Goal: Task Accomplishment & Management: Manage account settings

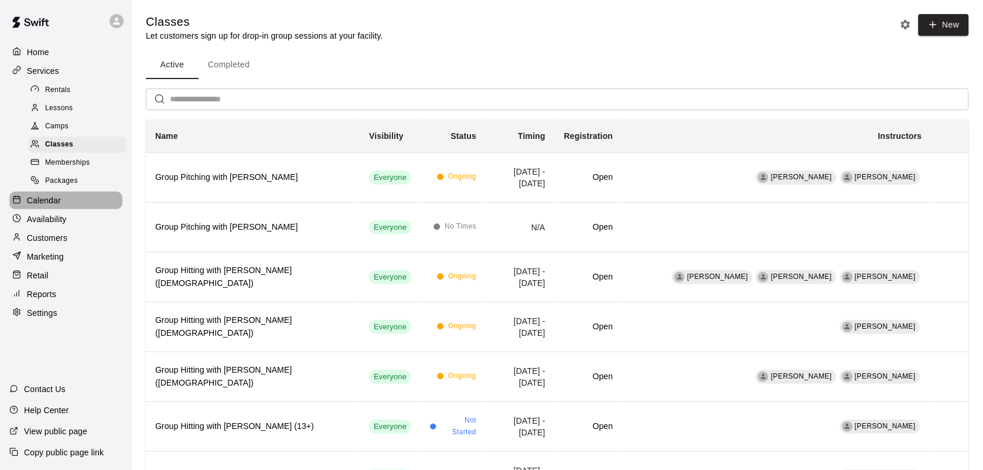
click at [54, 206] on p "Calendar" at bounding box center [44, 200] width 34 height 12
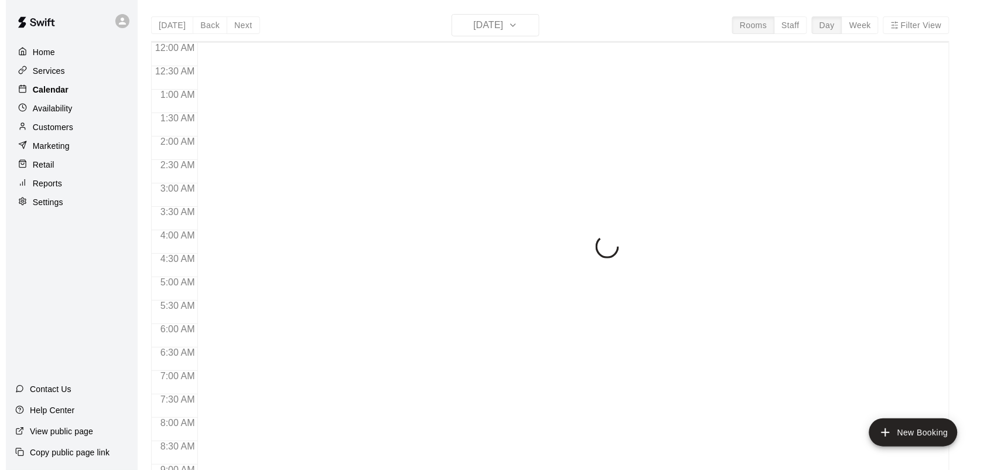
scroll to position [683, 0]
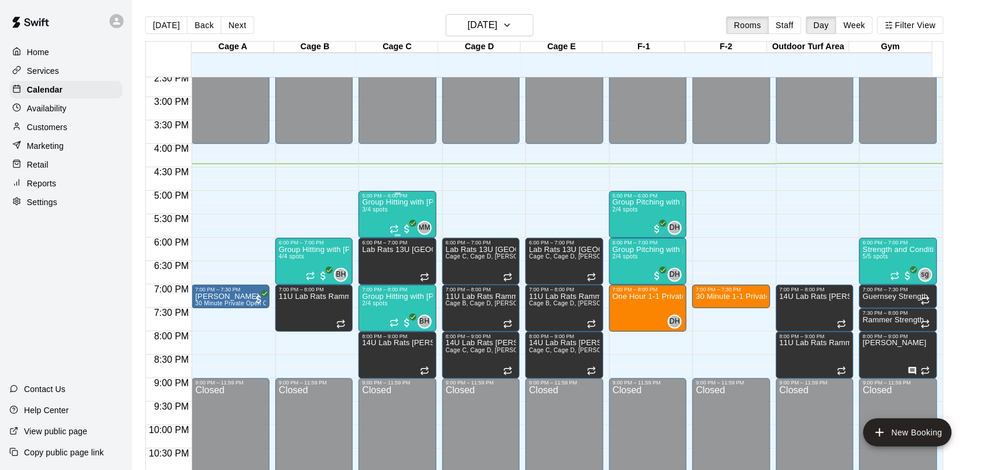
click at [387, 211] on span "3/4 spots" at bounding box center [375, 209] width 26 height 6
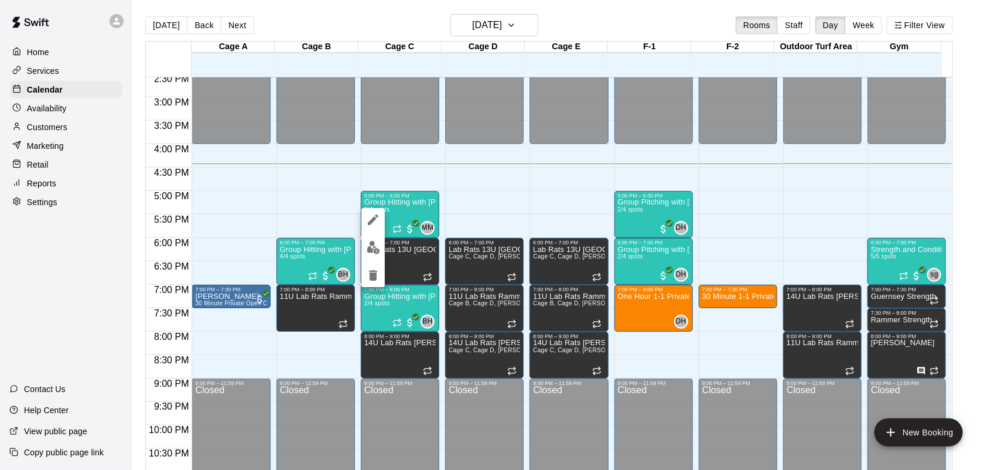
click at [368, 256] on button "edit" at bounding box center [372, 247] width 23 height 23
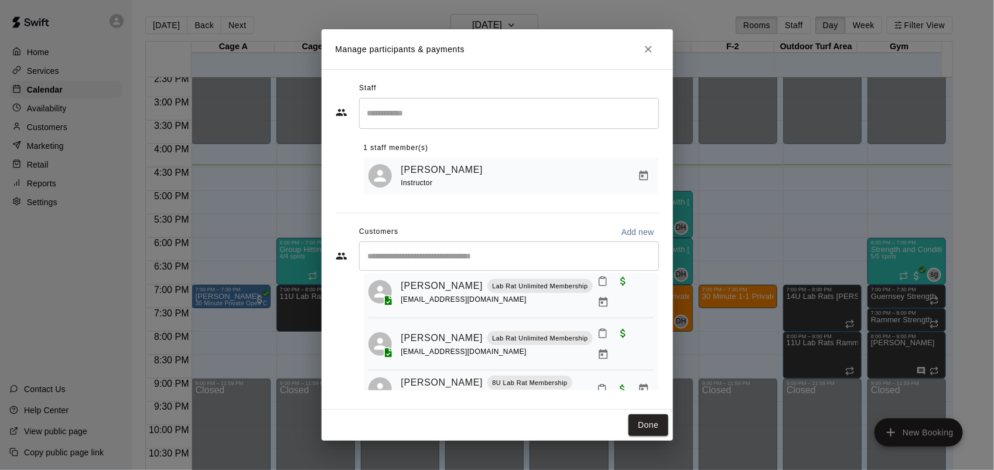
scroll to position [47, 0]
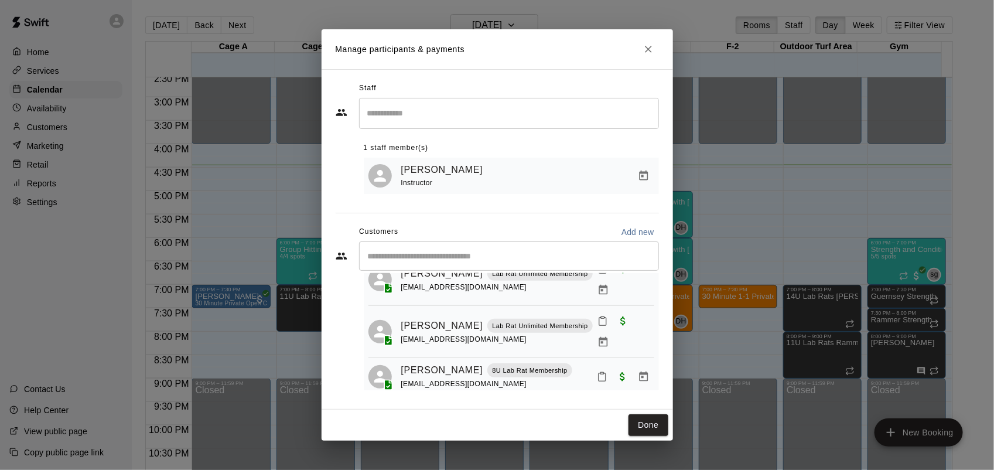
click at [651, 56] on button "Close" at bounding box center [648, 49] width 21 height 21
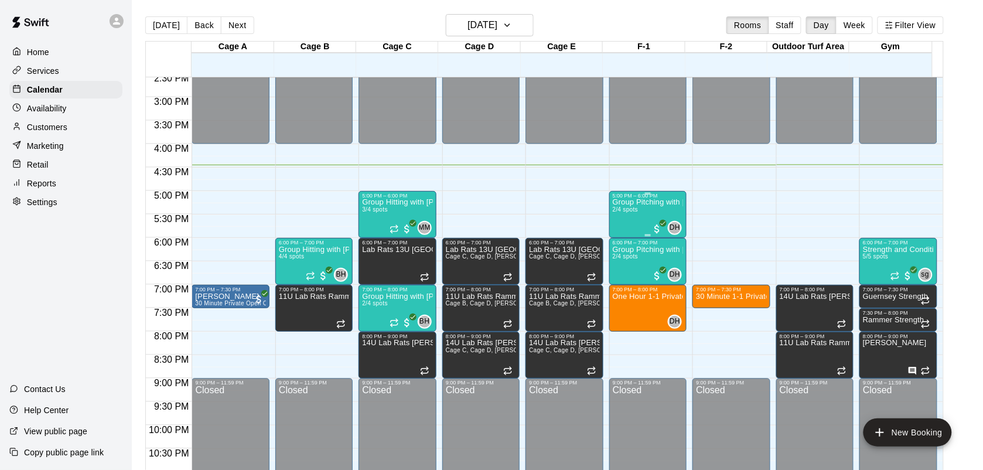
click at [636, 221] on div "Group Pitching with [PERSON_NAME] 2/4 spots" at bounding box center [648, 434] width 70 height 470
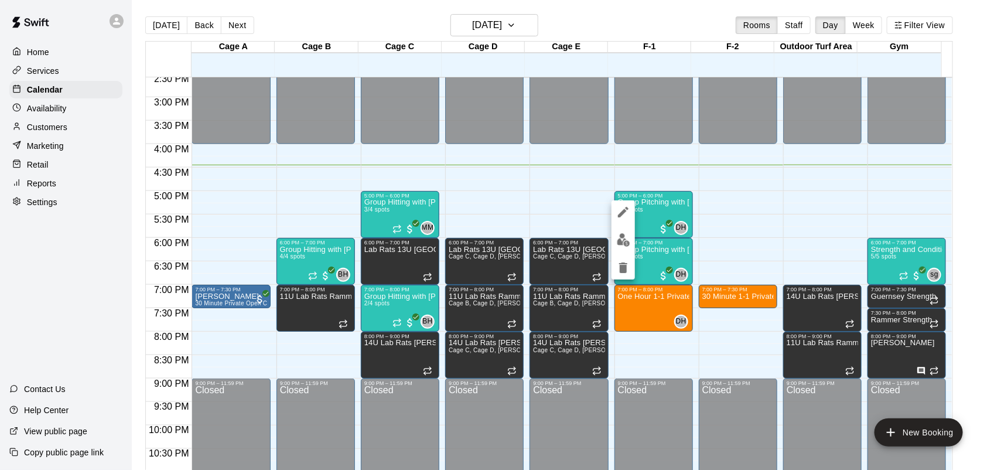
click at [617, 252] on div at bounding box center [622, 239] width 23 height 79
click at [631, 241] on button "edit" at bounding box center [622, 239] width 23 height 23
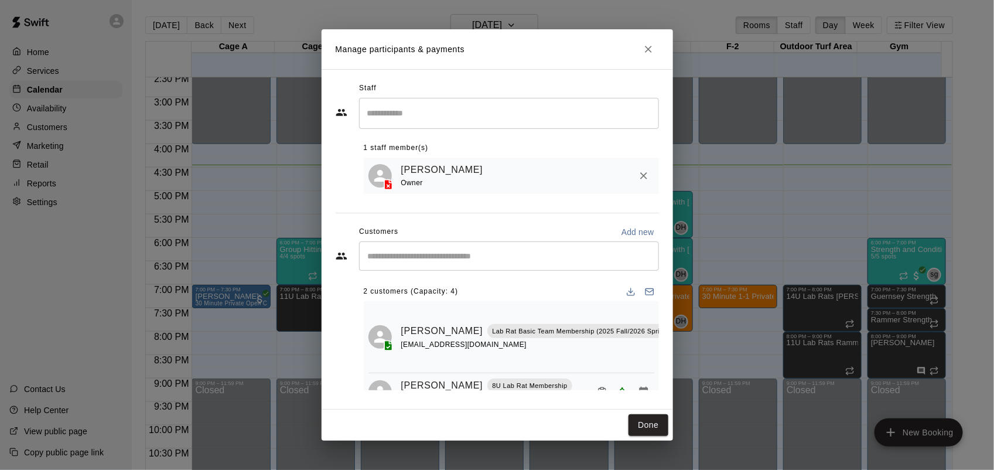
click at [643, 50] on icon "Close" at bounding box center [648, 49] width 12 height 12
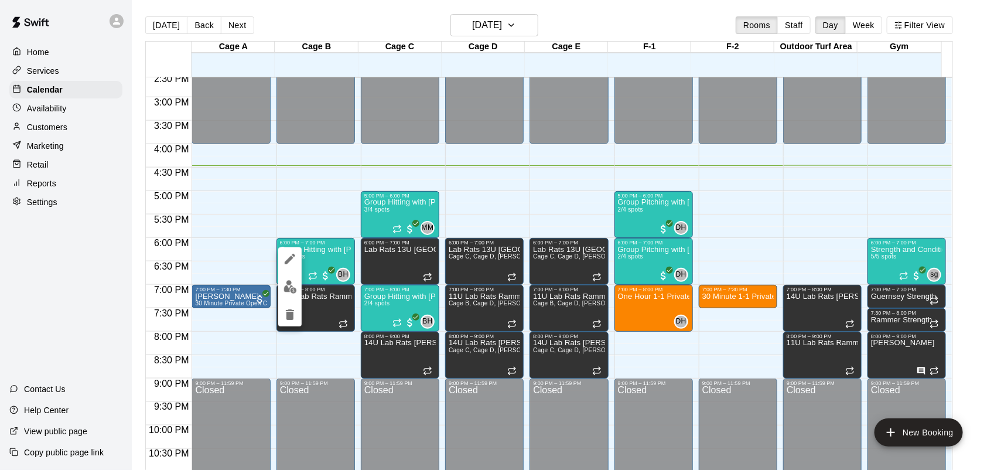
click at [285, 292] on img "edit" at bounding box center [289, 286] width 13 height 13
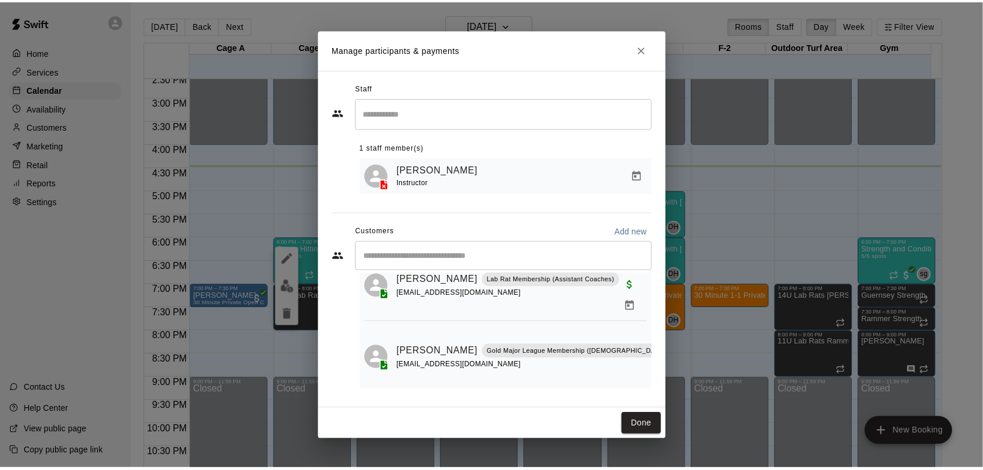
scroll to position [197, 0]
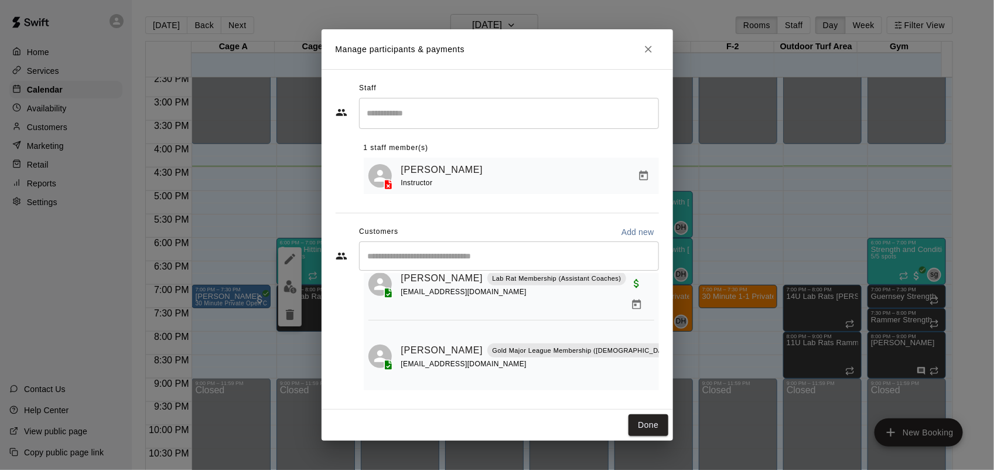
click at [651, 51] on icon "Close" at bounding box center [648, 49] width 7 height 7
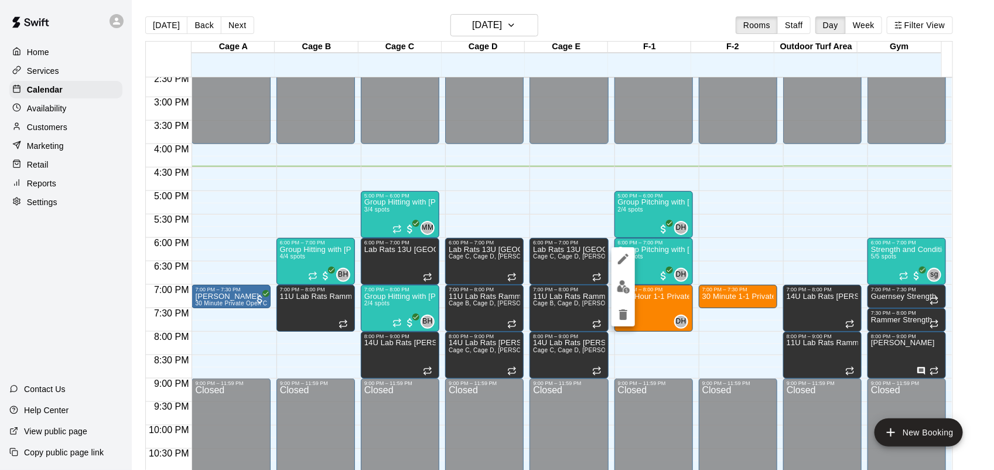
click at [619, 295] on button "edit" at bounding box center [622, 286] width 23 height 23
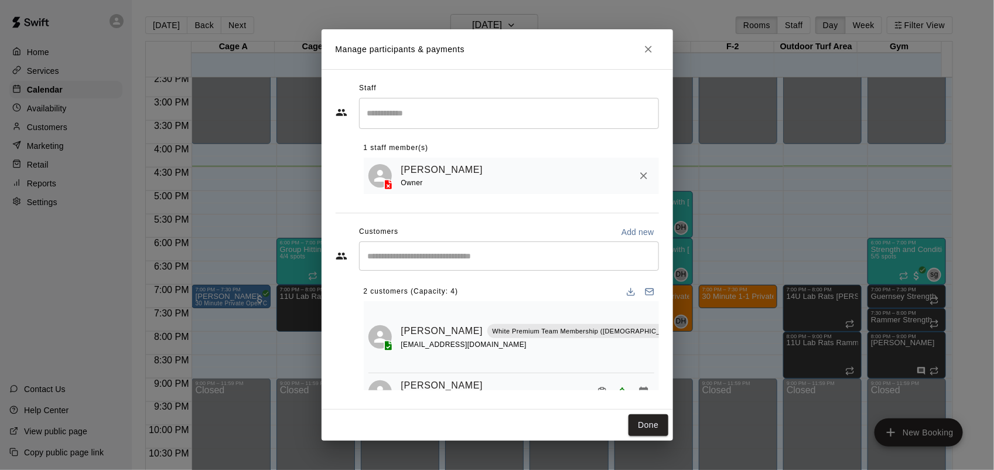
click at [652, 57] on button "Close" at bounding box center [648, 49] width 21 height 21
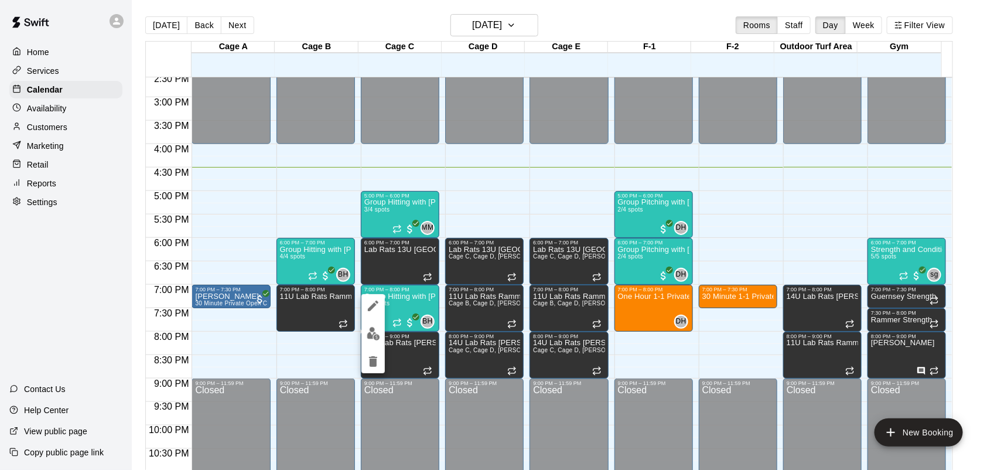
click at [367, 336] on img "edit" at bounding box center [373, 333] width 13 height 13
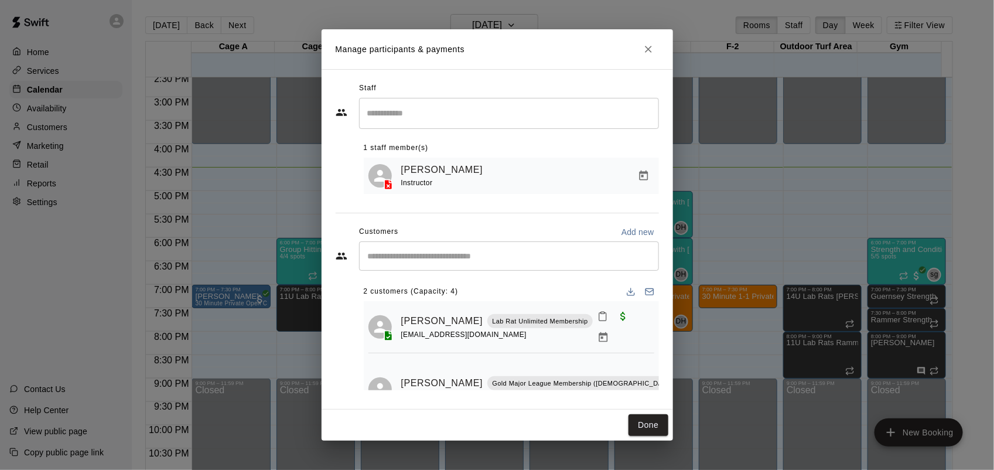
click at [651, 46] on icon "Close" at bounding box center [648, 49] width 7 height 7
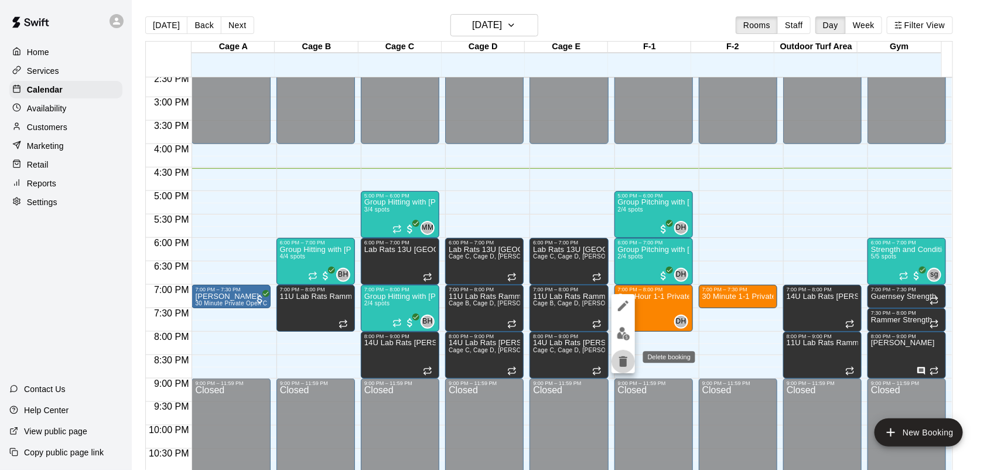
click at [625, 354] on icon "delete" at bounding box center [623, 361] width 14 height 14
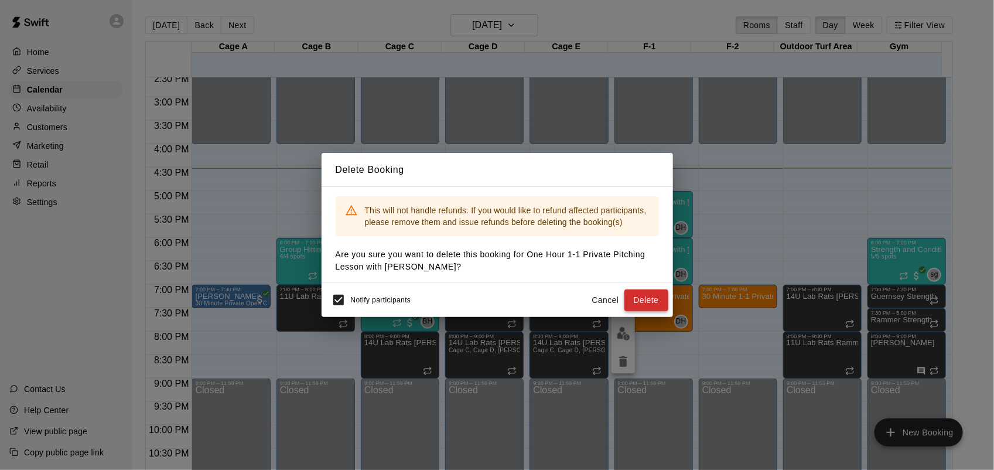
click at [634, 300] on button "Delete" at bounding box center [646, 300] width 44 height 22
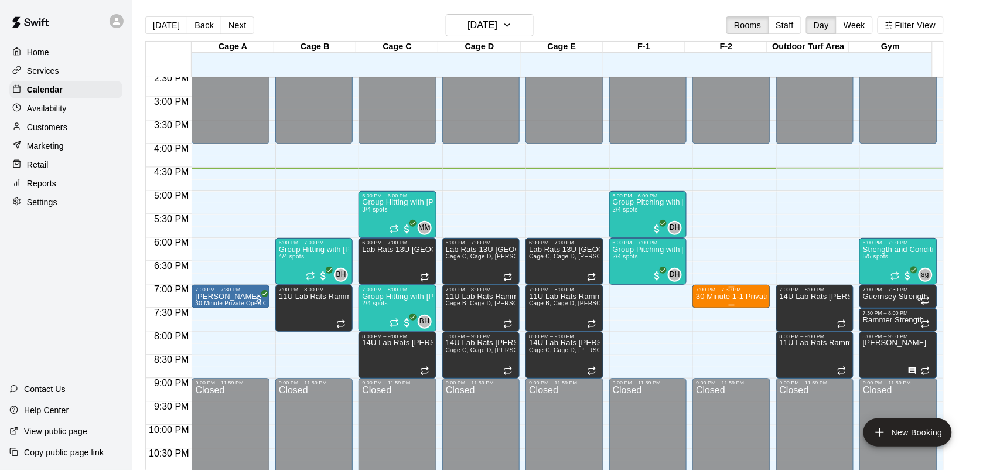
click at [730, 296] on p "30 Minute 1-1 Private Pitching Lesson with David Hernandez" at bounding box center [731, 296] width 70 height 0
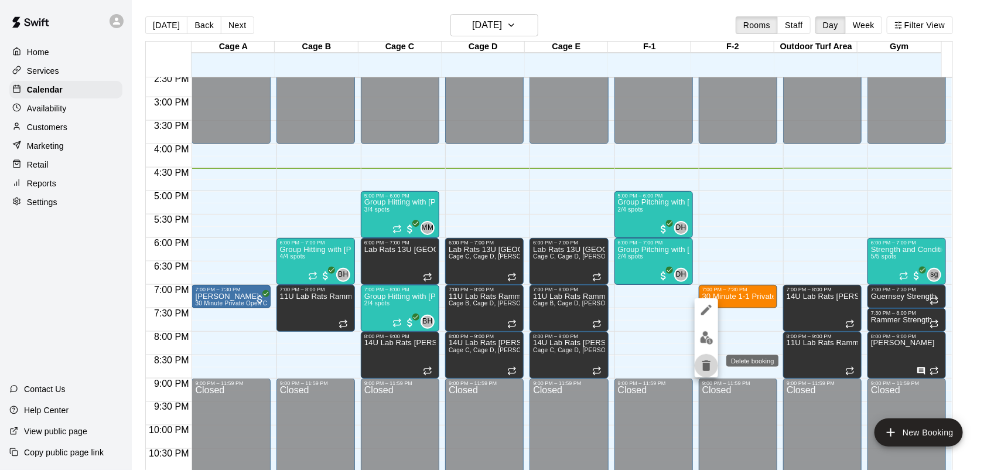
click at [707, 372] on icon "delete" at bounding box center [706, 365] width 14 height 14
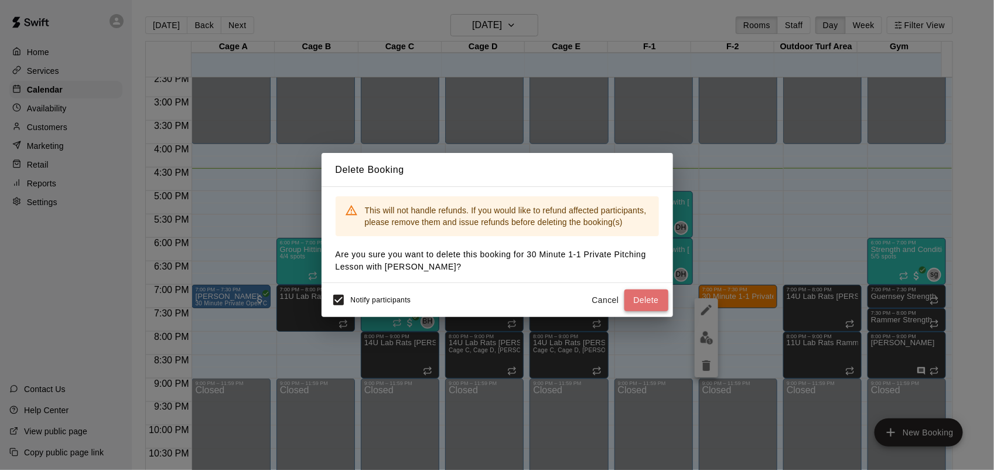
click at [649, 297] on button "Delete" at bounding box center [646, 300] width 44 height 22
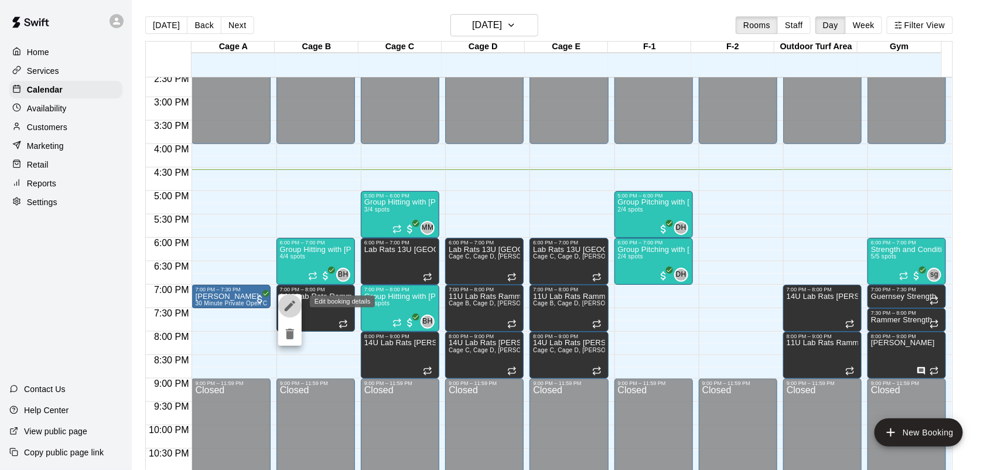
click at [286, 302] on icon "edit" at bounding box center [290, 306] width 14 height 14
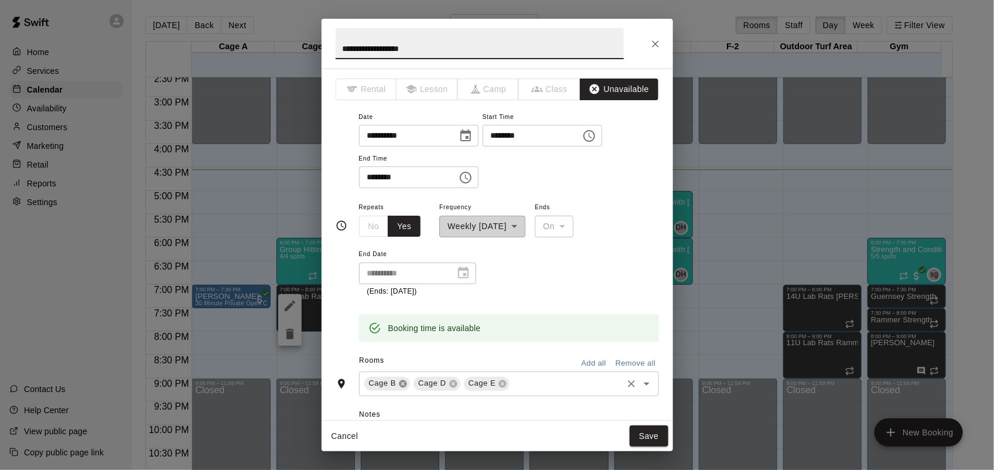
click at [405, 379] on icon at bounding box center [402, 383] width 9 height 9
click at [486, 372] on div "Cage D Cage E ​" at bounding box center [509, 383] width 300 height 25
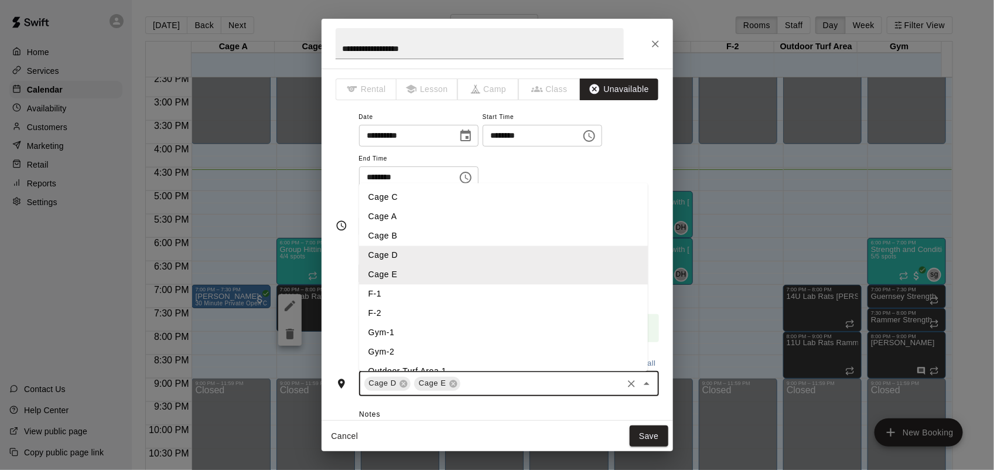
click at [419, 293] on li "F-1" at bounding box center [503, 293] width 289 height 19
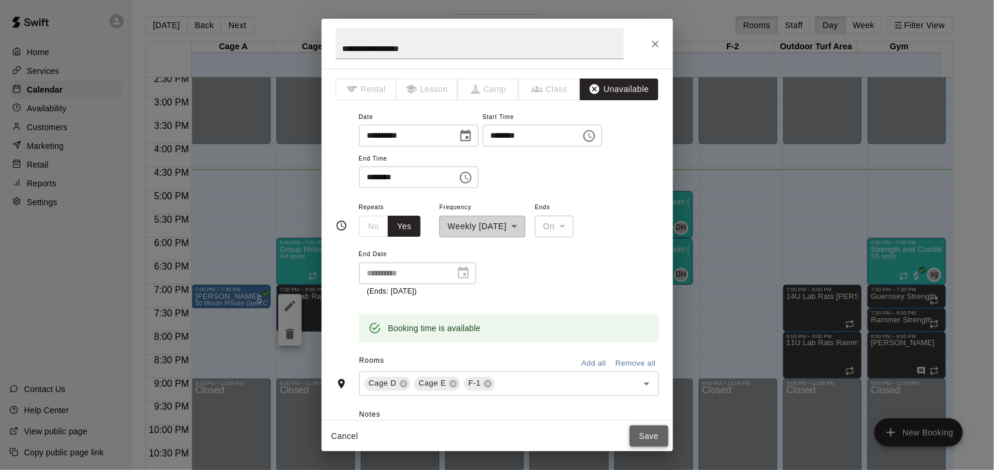
click at [647, 432] on button "Save" at bounding box center [649, 436] width 39 height 22
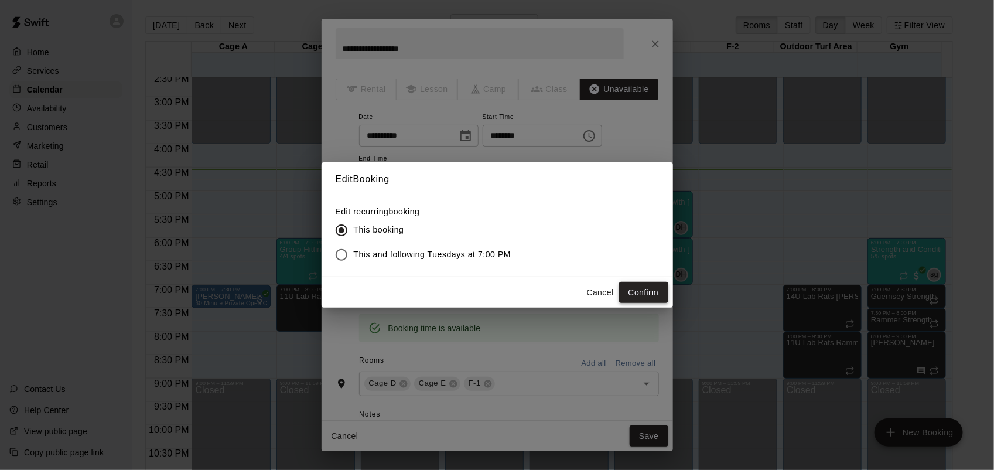
click at [655, 287] on button "Confirm" at bounding box center [643, 293] width 49 height 22
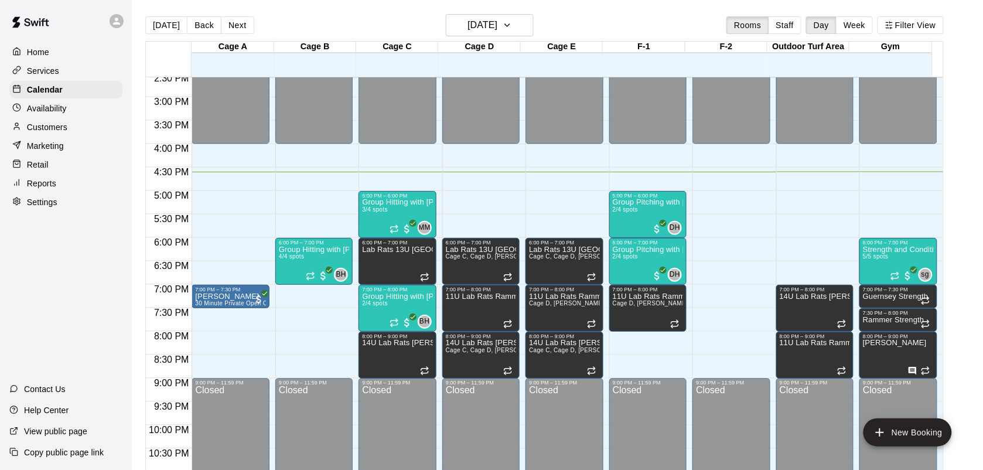
click at [45, 128] on p "Customers" at bounding box center [47, 127] width 40 height 12
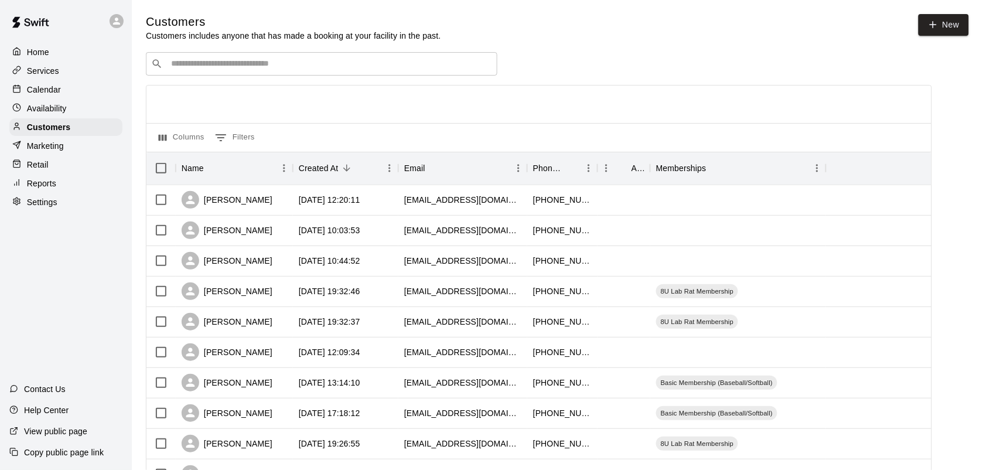
click at [57, 71] on p "Services" at bounding box center [43, 71] width 32 height 12
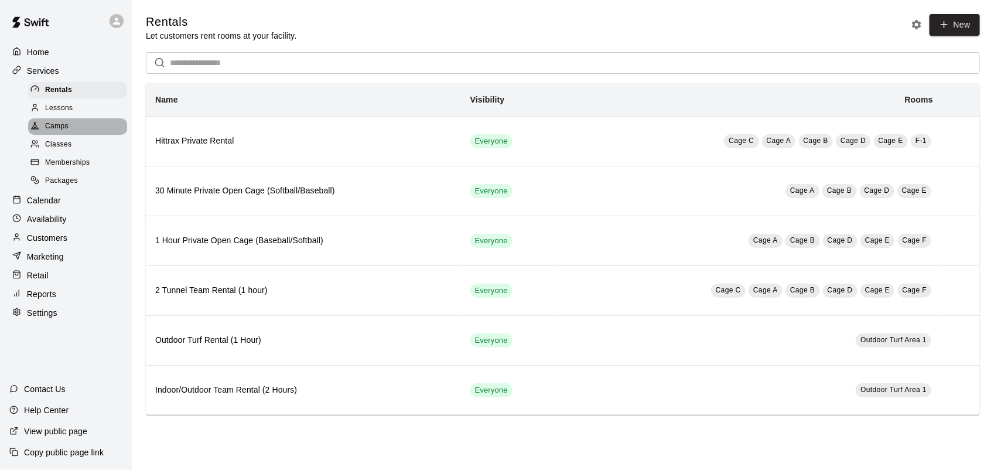
click at [64, 130] on span "Camps" at bounding box center [56, 127] width 23 height 12
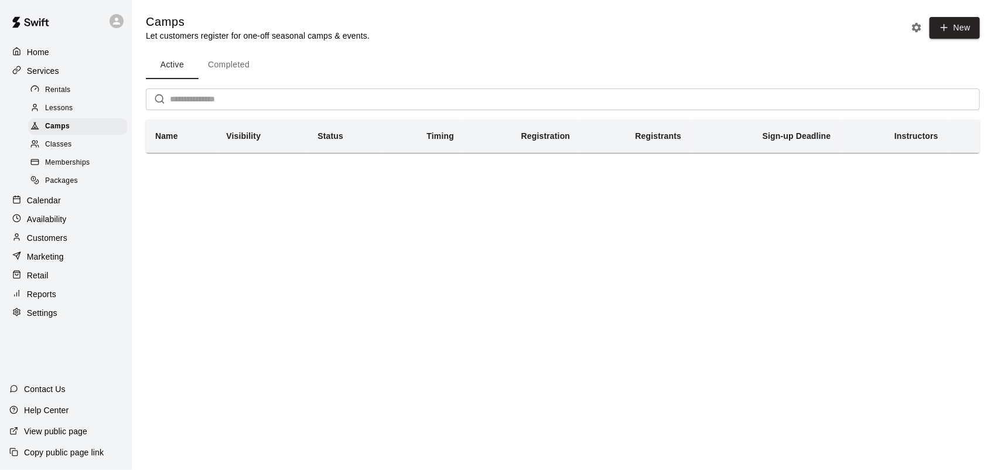
click at [56, 114] on span "Lessons" at bounding box center [59, 108] width 28 height 12
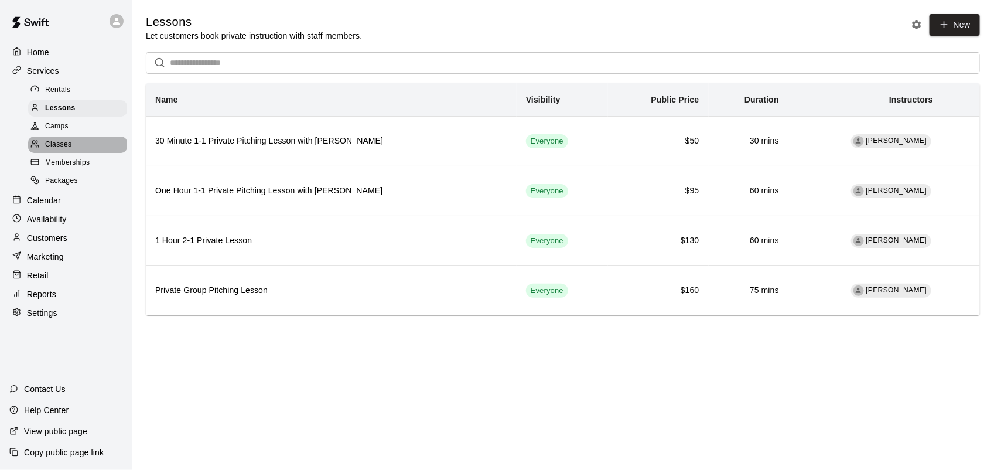
click at [62, 145] on span "Classes" at bounding box center [58, 145] width 26 height 12
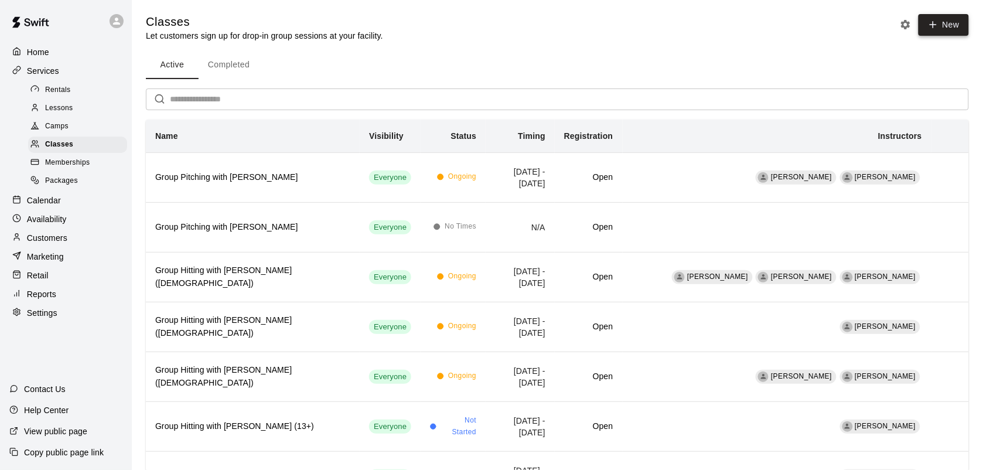
click at [933, 16] on button "New" at bounding box center [943, 25] width 50 height 22
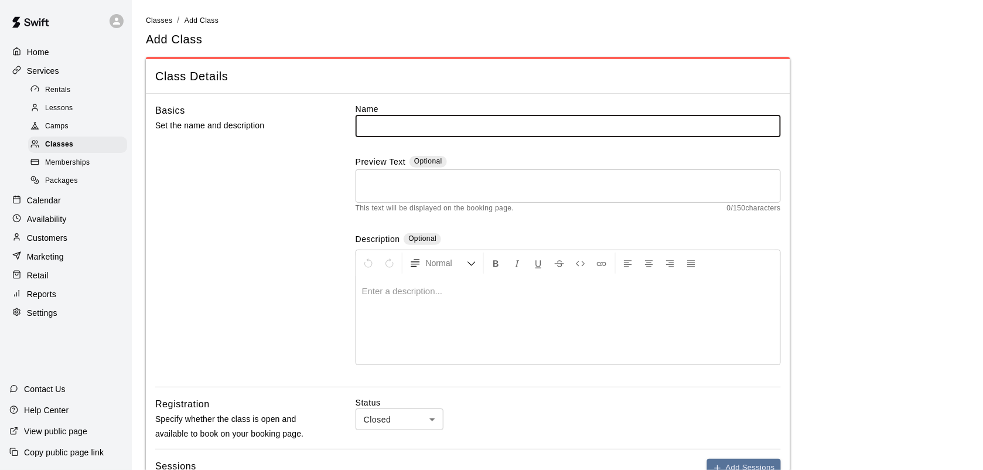
click at [454, 119] on input "text" at bounding box center [567, 126] width 425 height 22
type input "**********"
click at [451, 176] on textarea at bounding box center [568, 185] width 409 height 23
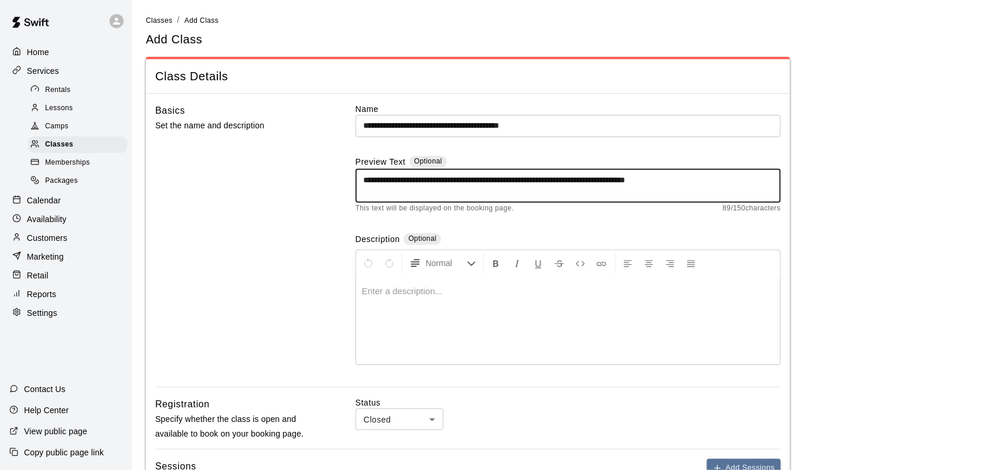
click at [704, 177] on textarea "**********" at bounding box center [568, 185] width 409 height 23
click at [574, 182] on textarea "**********" at bounding box center [568, 185] width 409 height 23
click at [519, 193] on textarea "**********" at bounding box center [568, 185] width 409 height 23
type textarea "**********"
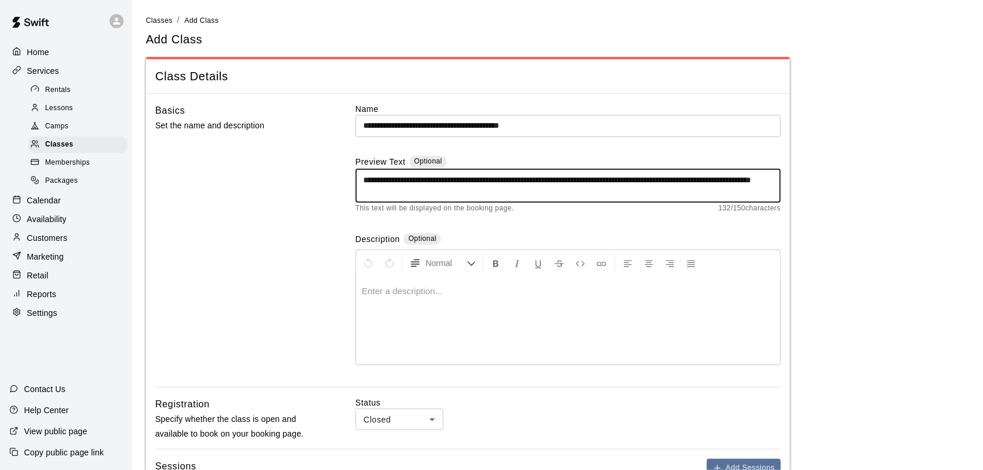
click at [419, 299] on div at bounding box center [568, 320] width 424 height 88
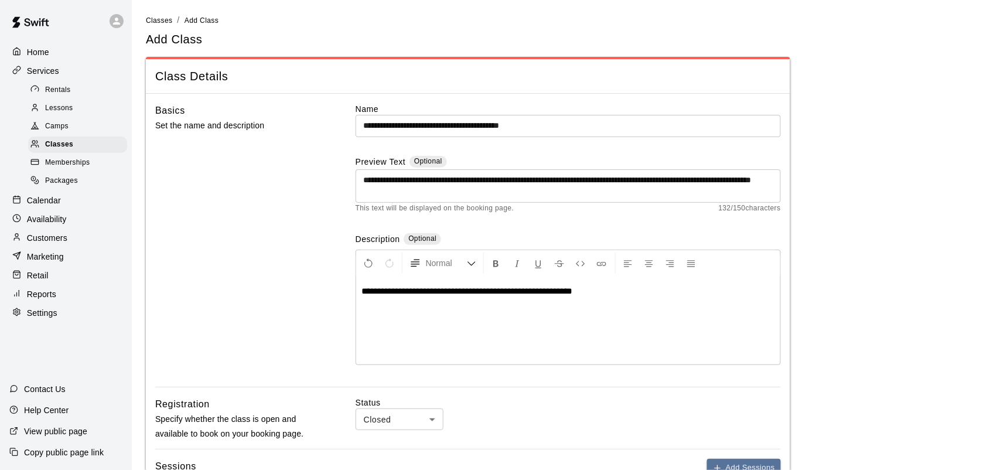
click at [593, 294] on p "**********" at bounding box center [568, 291] width 412 height 12
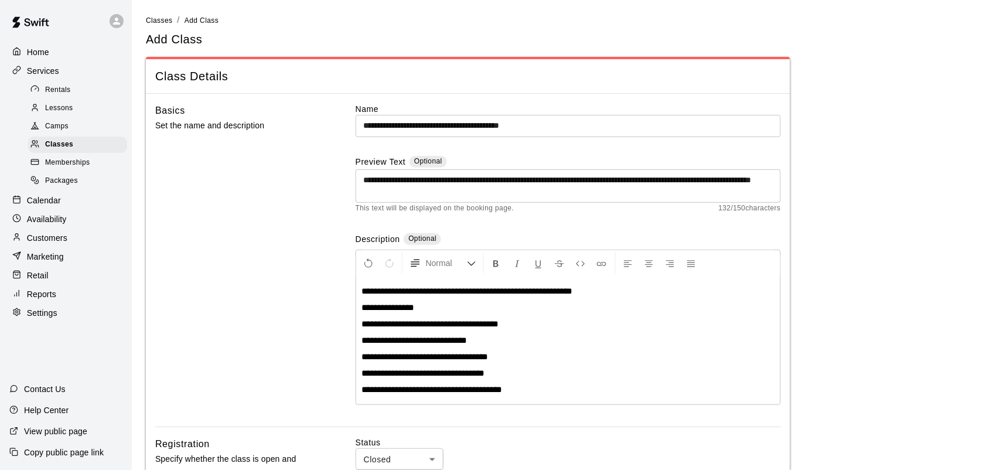
click at [405, 387] on span "**********" at bounding box center [432, 389] width 141 height 9
click at [533, 389] on p "**********" at bounding box center [568, 390] width 412 height 12
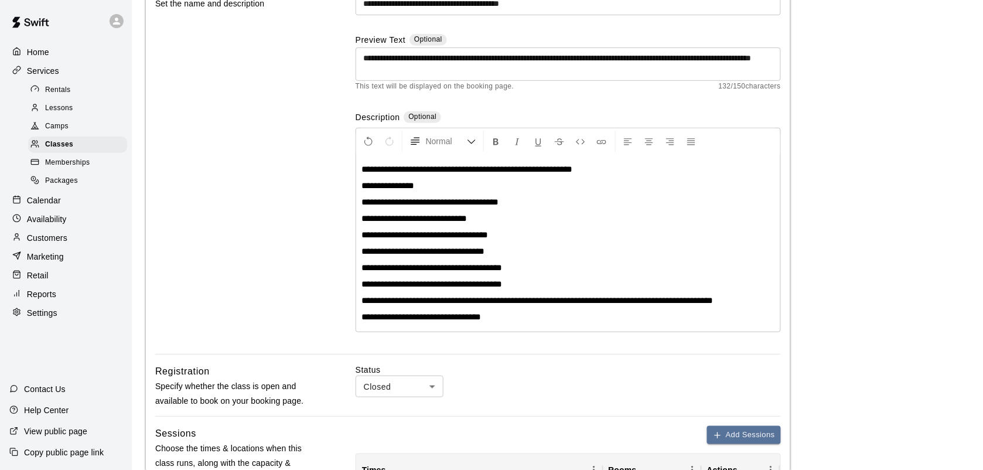
scroll to position [129, 0]
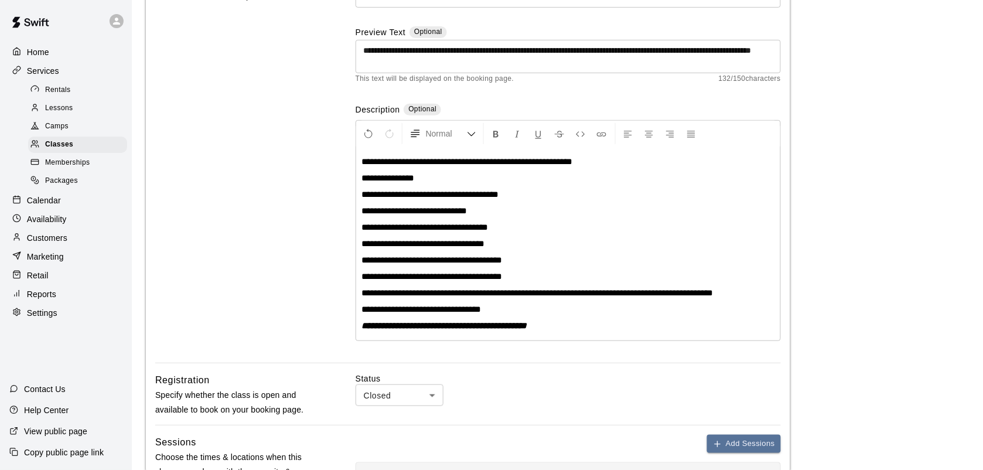
click at [586, 325] on p "**********" at bounding box center [568, 326] width 412 height 12
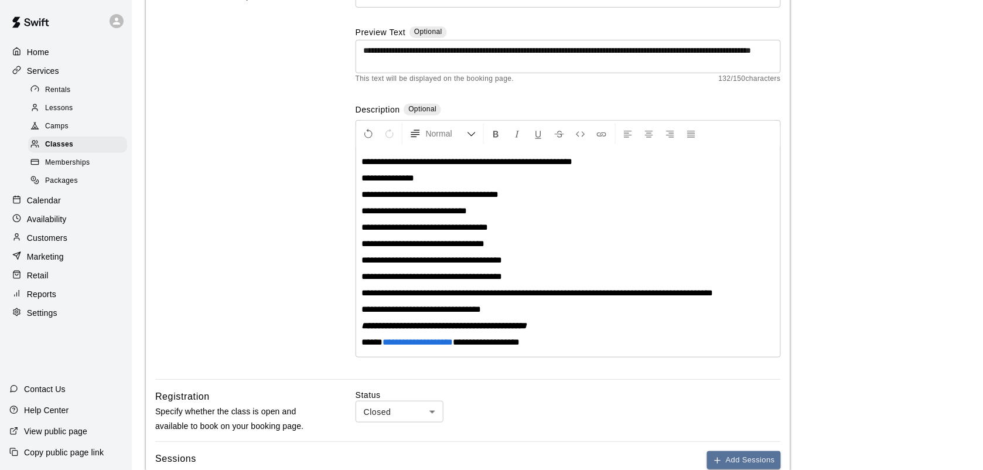
click at [525, 261] on p "**********" at bounding box center [568, 260] width 412 height 12
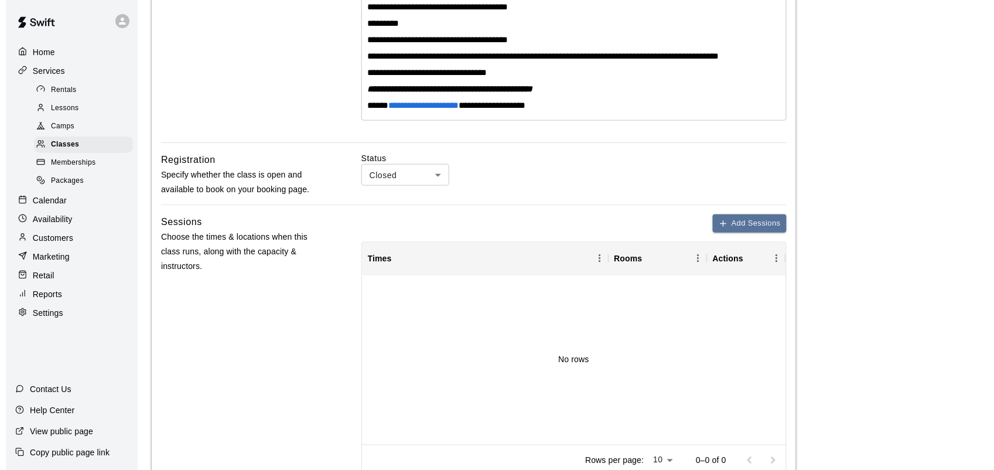
scroll to position [384, 0]
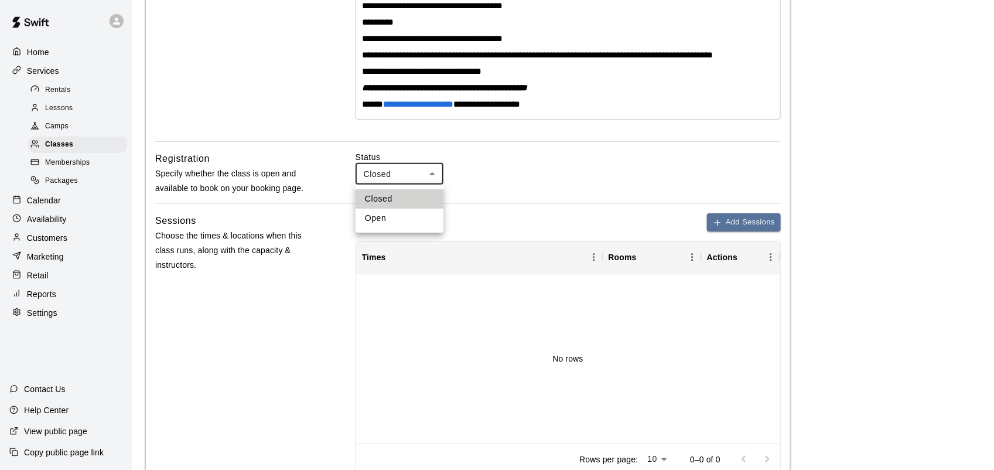
click at [435, 168] on body "**********" at bounding box center [497, 167] width 994 height 1103
click at [411, 217] on li "Open" at bounding box center [399, 217] width 88 height 19
type input "****"
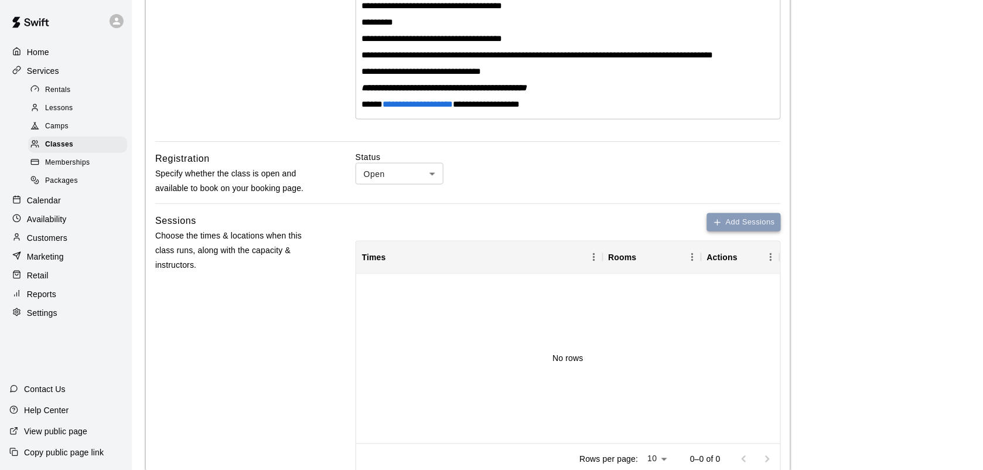
click at [724, 216] on button "Add Sessions" at bounding box center [744, 222] width 74 height 18
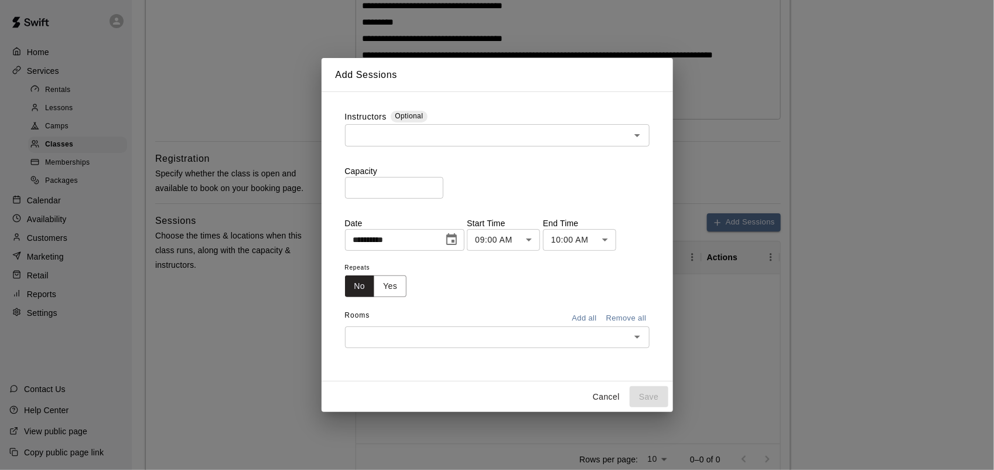
click at [495, 240] on body "**********" at bounding box center [497, 167] width 994 height 1103
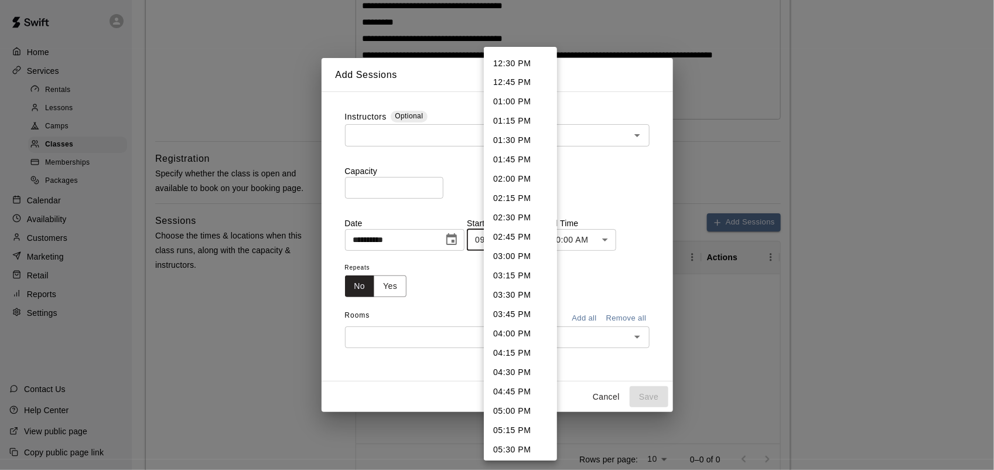
scroll to position [974, 0]
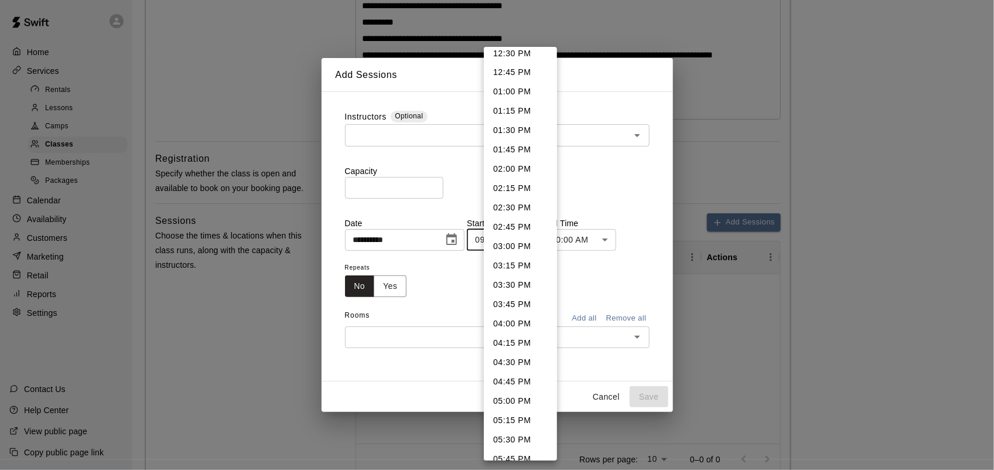
click at [515, 319] on li "04:00 PM" at bounding box center [520, 323] width 73 height 19
type input "********"
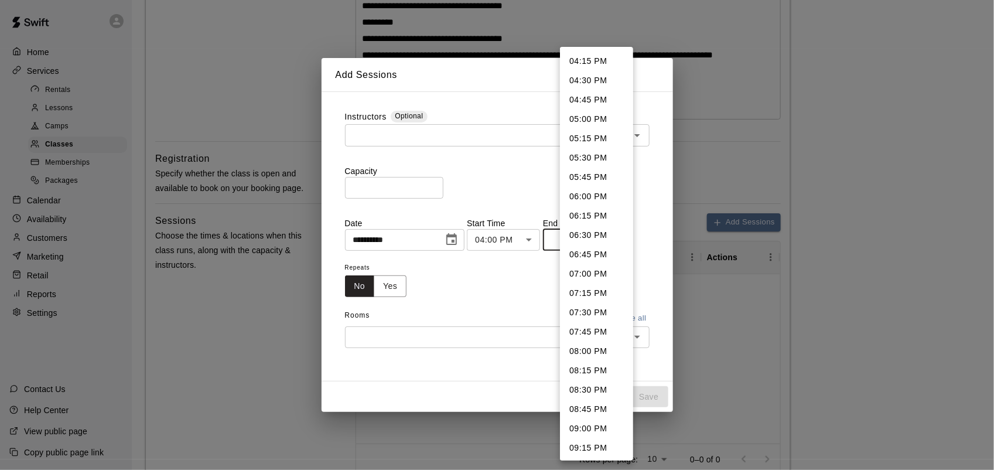
click at [621, 242] on body "**********" at bounding box center [497, 167] width 994 height 1103
click at [593, 194] on li "06:00 PM" at bounding box center [596, 196] width 73 height 19
type input "********"
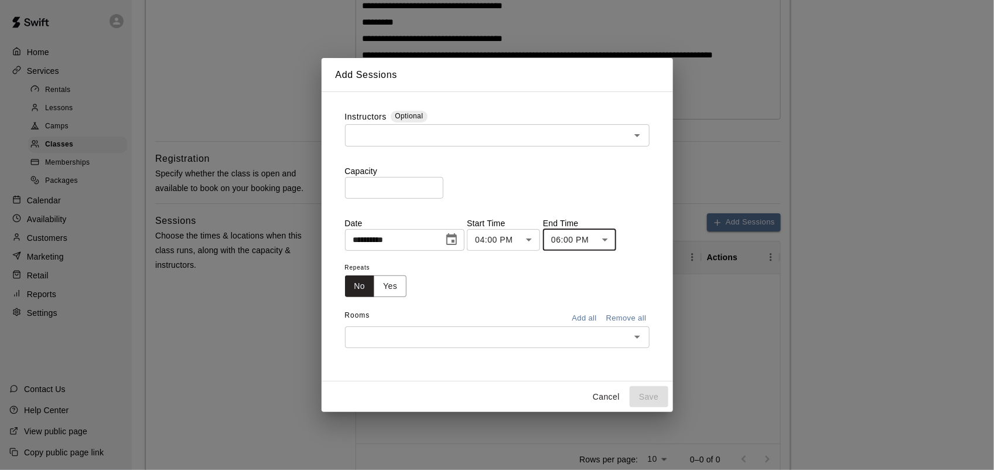
click at [433, 183] on input "*" at bounding box center [394, 188] width 98 height 22
click at [529, 145] on div "​" at bounding box center [497, 135] width 305 height 22
type input "**"
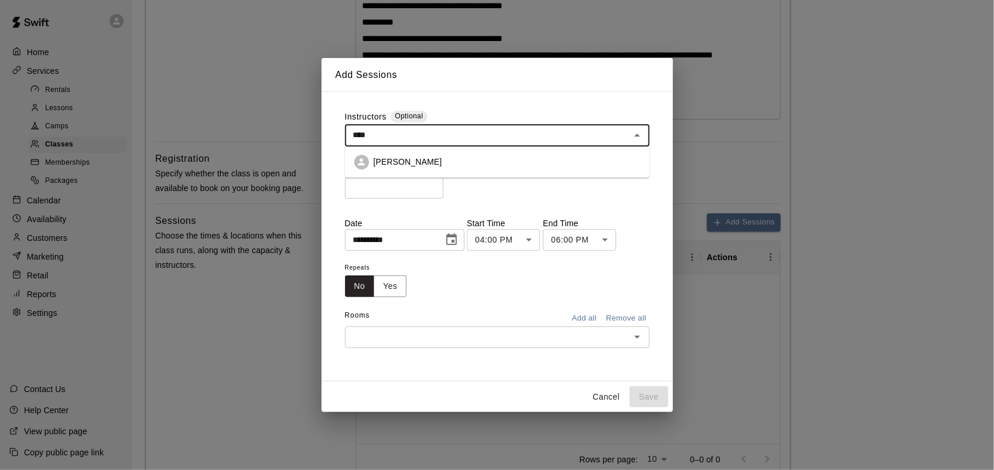
type input "*****"
click at [429, 154] on li "[PERSON_NAME]" at bounding box center [497, 162] width 305 height 22
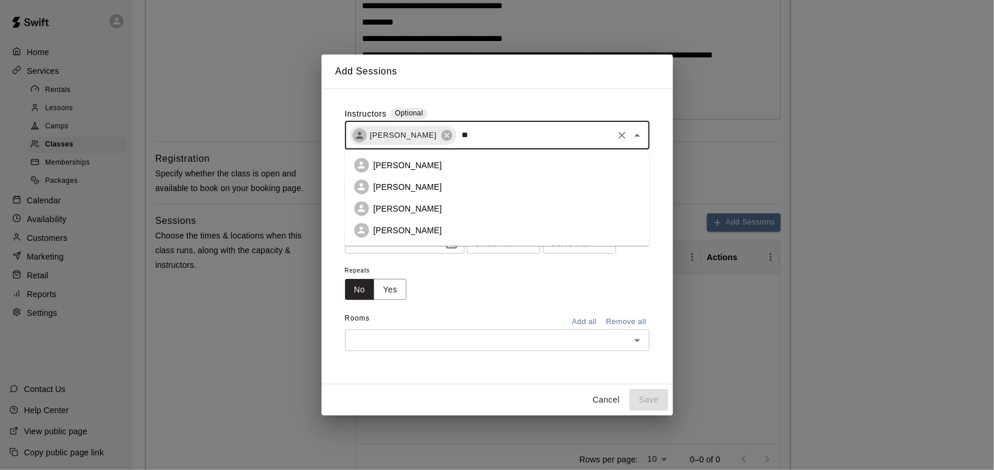
type input "***"
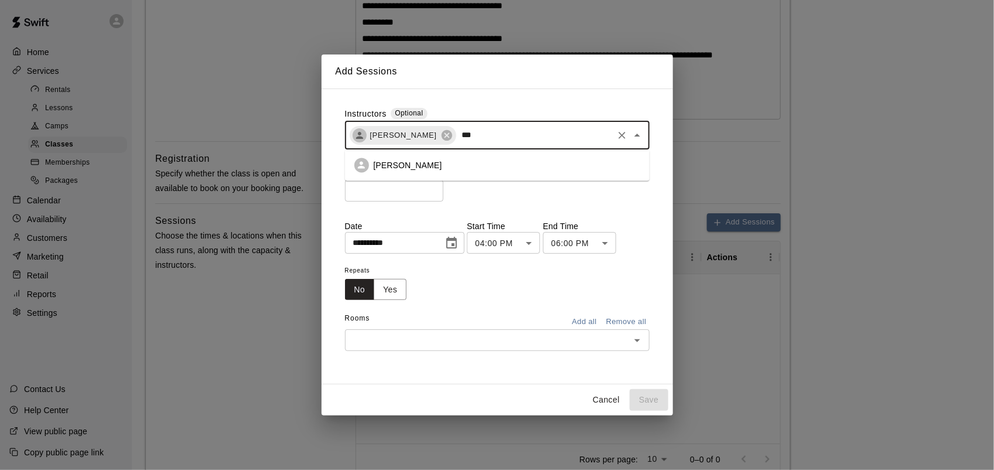
click at [420, 166] on p "Manuel Valencia" at bounding box center [408, 165] width 69 height 12
click at [389, 285] on button "Yes" at bounding box center [390, 290] width 33 height 22
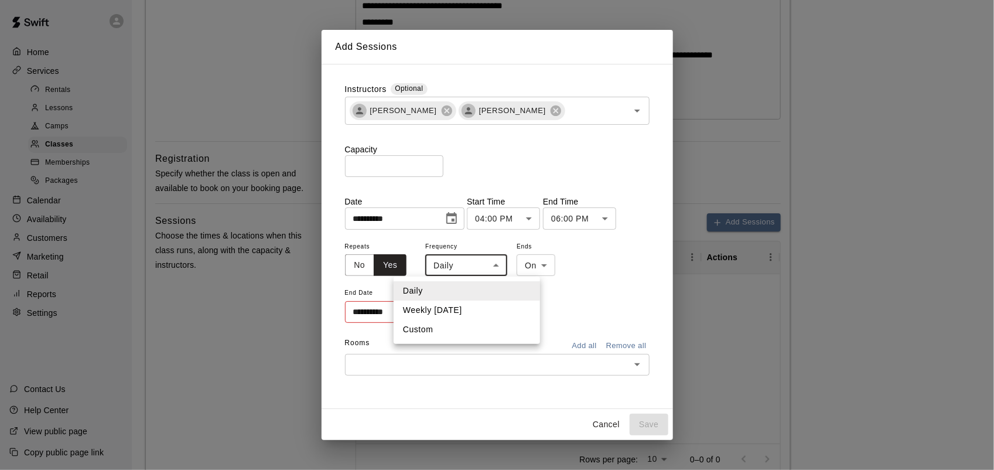
click at [469, 266] on body "**********" at bounding box center [497, 167] width 994 height 1103
click at [455, 214] on div at bounding box center [497, 235] width 994 height 470
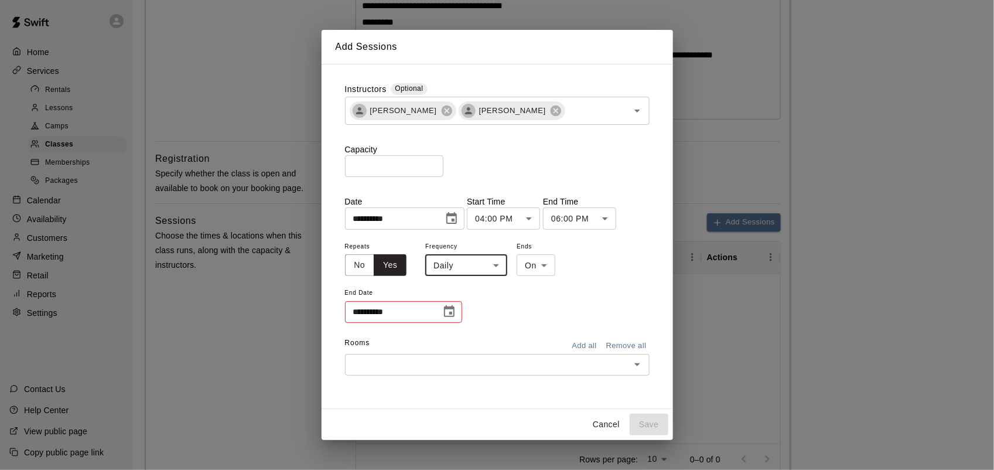
click at [459, 218] on icon "Choose date, selected date is Sep 16, 2025" at bounding box center [451, 218] width 14 height 14
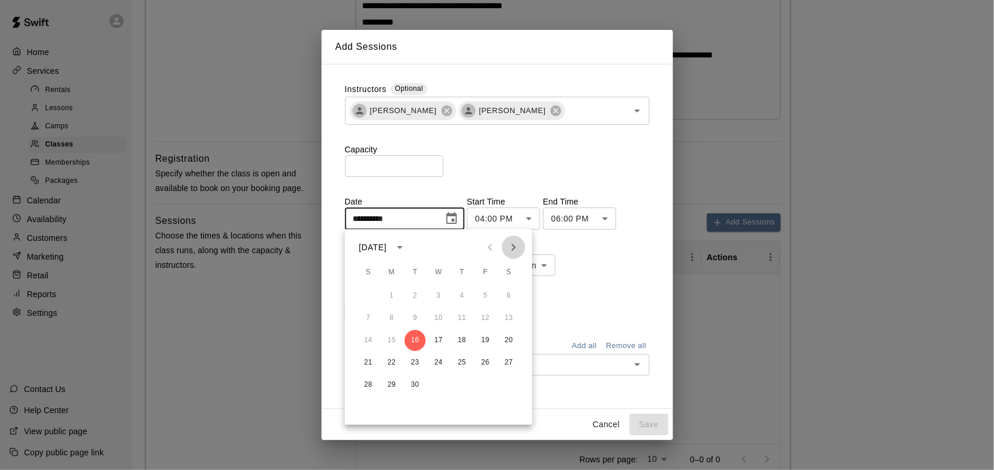
click at [517, 245] on icon "Next month" at bounding box center [514, 247] width 14 height 14
click at [490, 247] on icon "Previous month" at bounding box center [490, 247] width 14 height 14
drag, startPoint x: 490, startPoint y: 247, endPoint x: 459, endPoint y: 296, distance: 58.5
click at [459, 296] on div "October 2025 S M T W T F S 1 2 3 4 5 6 7 8 9 10 11 12 13 14 15 16 17 18 19 20 2…" at bounding box center [438, 327] width 187 height 196
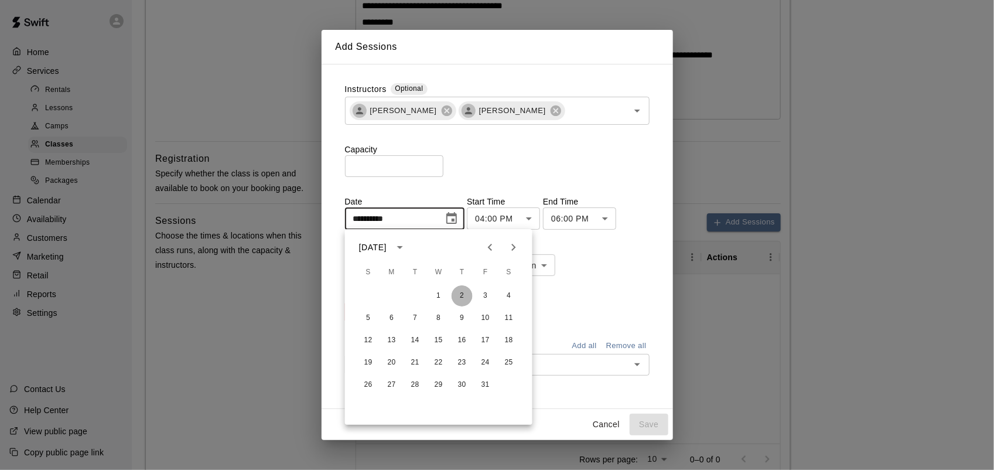
click at [459, 296] on button "2" at bounding box center [462, 295] width 21 height 21
type input "**********"
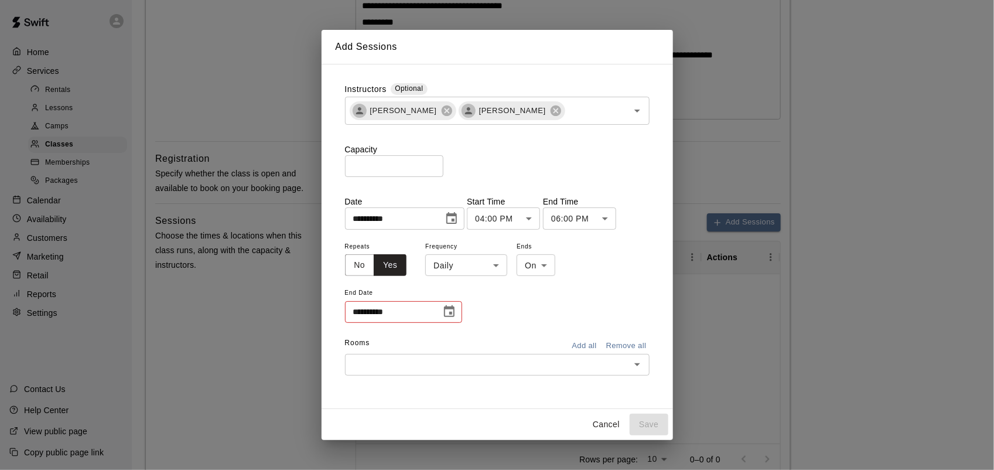
click at [446, 314] on icon "Choose date" at bounding box center [449, 312] width 14 height 14
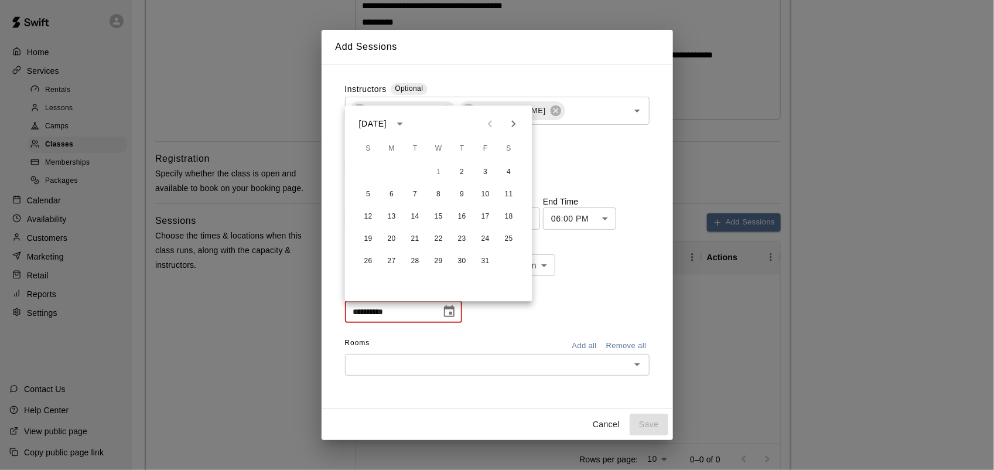
click at [516, 124] on icon "Next month" at bounding box center [514, 124] width 14 height 14
click at [466, 241] on button "20" at bounding box center [462, 239] width 21 height 21
type input "**********"
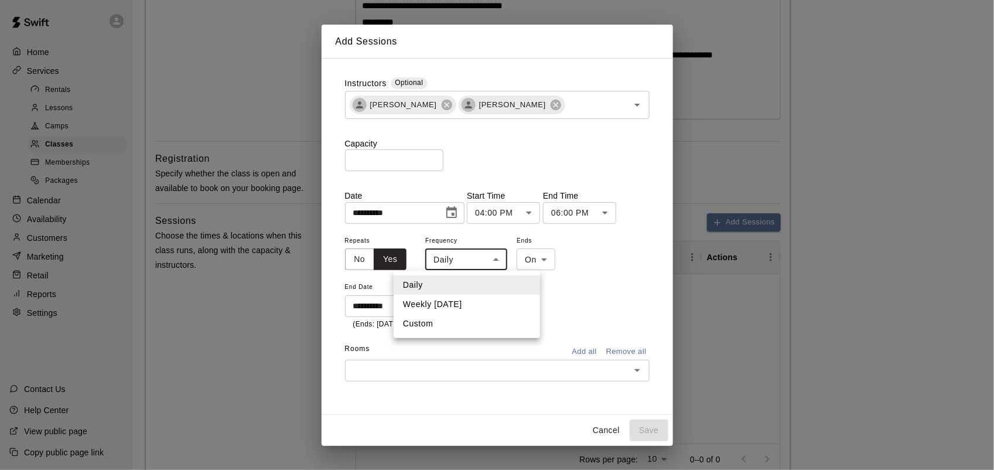
click at [466, 267] on body "**********" at bounding box center [497, 167] width 994 height 1103
click at [457, 299] on li "Weekly on Thursday" at bounding box center [467, 304] width 146 height 19
type input "******"
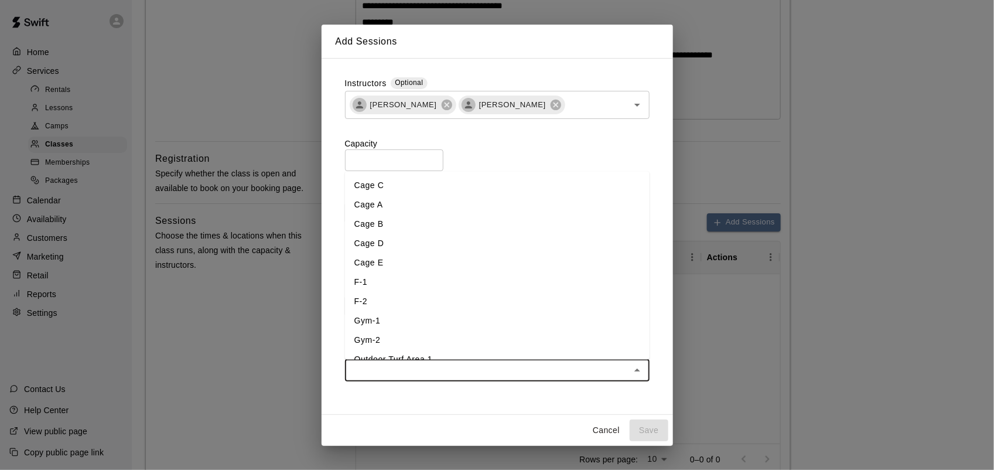
click at [479, 365] on input "text" at bounding box center [487, 370] width 278 height 15
click at [370, 279] on li "F-1" at bounding box center [497, 282] width 305 height 19
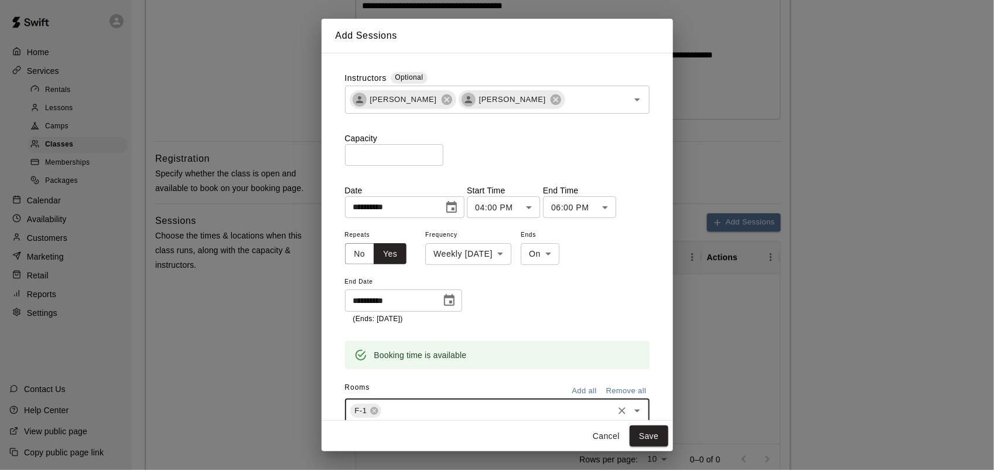
click at [412, 406] on input "text" at bounding box center [497, 410] width 228 height 15
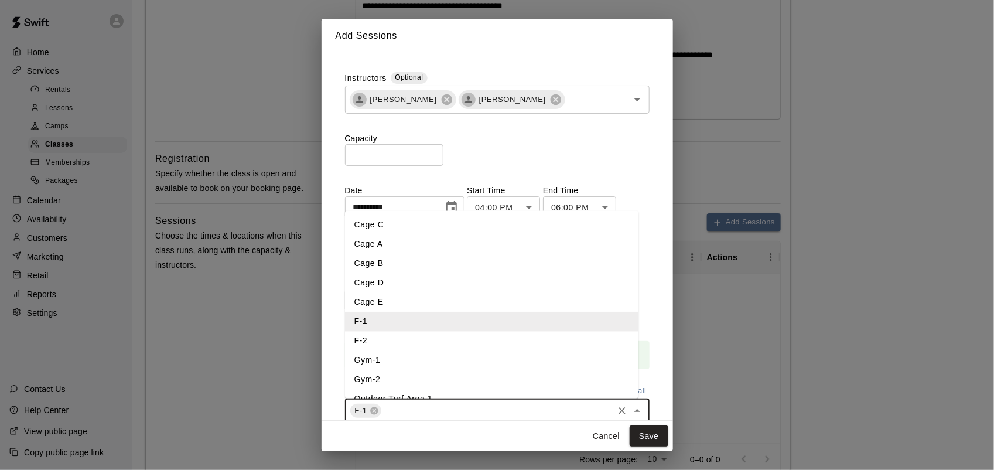
click at [401, 392] on li "Outdoor Turf Area 1" at bounding box center [491, 398] width 293 height 19
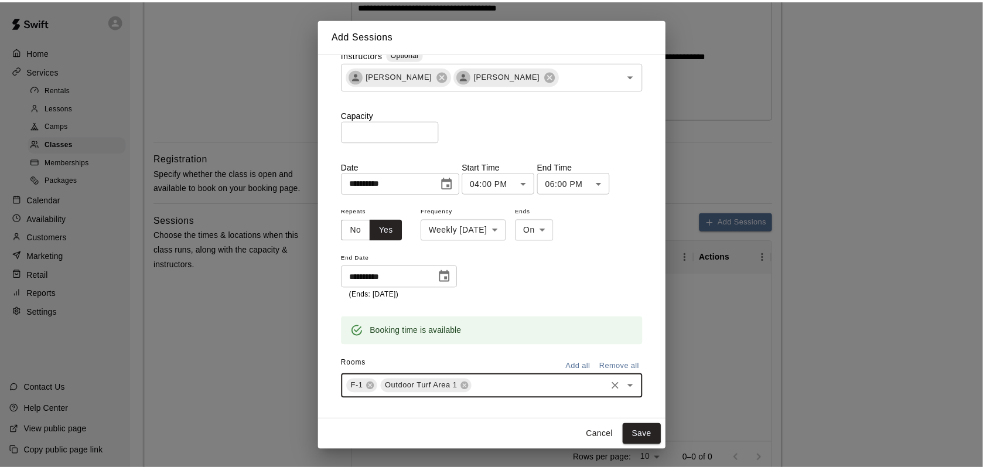
scroll to position [36, 0]
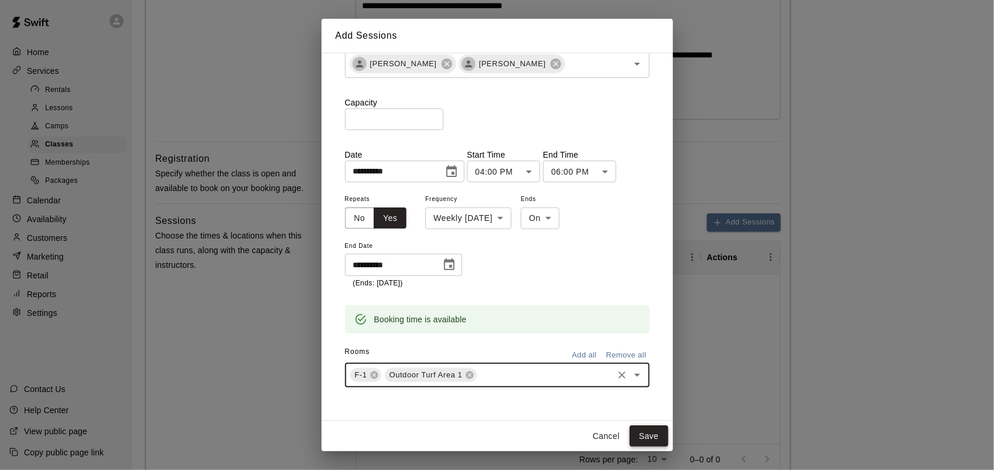
click at [645, 436] on button "Save" at bounding box center [649, 436] width 39 height 22
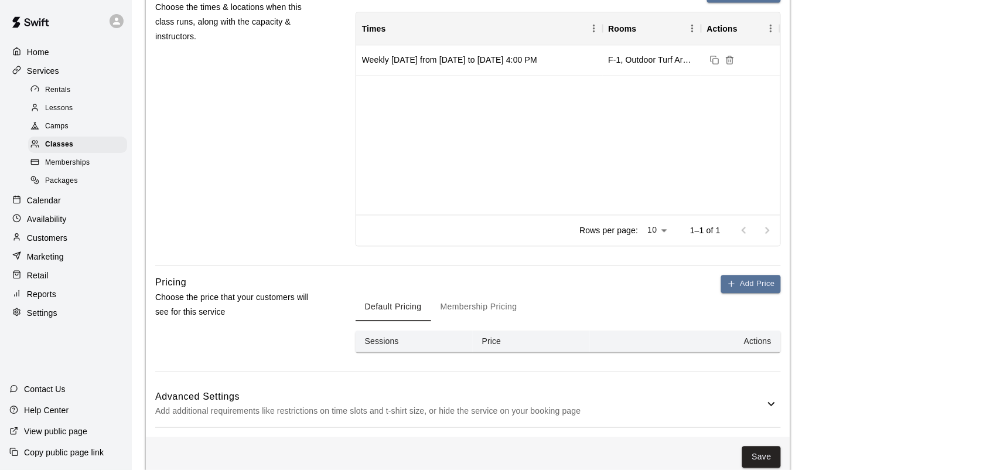
scroll to position [634, 0]
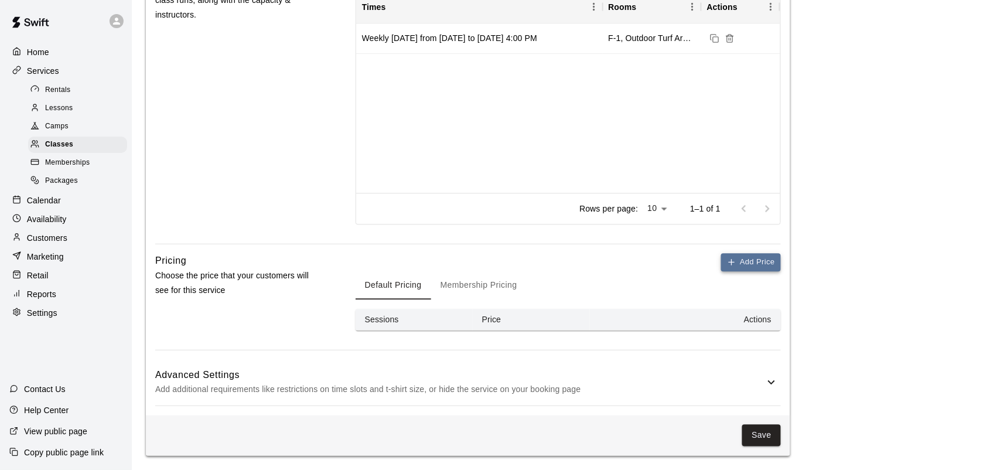
click at [754, 262] on button "Add Price" at bounding box center [751, 263] width 60 height 18
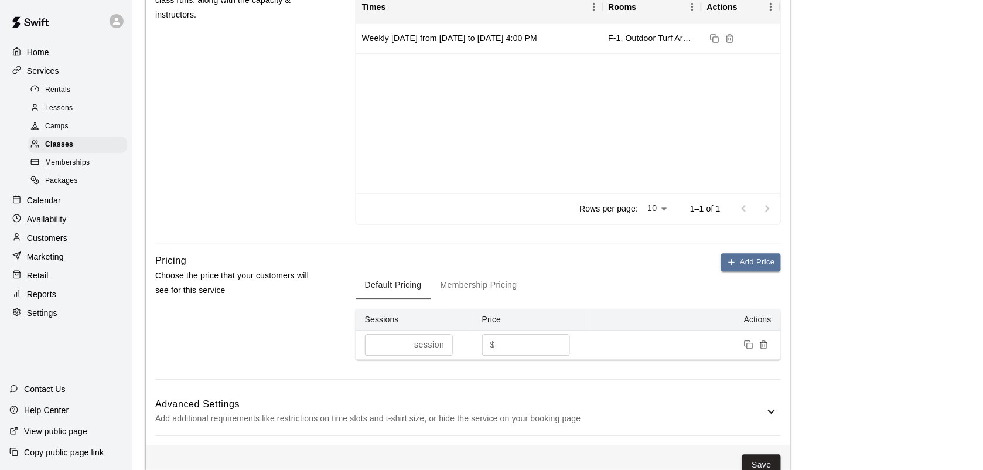
click at [519, 348] on input "*" at bounding box center [535, 345] width 70 height 22
type input "**"
click at [484, 289] on button "Membership Pricing" at bounding box center [478, 286] width 95 height 28
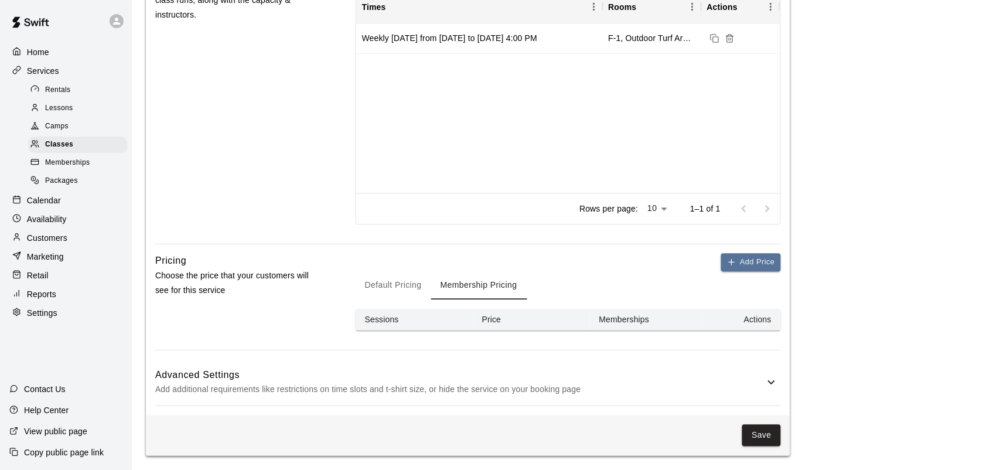
click at [399, 287] on button "Default Pricing" at bounding box center [393, 286] width 76 height 28
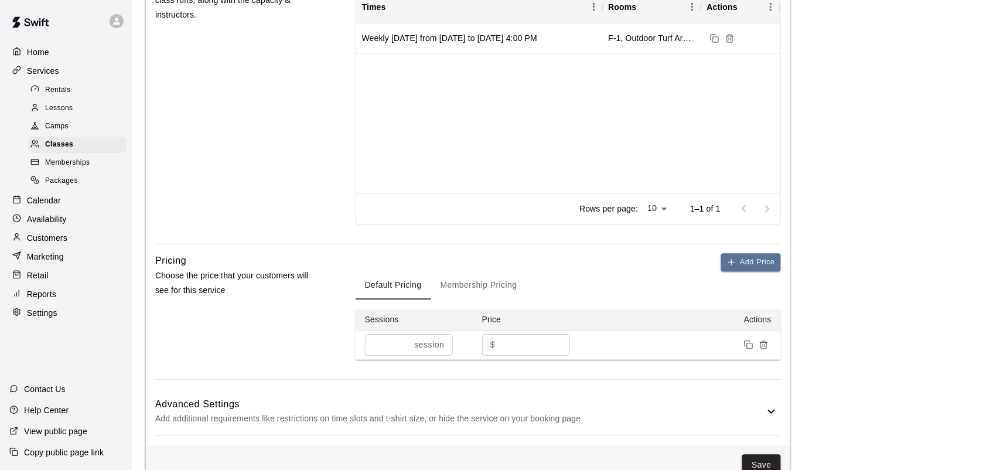
click at [533, 346] on input "**" at bounding box center [535, 345] width 70 height 22
type input "**"
click at [473, 280] on button "Membership Pricing" at bounding box center [478, 286] width 95 height 28
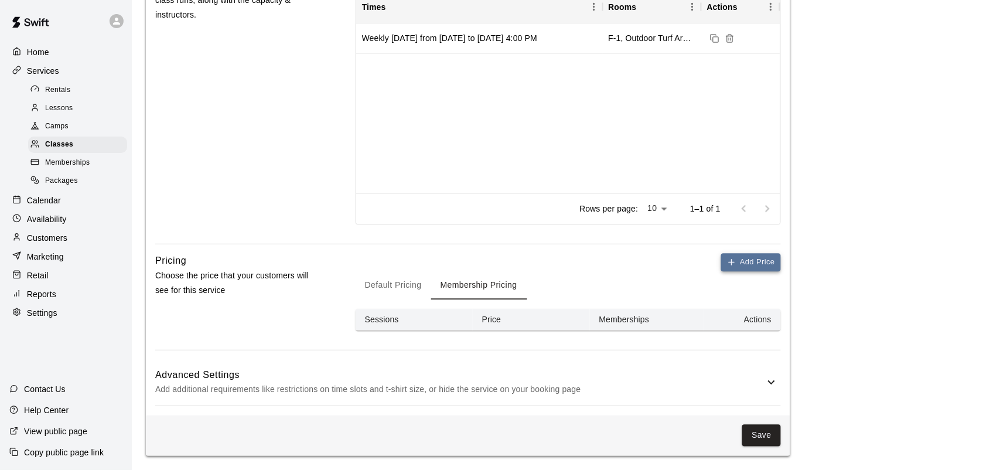
click at [735, 259] on icon "button" at bounding box center [731, 262] width 9 height 9
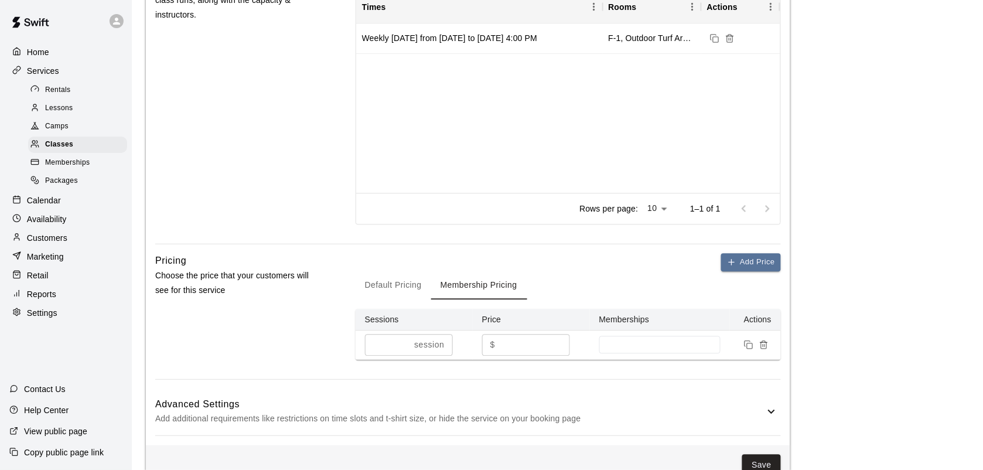
click at [528, 340] on input "*" at bounding box center [535, 345] width 70 height 22
type input "**"
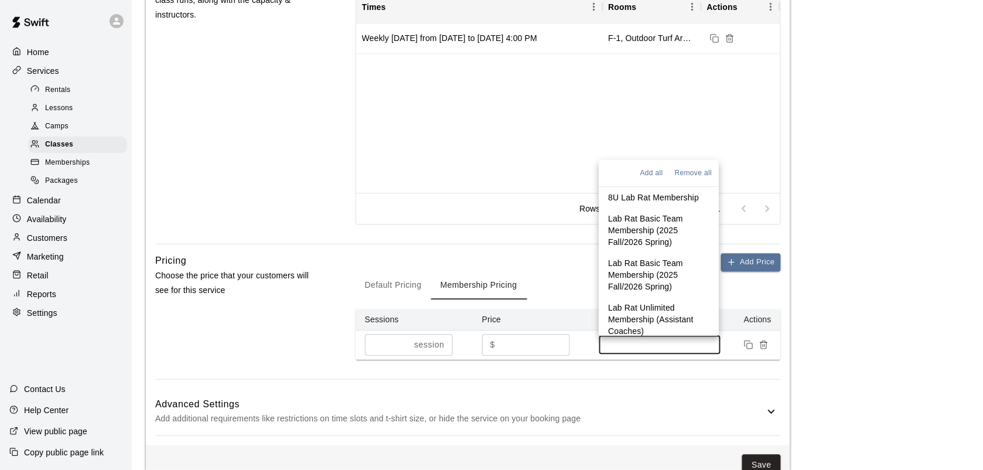
click at [635, 344] on input at bounding box center [660, 344] width 110 height 9
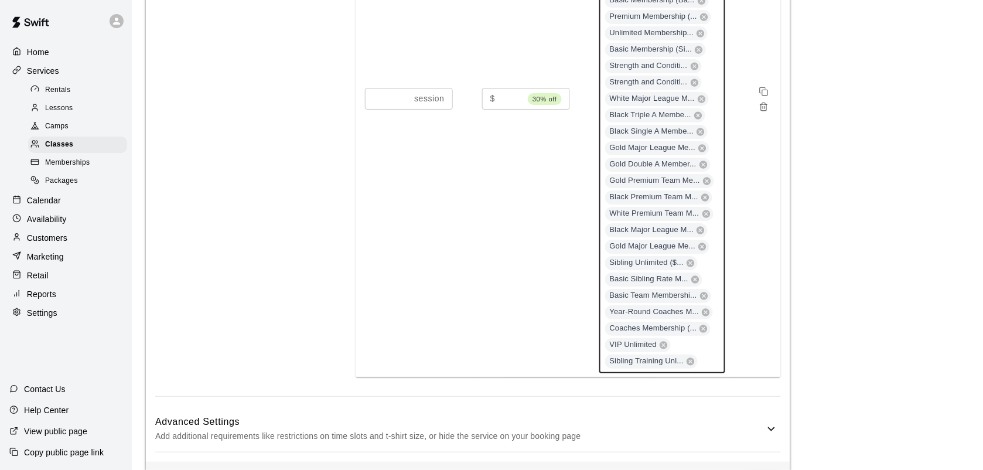
scroll to position [1188, 0]
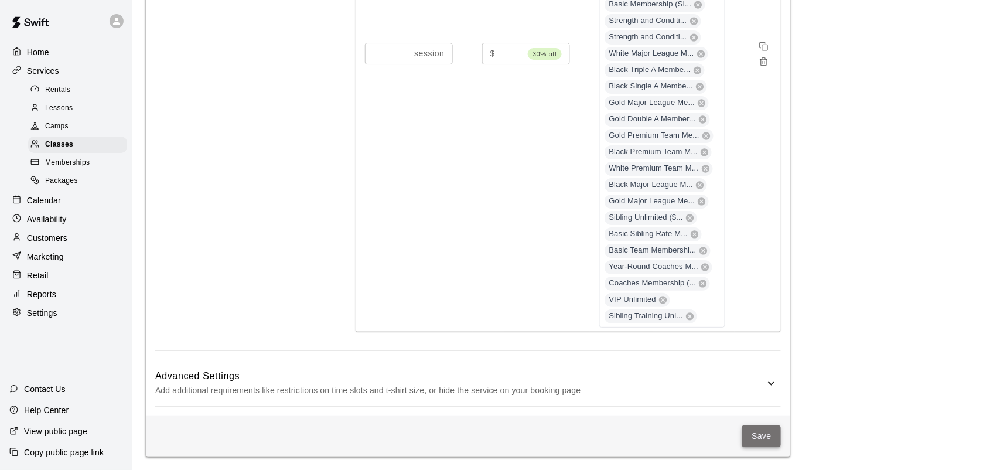
click at [762, 434] on button "Save" at bounding box center [761, 436] width 39 height 22
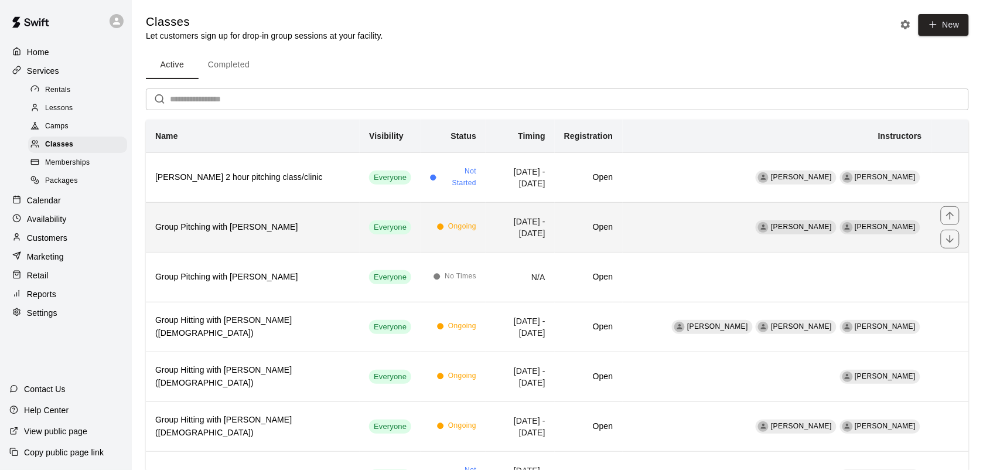
click at [635, 245] on td "David Hernandez Manuel Valencia" at bounding box center [777, 227] width 309 height 50
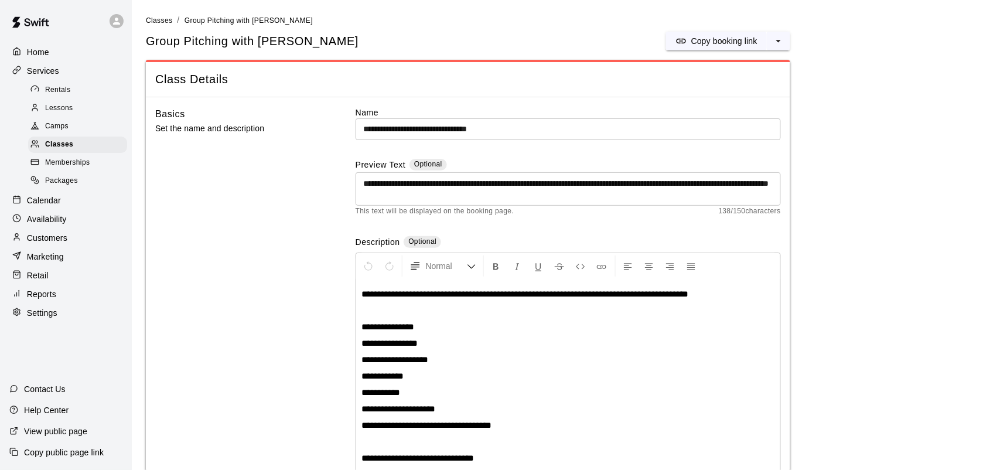
scroll to position [108, 0]
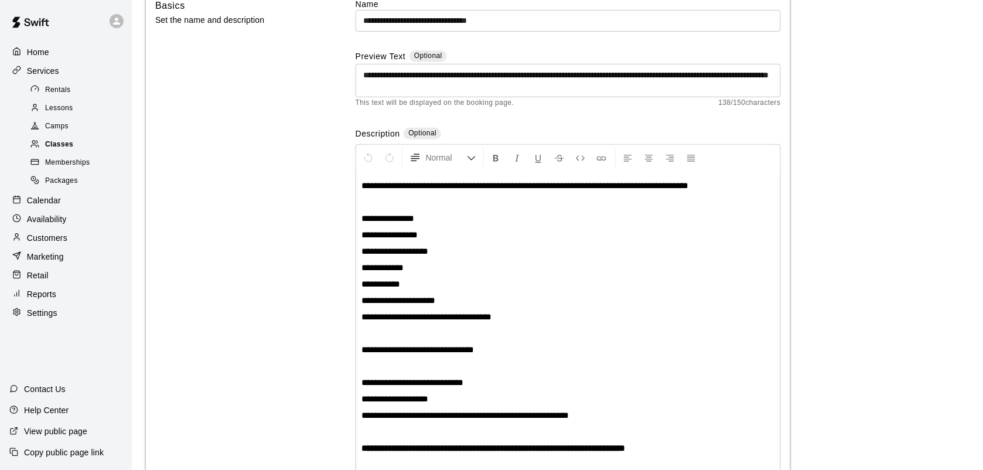
click at [63, 142] on div "Classes" at bounding box center [77, 144] width 99 height 16
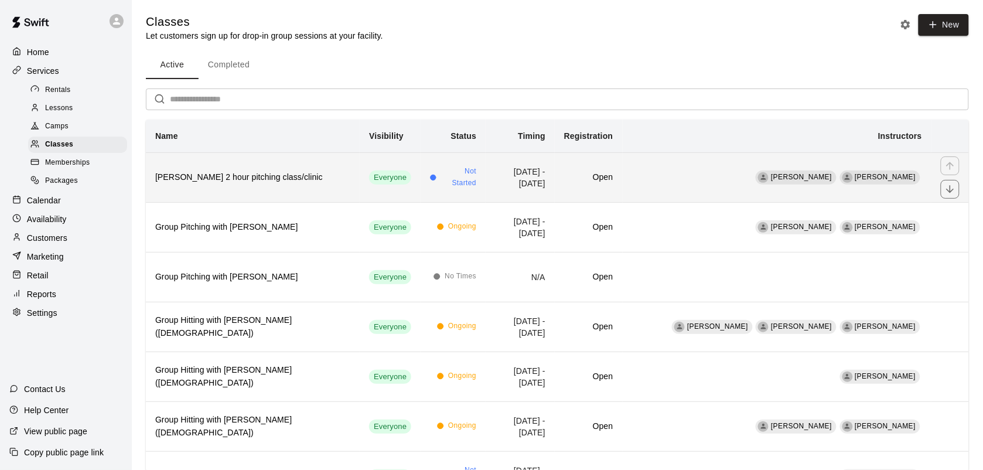
click at [232, 173] on h6 "David Hernandez's 2 hour pitching class/clinic" at bounding box center [252, 177] width 195 height 13
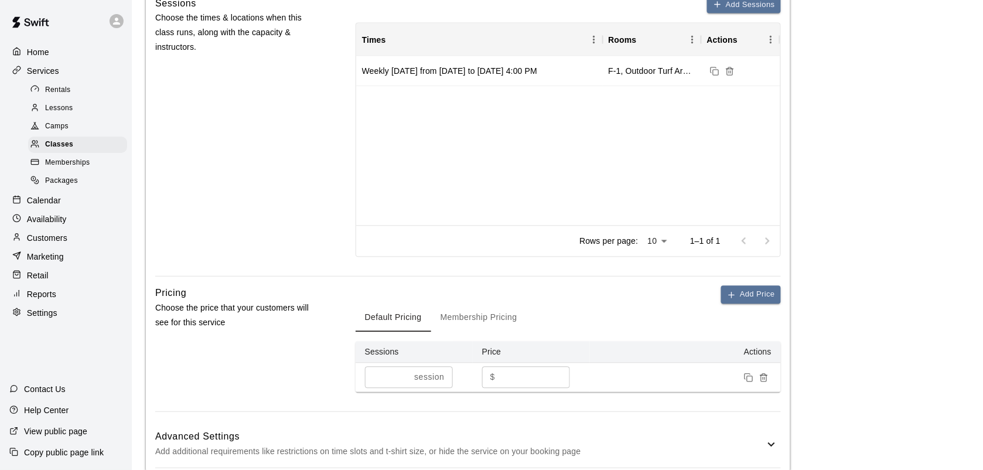
scroll to position [609, 0]
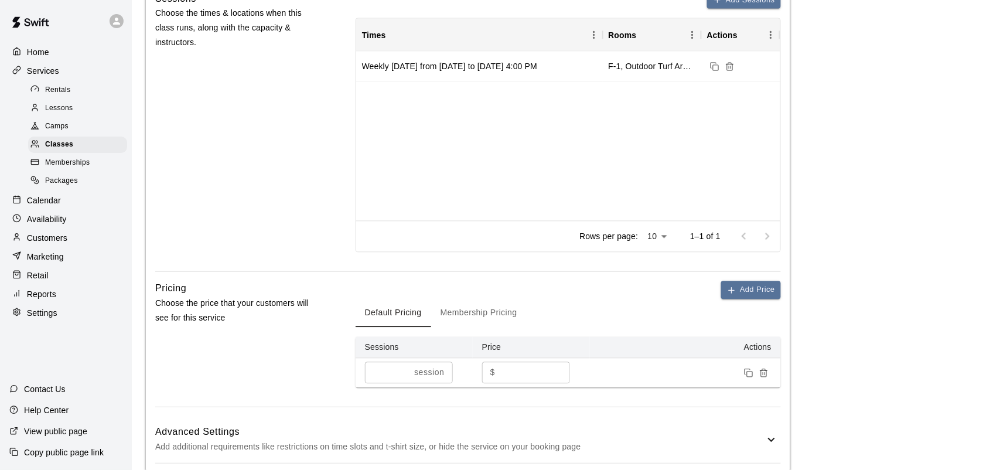
click at [519, 375] on input "**" at bounding box center [535, 373] width 70 height 22
type input "*"
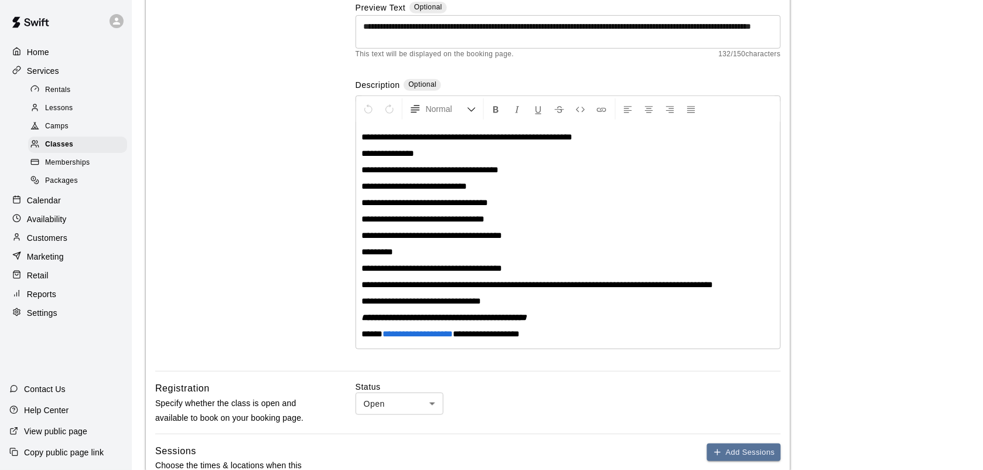
scroll to position [168, 0]
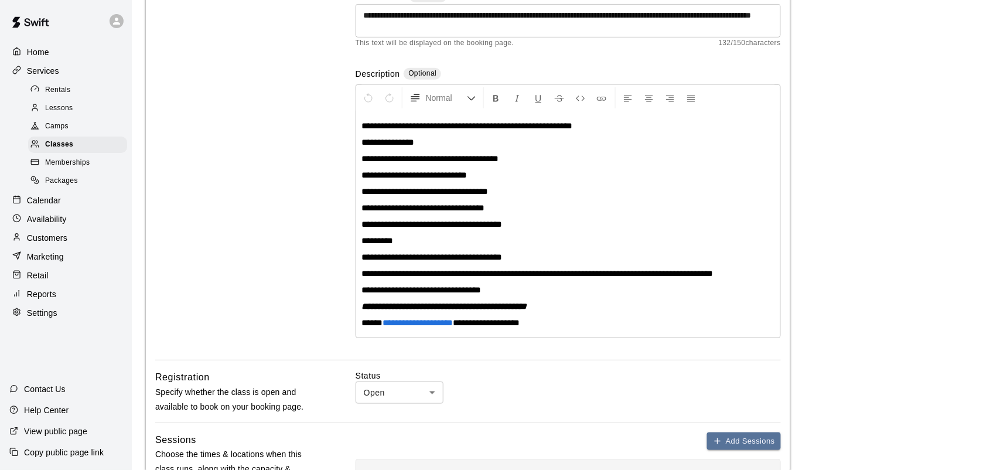
type input "**"
click at [561, 324] on p "**********" at bounding box center [568, 323] width 412 height 12
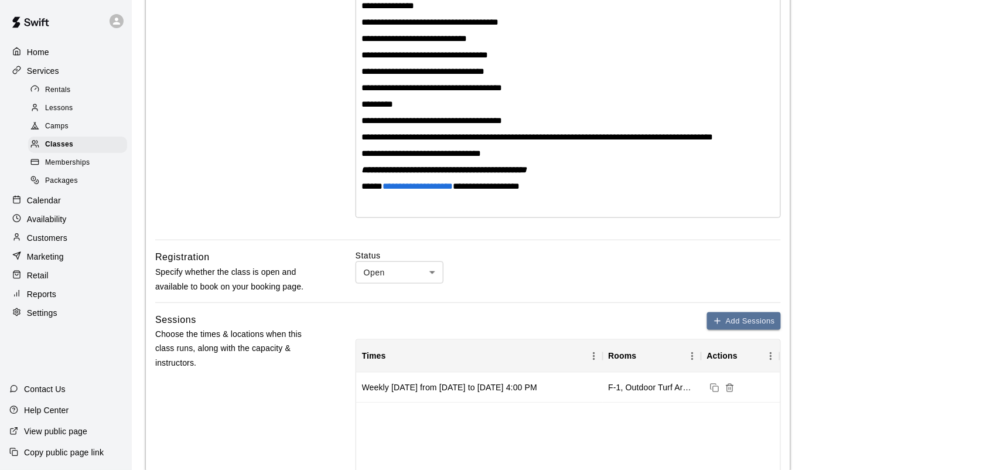
scroll to position [305, 0]
click at [358, 197] on div "**********" at bounding box center [568, 95] width 424 height 242
click at [579, 205] on p "**********" at bounding box center [568, 202] width 412 height 12
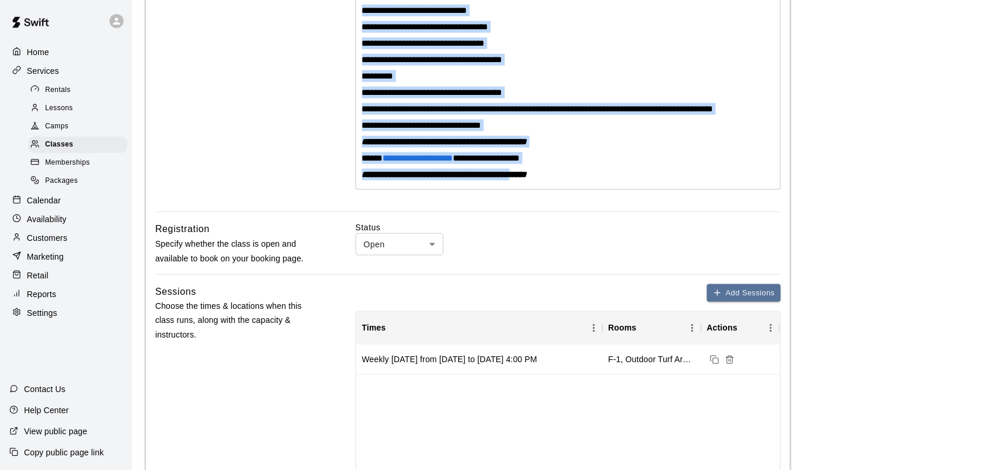
scroll to position [353, 0]
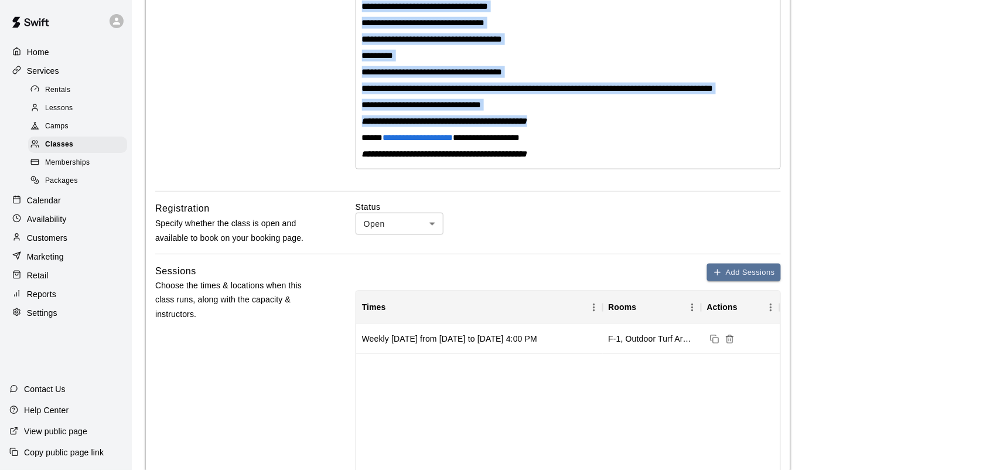
drag, startPoint x: 359, startPoint y: 288, endPoint x: 562, endPoint y: 121, distance: 263.0
click at [562, 121] on div "**********" at bounding box center [568, 47] width 424 height 242
copy div "**********"
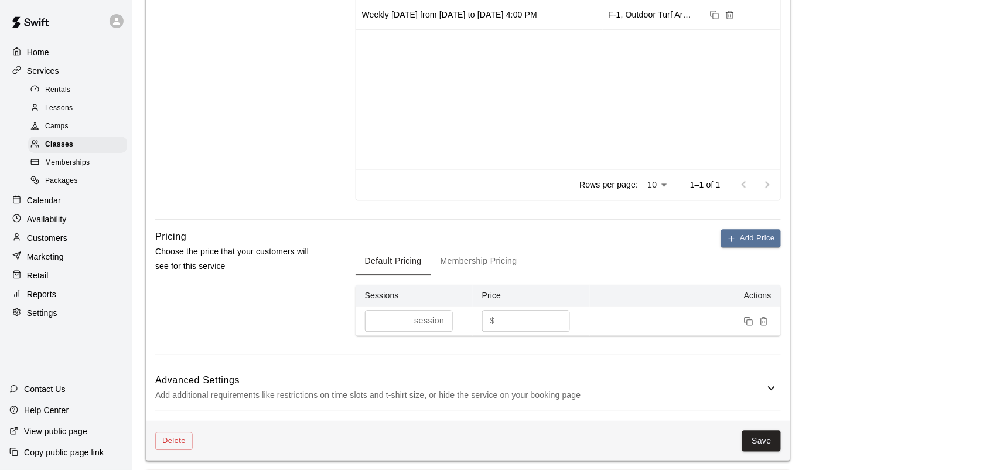
scroll to position [686, 0]
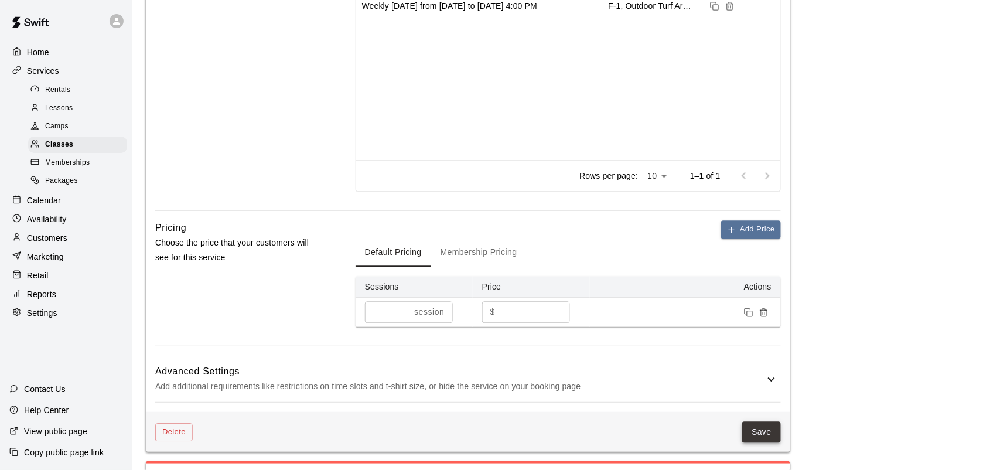
click at [771, 432] on button "Save" at bounding box center [761, 432] width 39 height 22
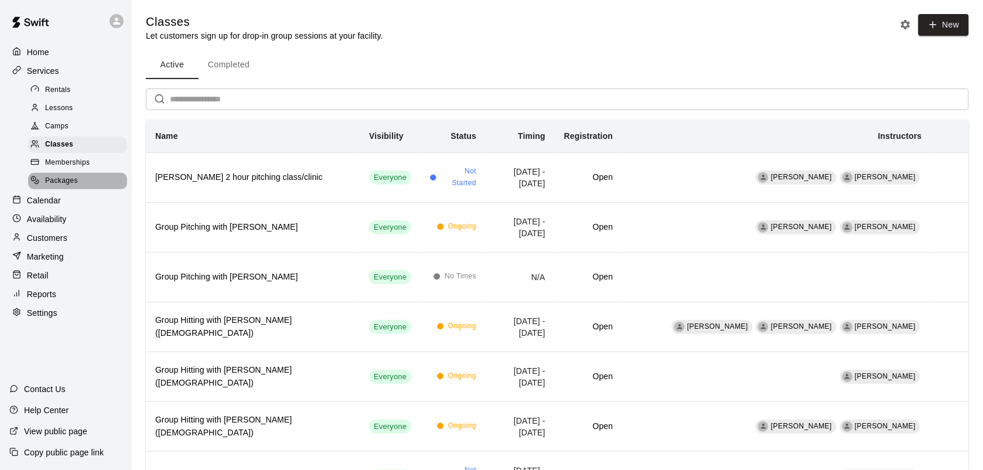
click at [71, 186] on span "Packages" at bounding box center [61, 181] width 33 height 12
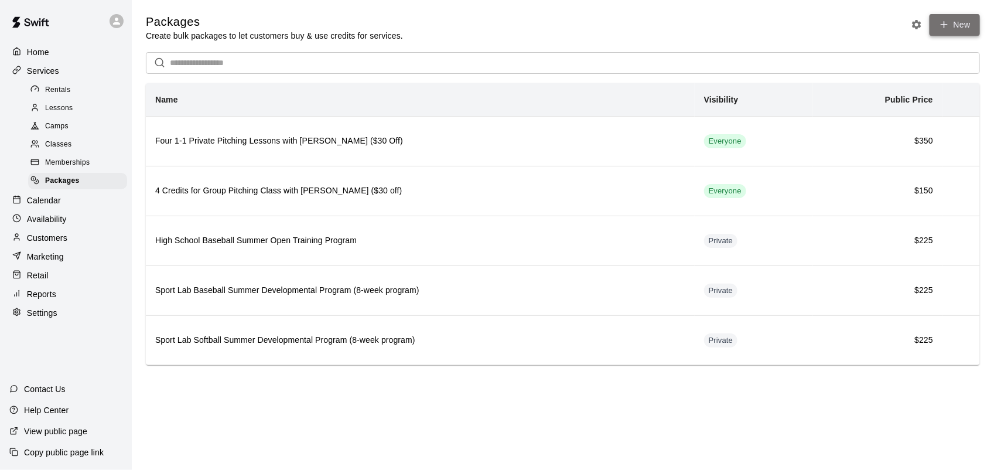
click at [949, 28] on icon at bounding box center [944, 24] width 11 height 11
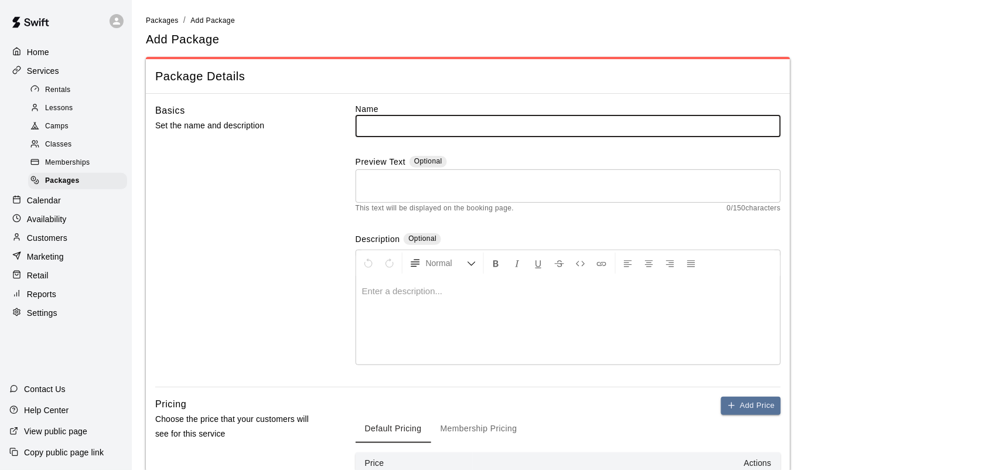
click at [382, 124] on input "text" at bounding box center [567, 126] width 425 height 22
type input "**********"
click at [437, 280] on div at bounding box center [568, 320] width 424 height 88
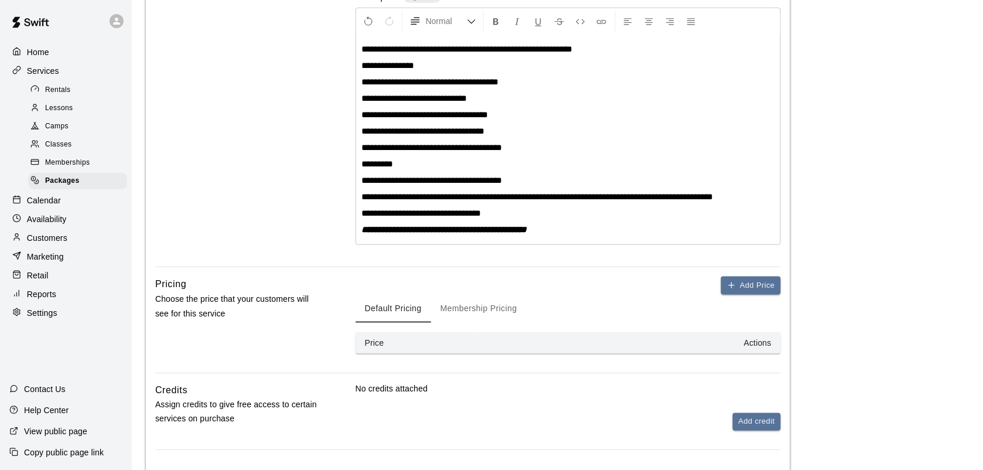
scroll to position [241, 0]
click at [731, 290] on button "Add Price" at bounding box center [751, 286] width 60 height 18
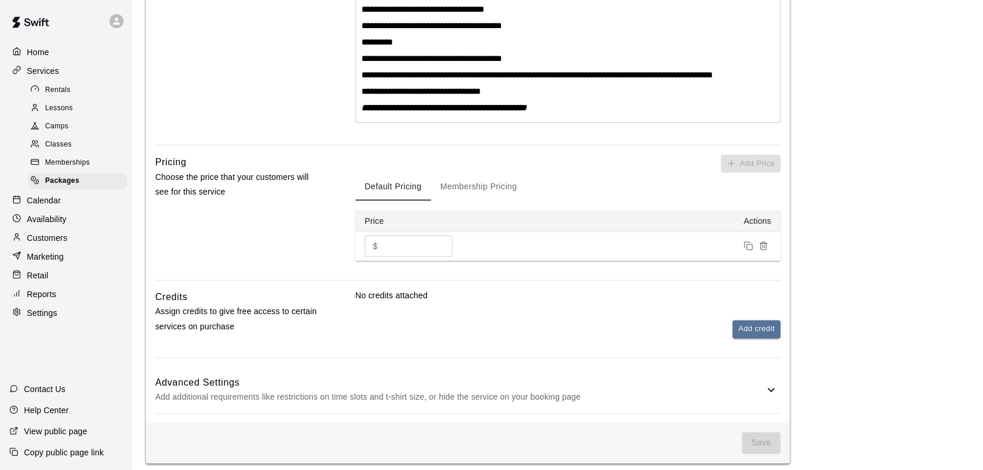
scroll to position [367, 0]
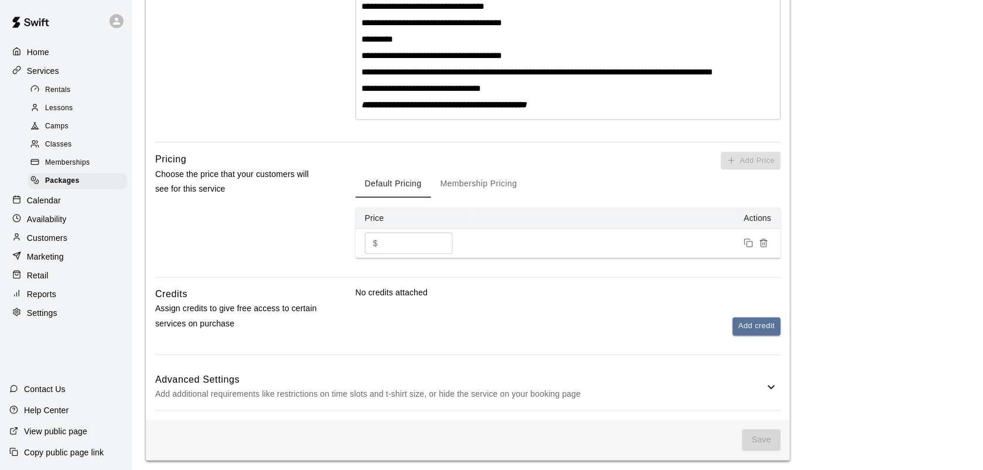
click at [394, 242] on input "*" at bounding box center [417, 243] width 70 height 22
type input "***"
click at [755, 317] on button "Add credit" at bounding box center [757, 326] width 48 height 18
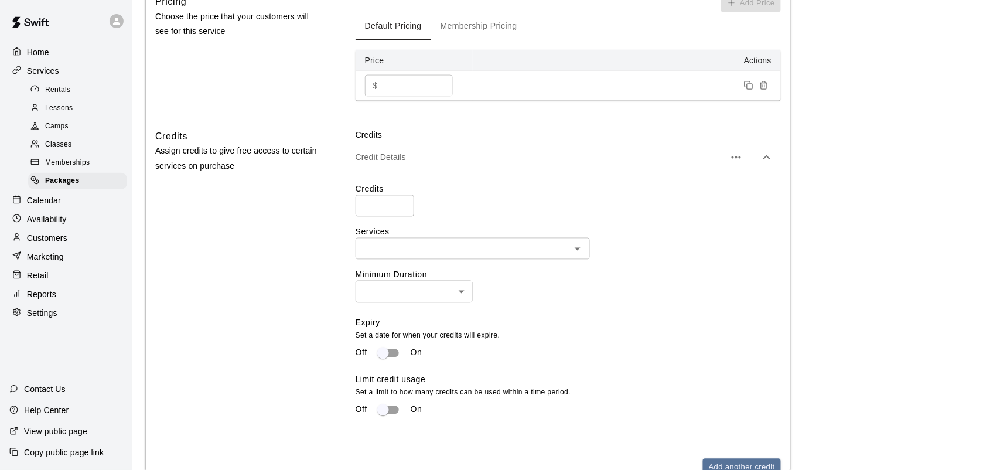
scroll to position [526, 0]
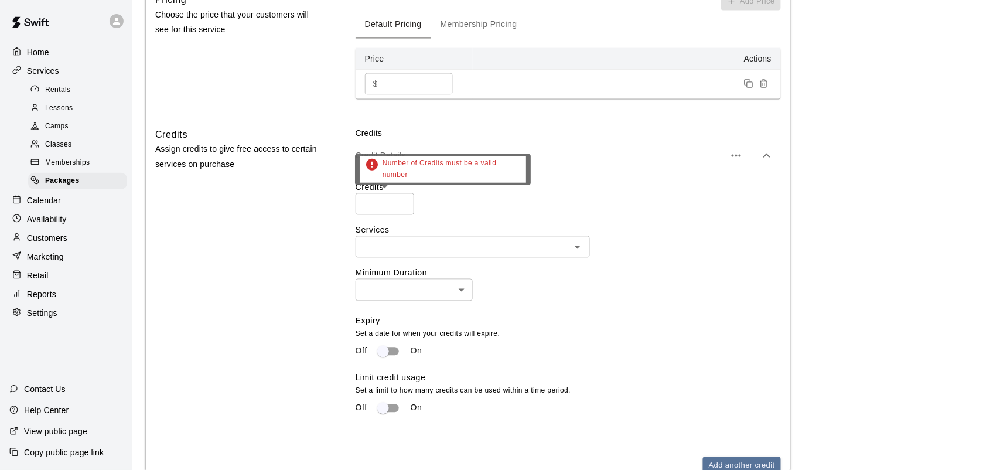
click at [394, 203] on input "number" at bounding box center [384, 204] width 59 height 22
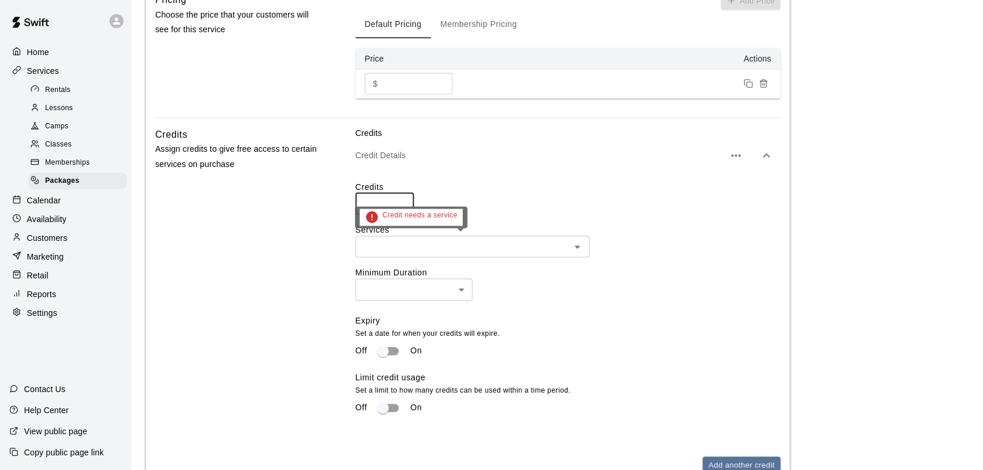
type input "*"
click at [536, 246] on input "text" at bounding box center [463, 247] width 208 height 15
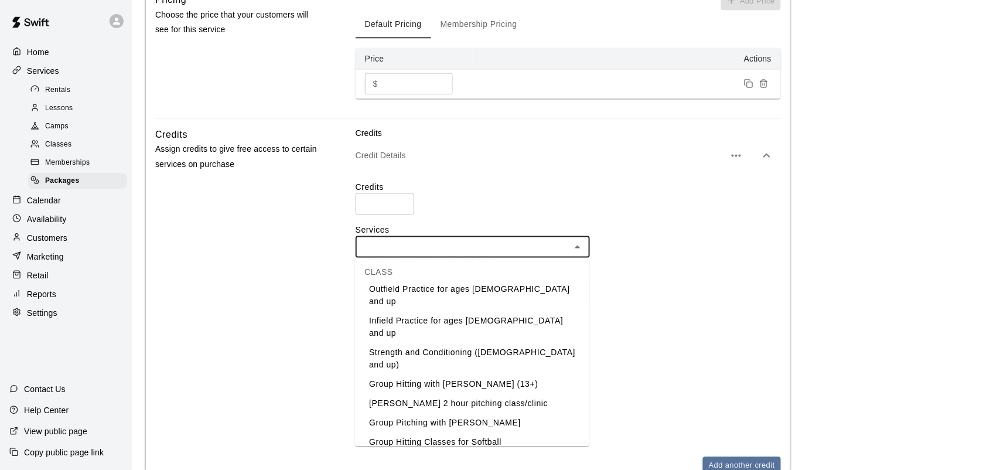
scroll to position [353, 0]
click at [513, 397] on li "David Hernandez's 2 hour pitching class/clinic" at bounding box center [472, 406] width 234 height 19
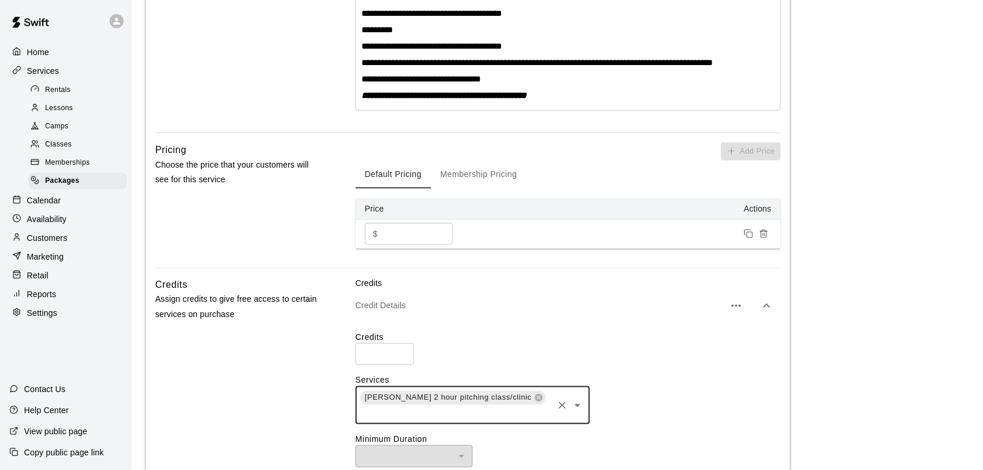
scroll to position [367, 0]
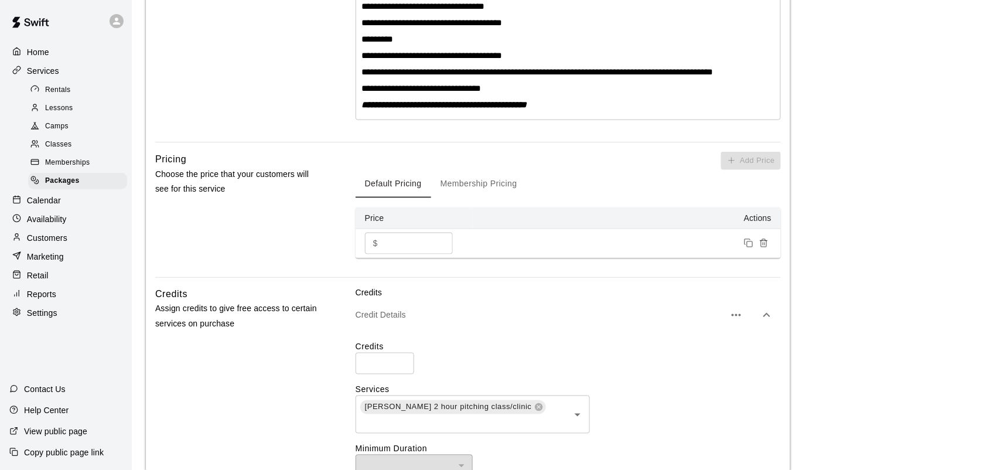
click at [569, 108] on p "**********" at bounding box center [568, 105] width 412 height 12
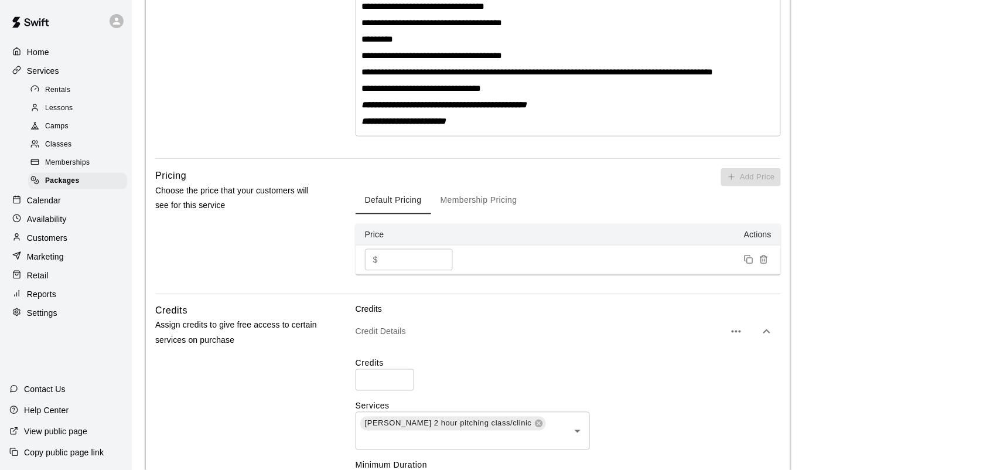
click at [374, 117] on strong "**********" at bounding box center [404, 121] width 84 height 9
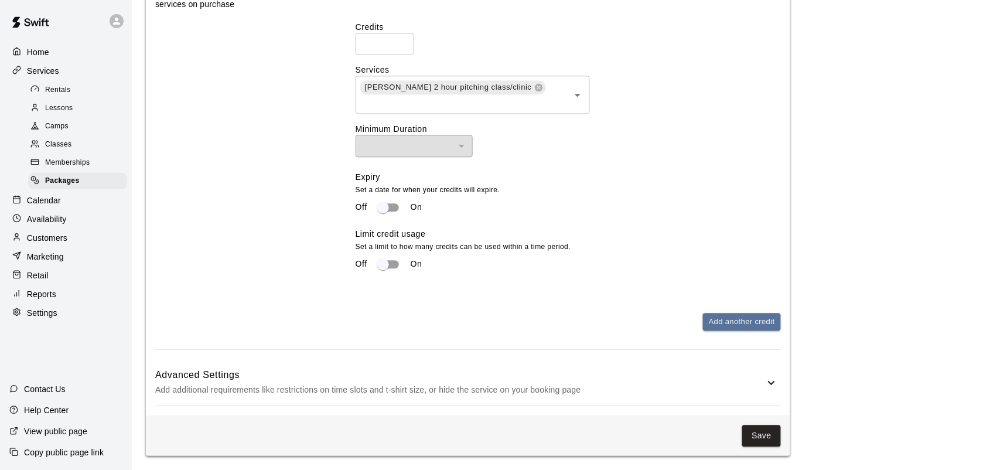
scroll to position [706, 0]
click at [774, 434] on button "Save" at bounding box center [761, 436] width 39 height 22
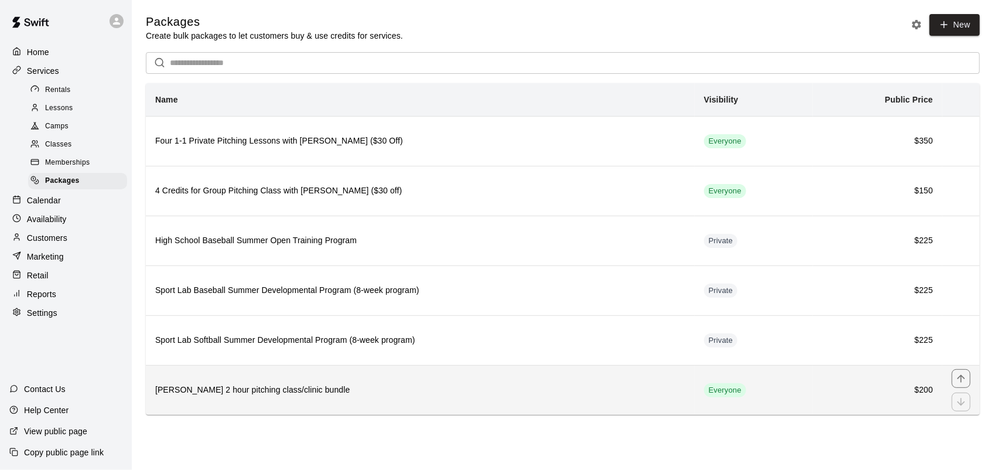
click at [971, 382] on td "simple table" at bounding box center [960, 390] width 37 height 50
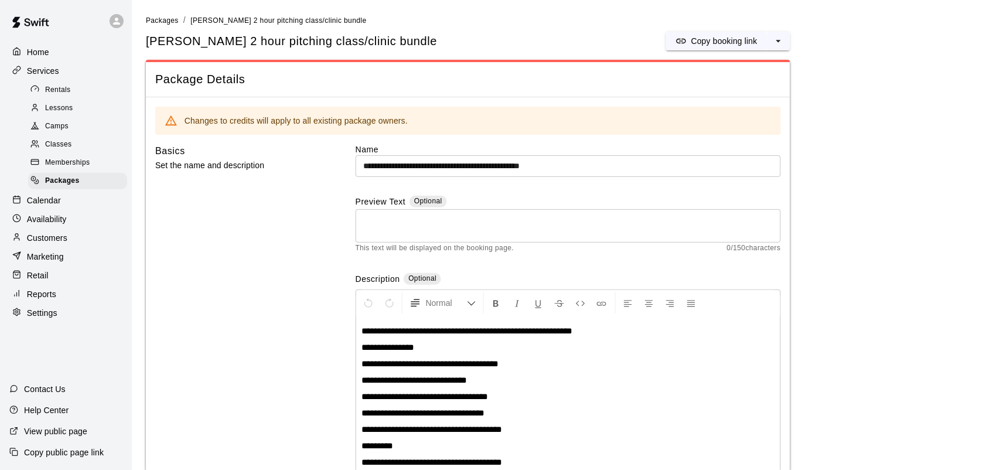
scroll to position [63, 0]
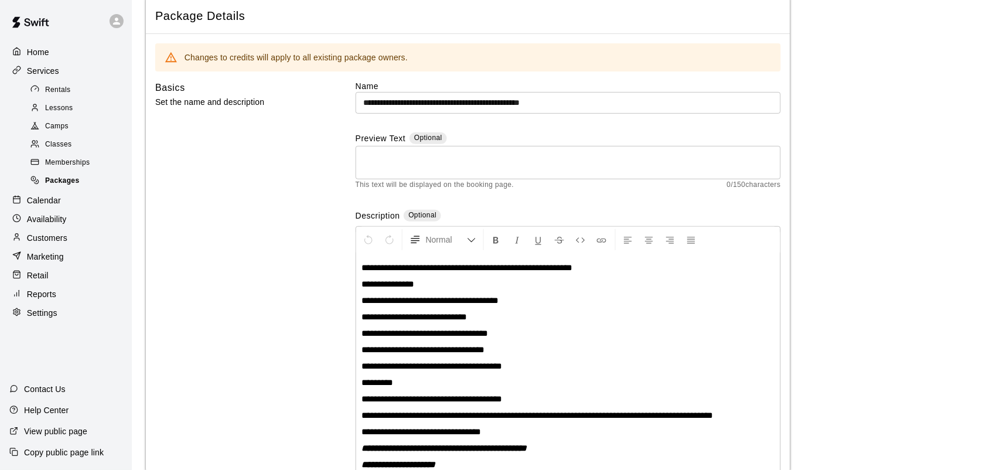
click at [59, 187] on span "Packages" at bounding box center [62, 181] width 35 height 12
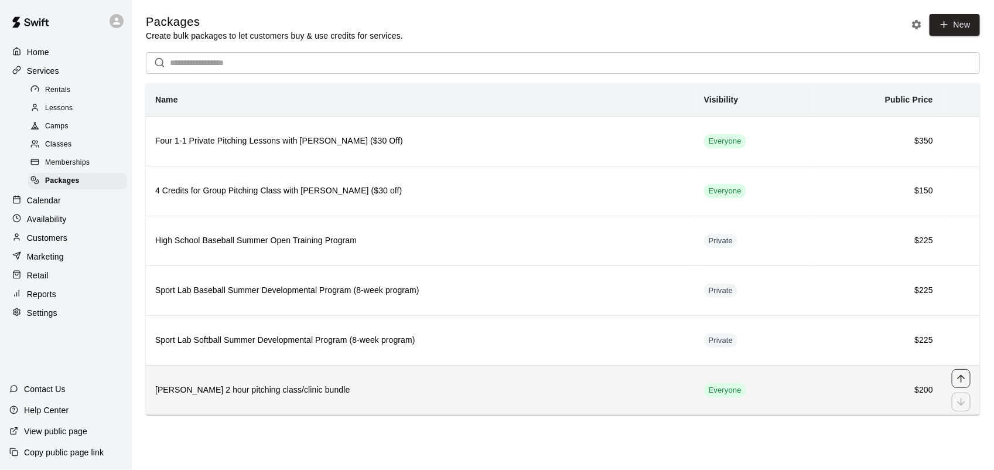
click at [959, 382] on icon "move item up" at bounding box center [961, 378] width 8 height 8
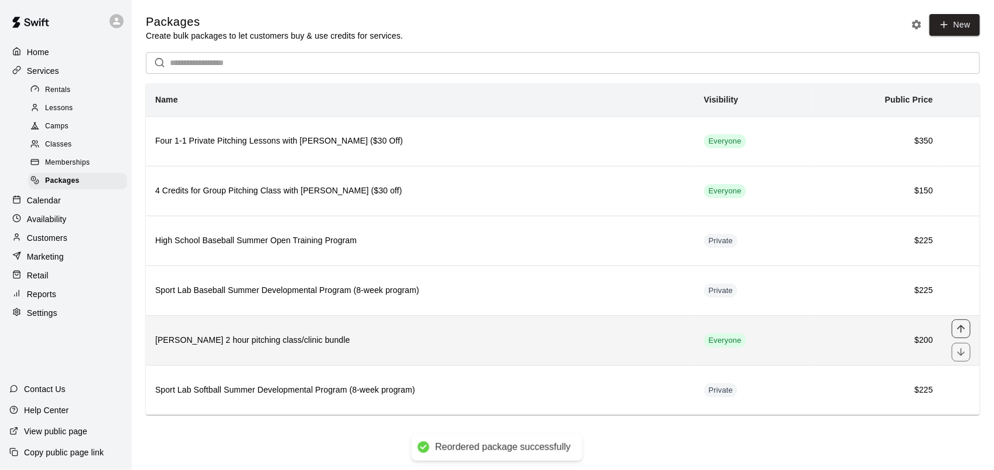
click at [960, 334] on icon "move item up" at bounding box center [961, 329] width 12 height 12
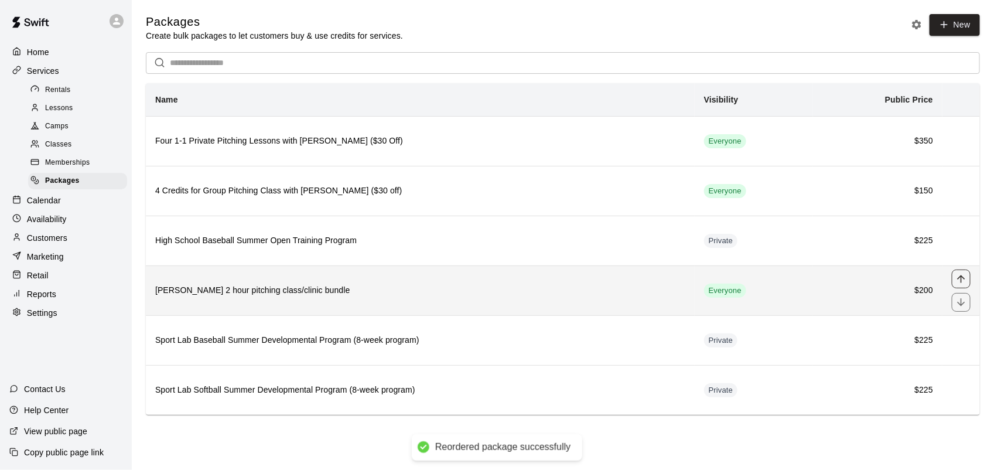
click at [962, 285] on icon "move item up" at bounding box center [961, 279] width 12 height 12
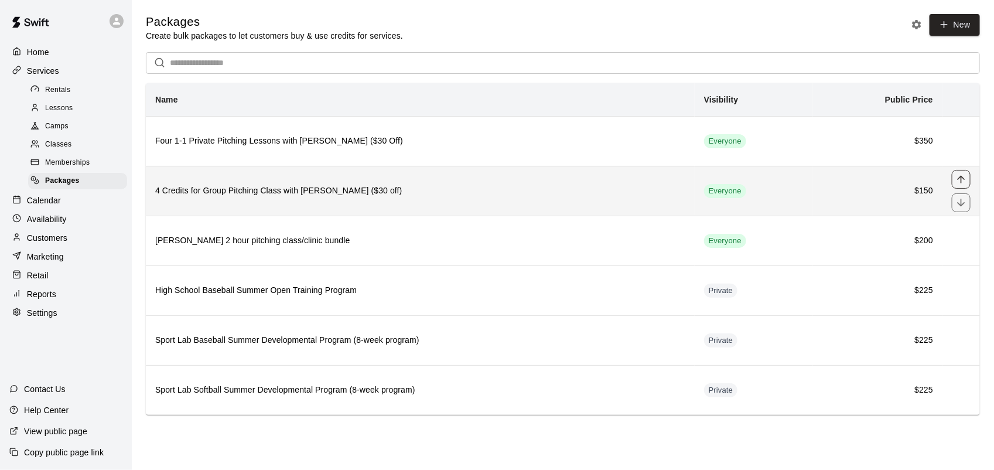
click at [956, 179] on icon "move item up" at bounding box center [961, 179] width 12 height 12
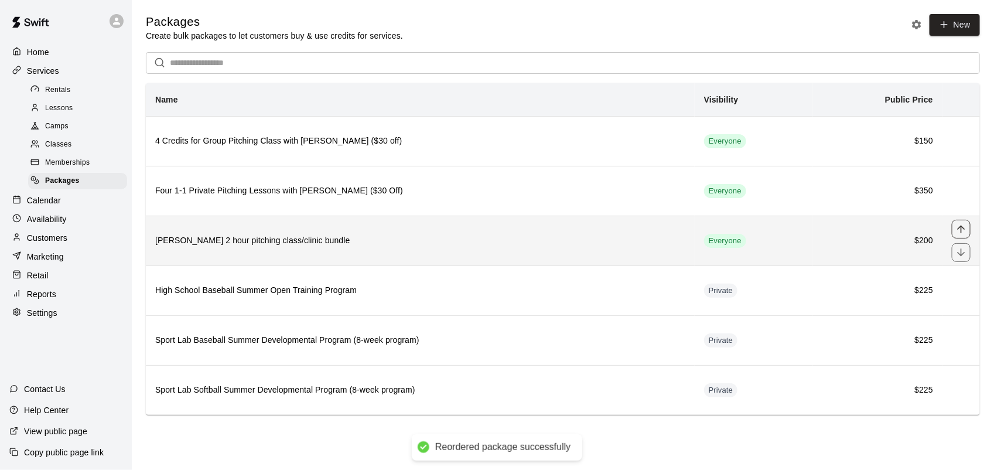
click at [964, 230] on icon "move item up" at bounding box center [961, 229] width 12 height 12
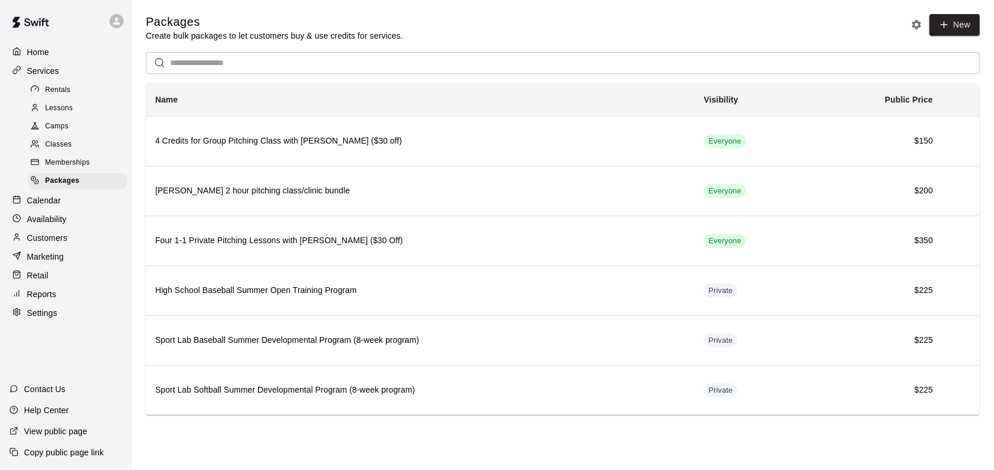
click at [49, 206] on p "Calendar" at bounding box center [44, 200] width 34 height 12
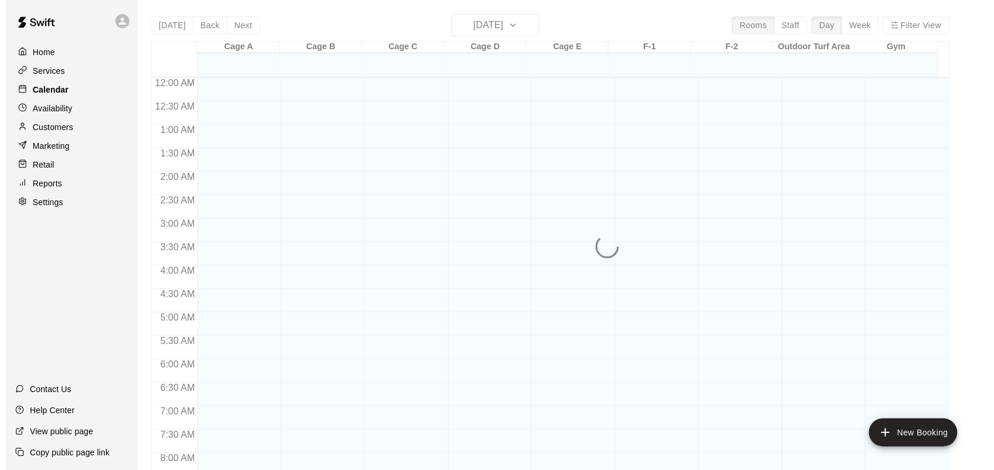
scroll to position [683, 0]
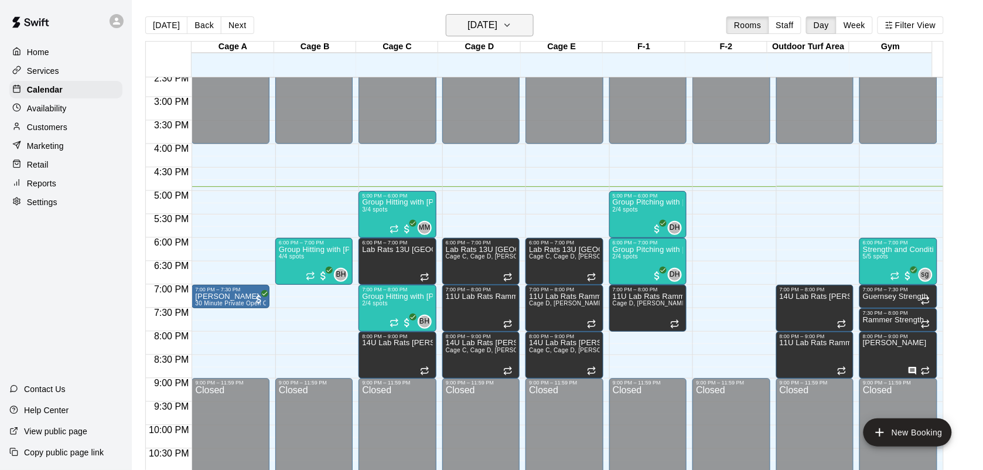
click at [519, 29] on button "[DATE]" at bounding box center [490, 25] width 88 height 22
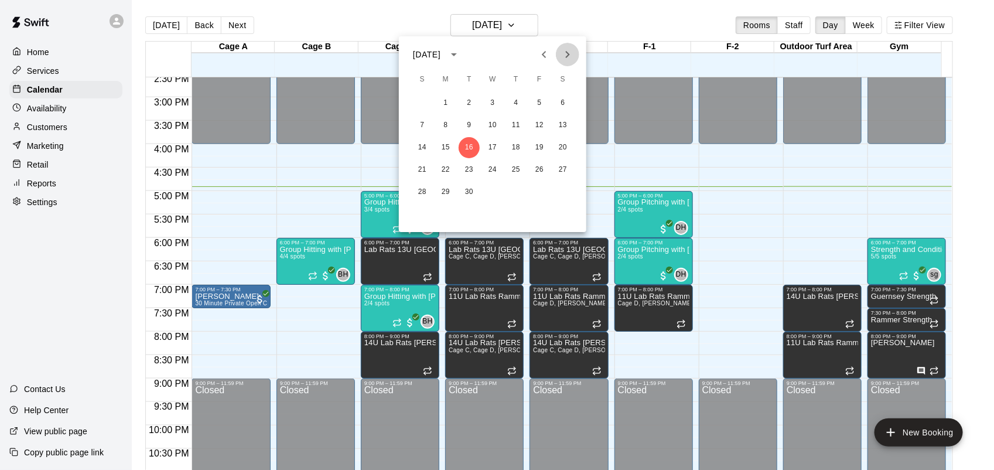
click at [565, 50] on icon "Next month" at bounding box center [567, 54] width 14 height 14
click at [520, 98] on button "2" at bounding box center [515, 103] width 21 height 21
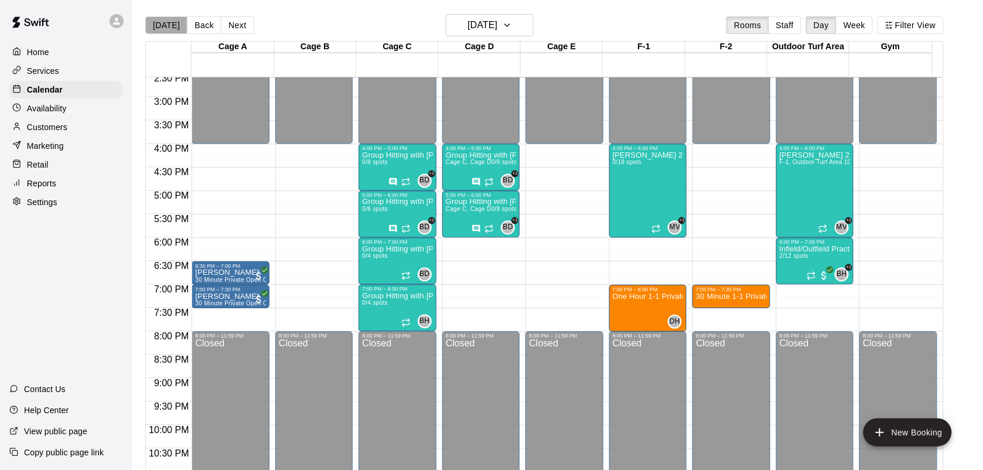
click at [170, 25] on button "[DATE]" at bounding box center [166, 25] width 42 height 18
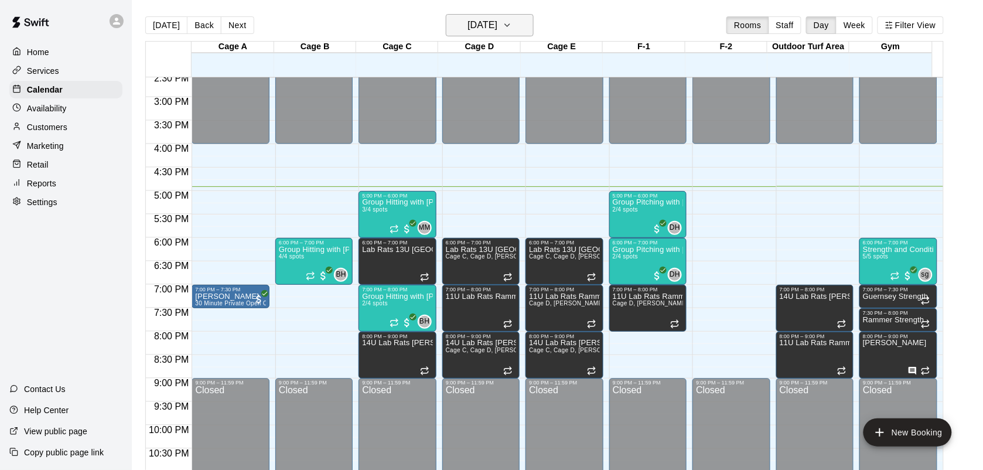
click at [518, 16] on button "[DATE]" at bounding box center [490, 25] width 88 height 22
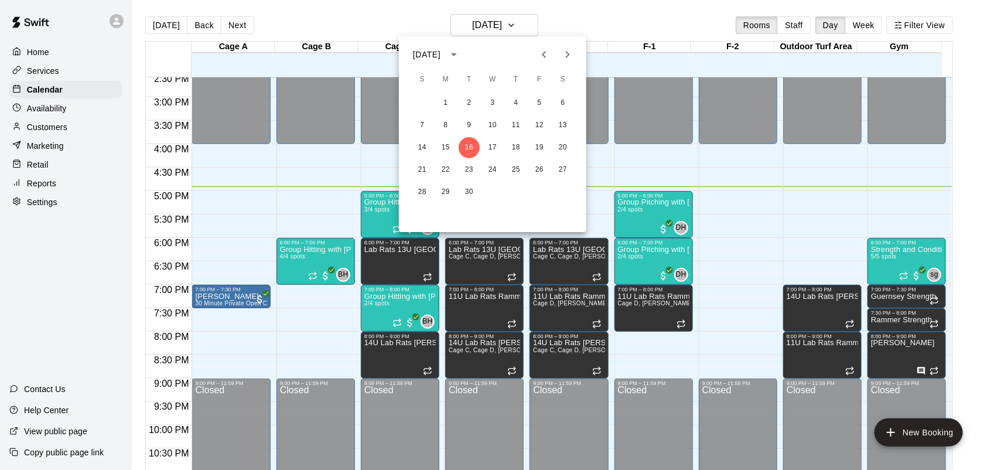
click at [572, 57] on icon "Next month" at bounding box center [567, 54] width 14 height 14
click at [533, 101] on button "3" at bounding box center [539, 103] width 21 height 21
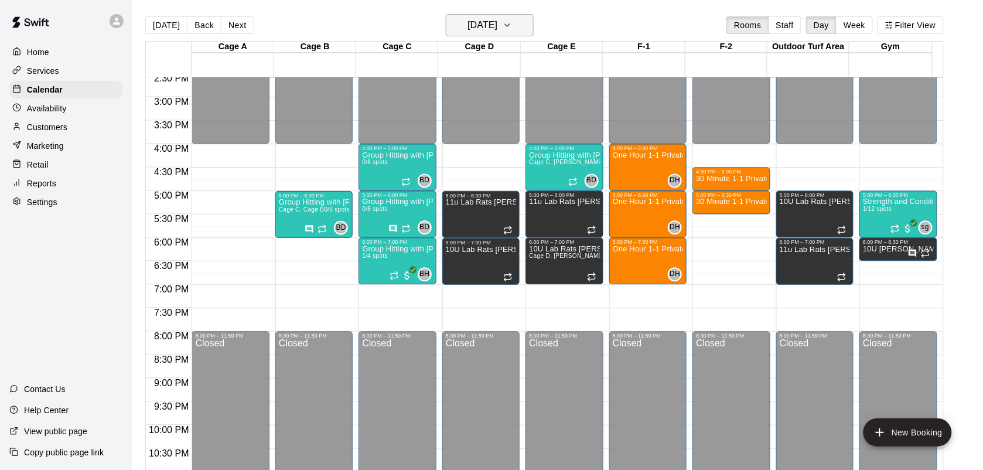
click at [509, 24] on icon "button" at bounding box center [507, 25] width 5 height 2
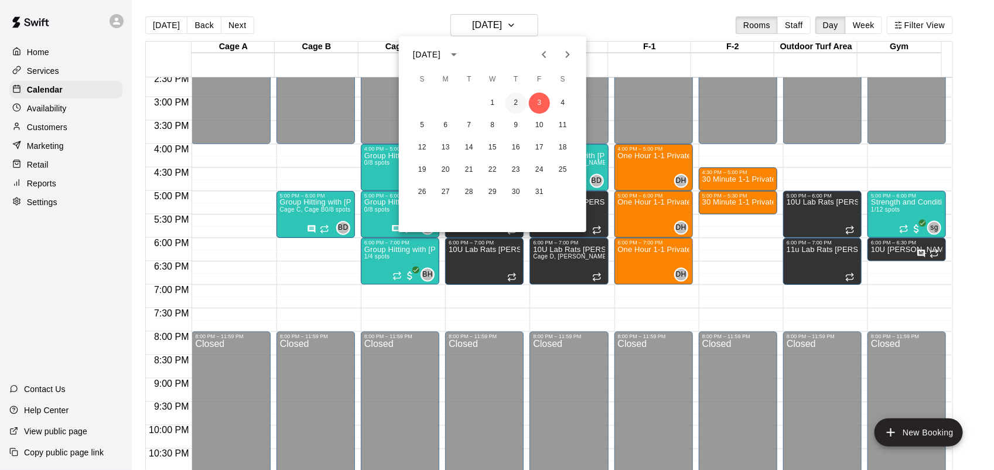
click at [516, 98] on button "2" at bounding box center [515, 103] width 21 height 21
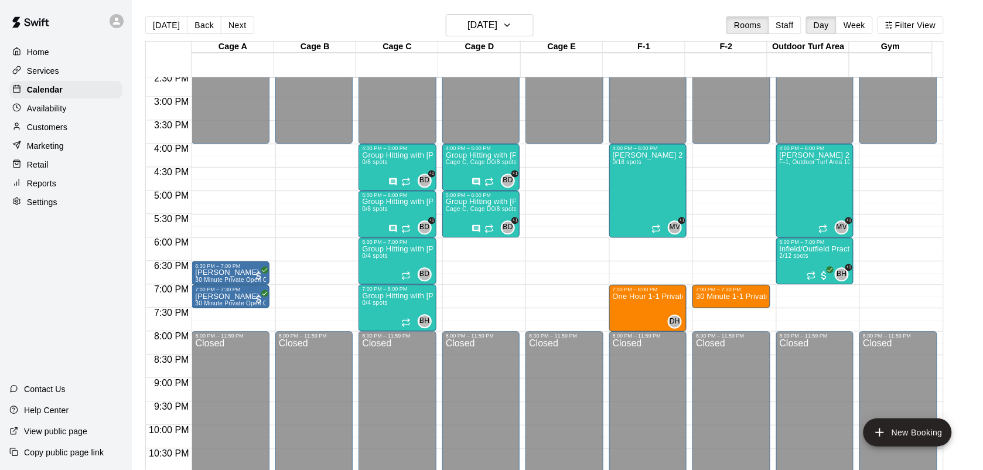
click at [175, 25] on button "[DATE]" at bounding box center [166, 25] width 42 height 18
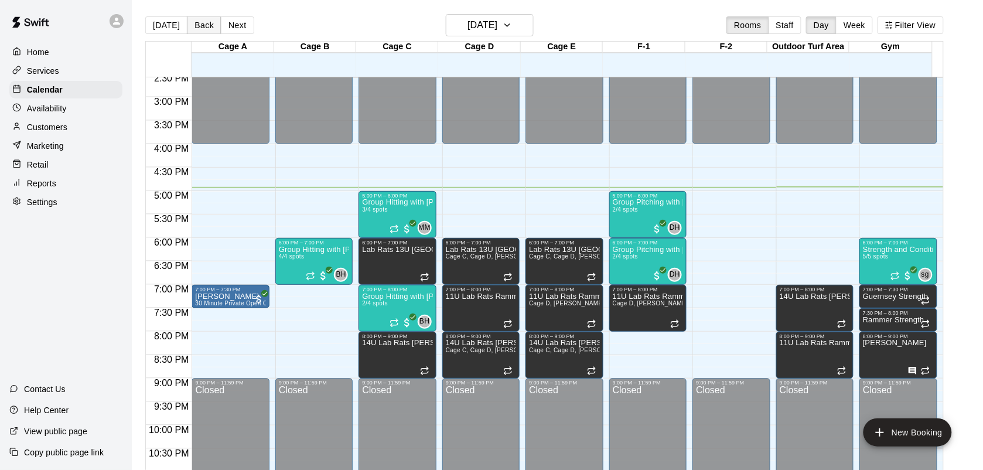
click at [198, 24] on button "Back" at bounding box center [204, 25] width 35 height 18
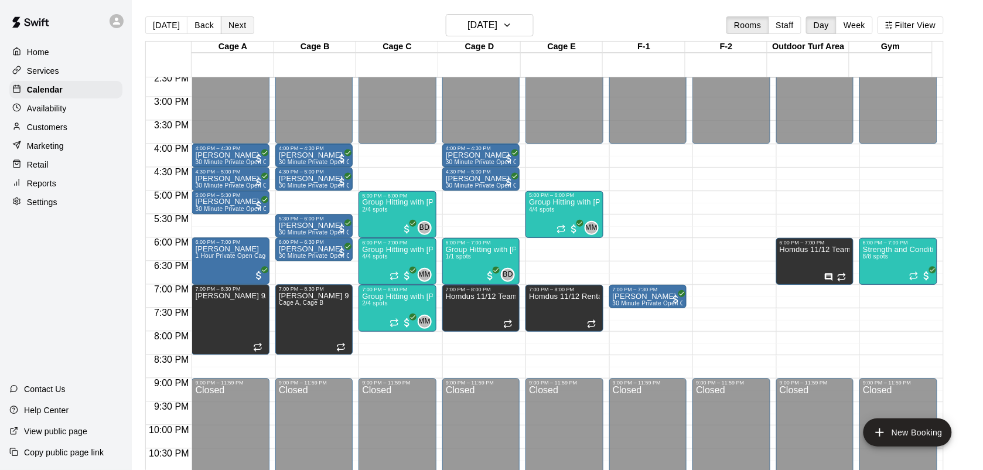
click at [241, 28] on button "Next" at bounding box center [237, 25] width 33 height 18
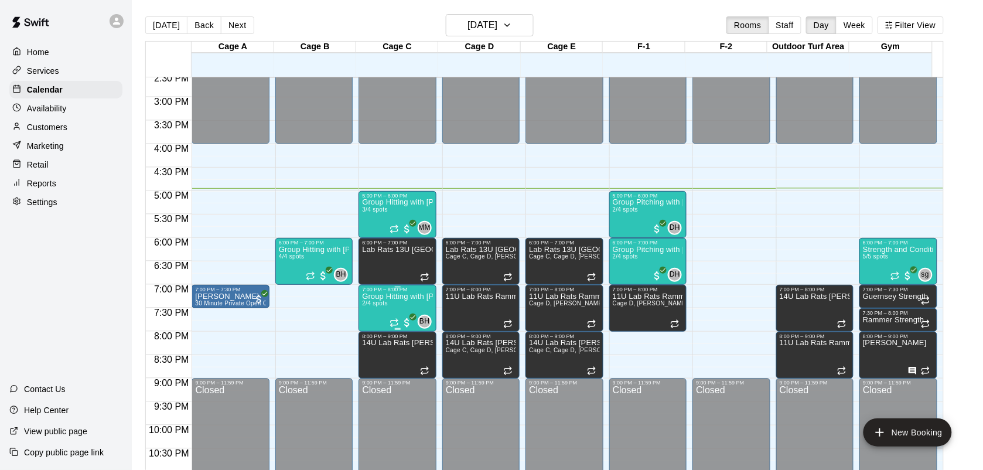
click at [373, 296] on p "Group Hitting with [PERSON_NAME] (13+)" at bounding box center [397, 296] width 70 height 0
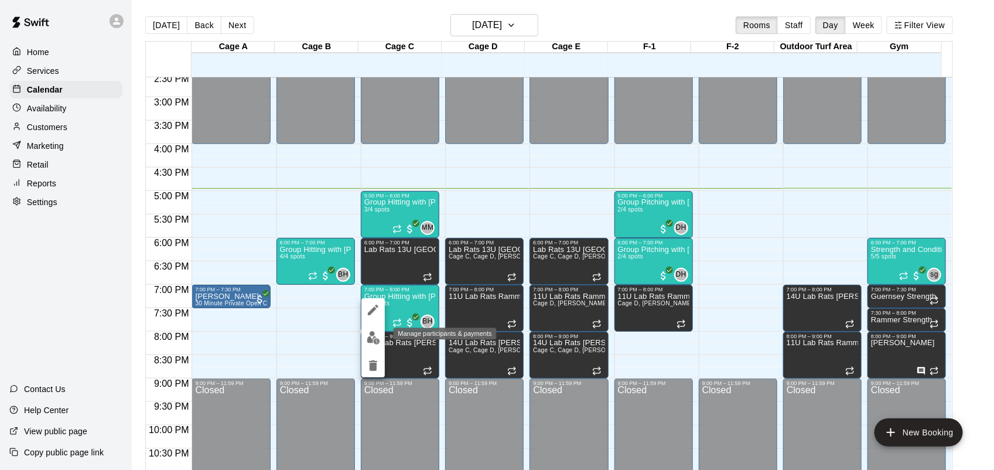
click at [368, 337] on img "edit" at bounding box center [373, 337] width 13 height 13
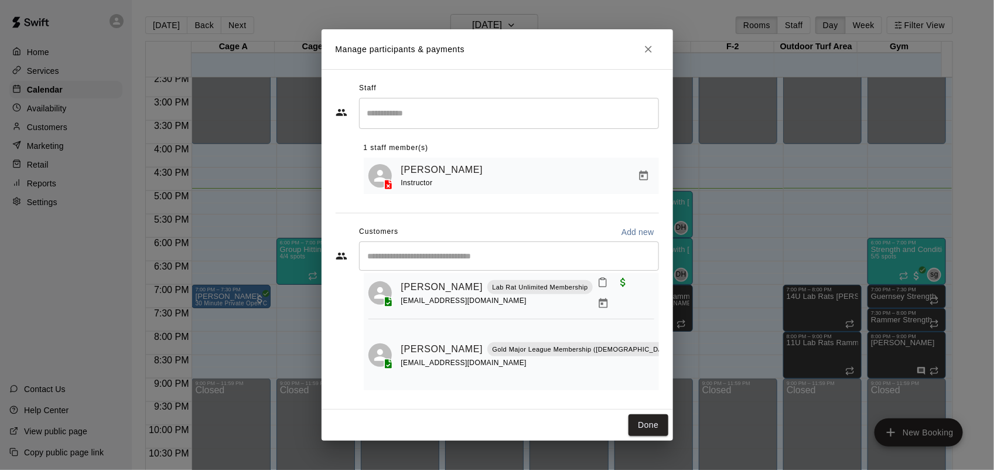
scroll to position [42, 0]
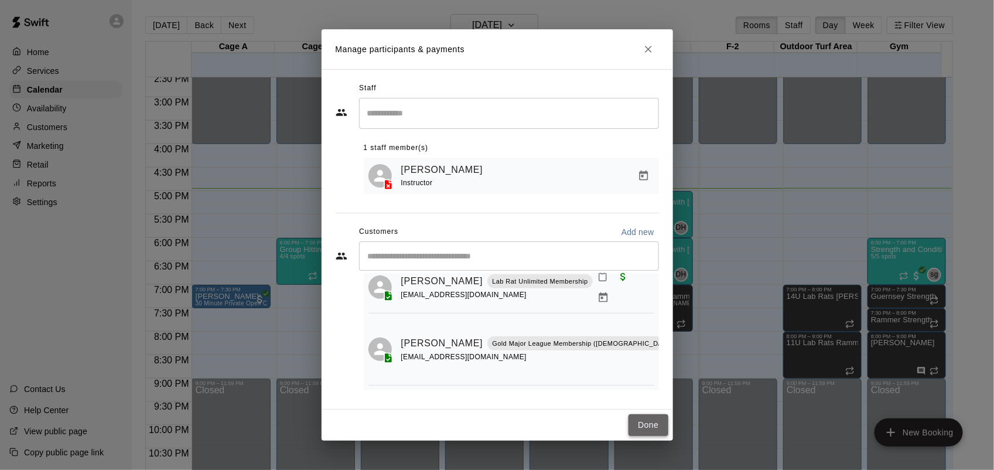
click at [653, 428] on button "Done" at bounding box center [647, 425] width 39 height 22
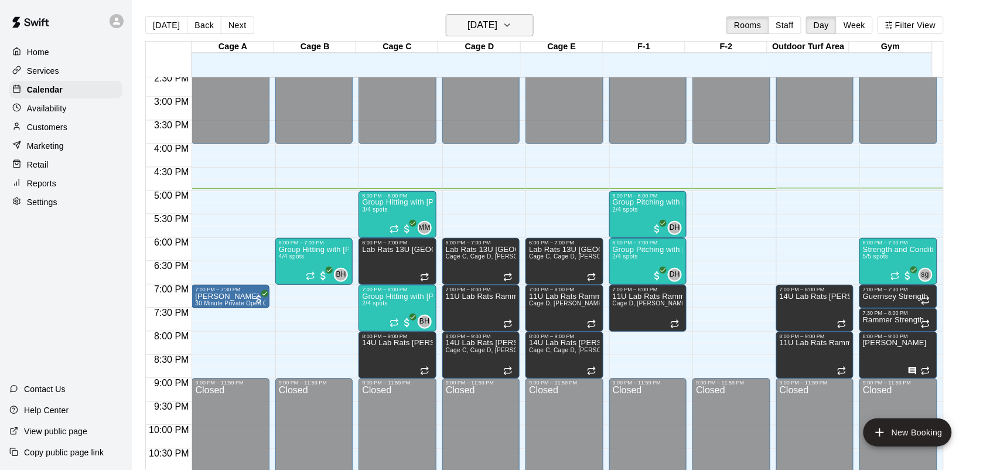
click at [512, 28] on icon "button" at bounding box center [506, 25] width 9 height 14
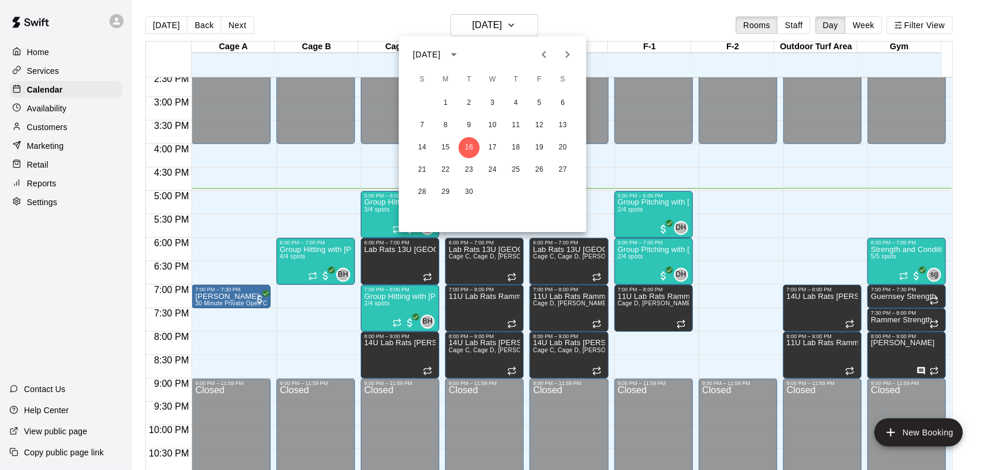
click at [569, 50] on icon "Next month" at bounding box center [567, 54] width 14 height 14
click at [514, 102] on button "2" at bounding box center [515, 103] width 21 height 21
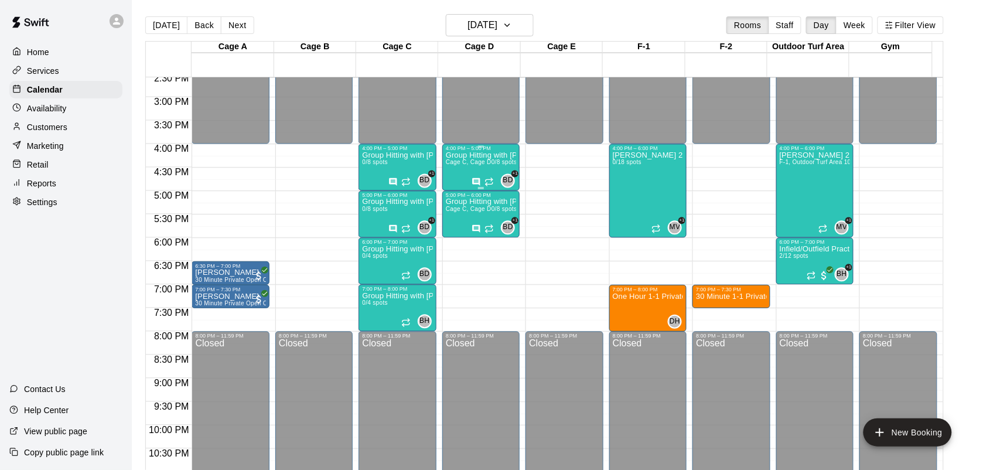
click at [453, 175] on div "Group Hitting with Matt Mcgrew (7-14yrs old) Cage C, Cage D 0/8 spots" at bounding box center [481, 387] width 70 height 470
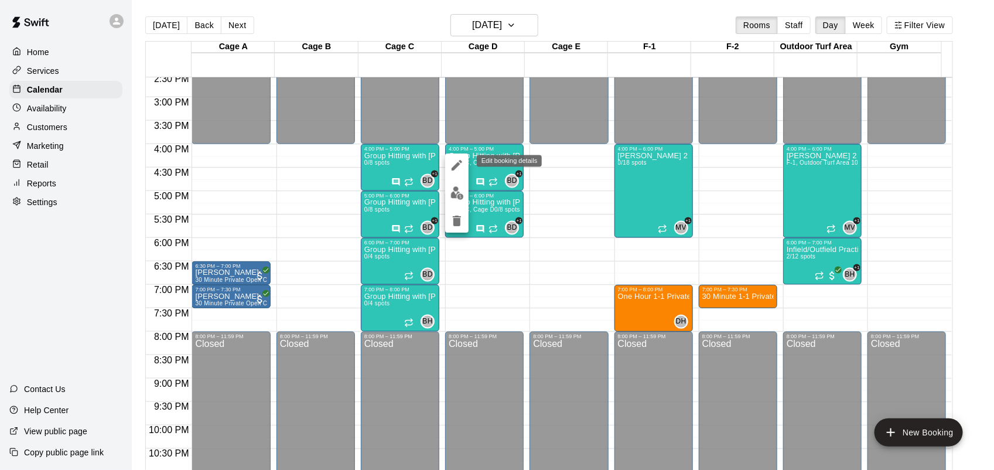
click at [454, 170] on icon "edit" at bounding box center [457, 165] width 14 height 14
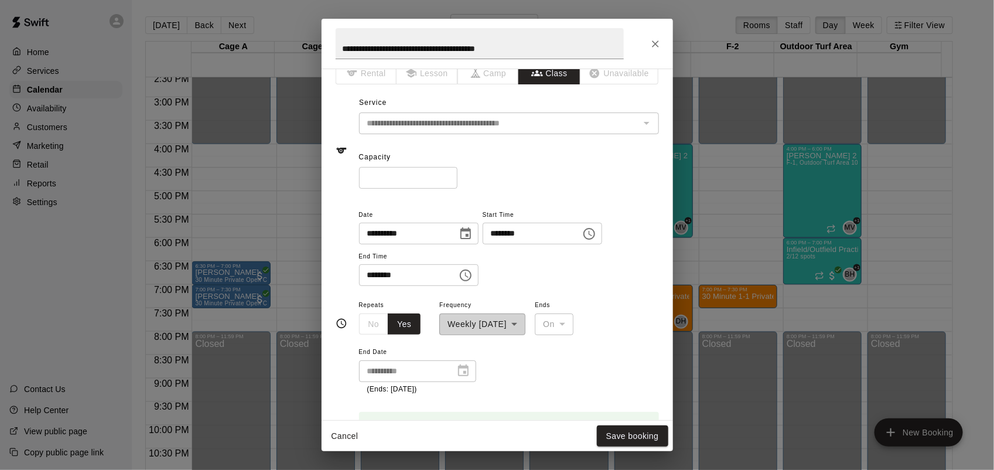
scroll to position [19, 0]
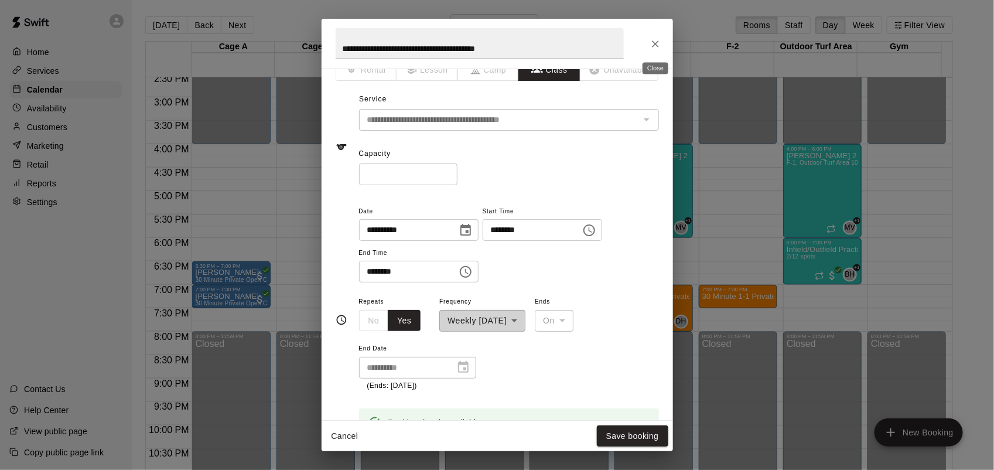
click at [649, 45] on icon "Close" at bounding box center [655, 44] width 12 height 12
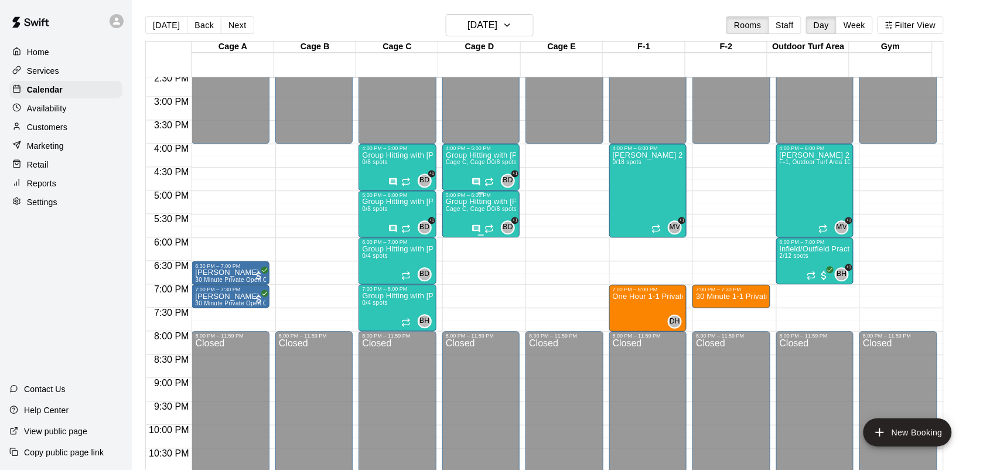
click at [454, 216] on div "Group Hitting with Matt Mcgrew (7-14yrs old) Cage C, Cage D 0/8 spots" at bounding box center [481, 434] width 70 height 470
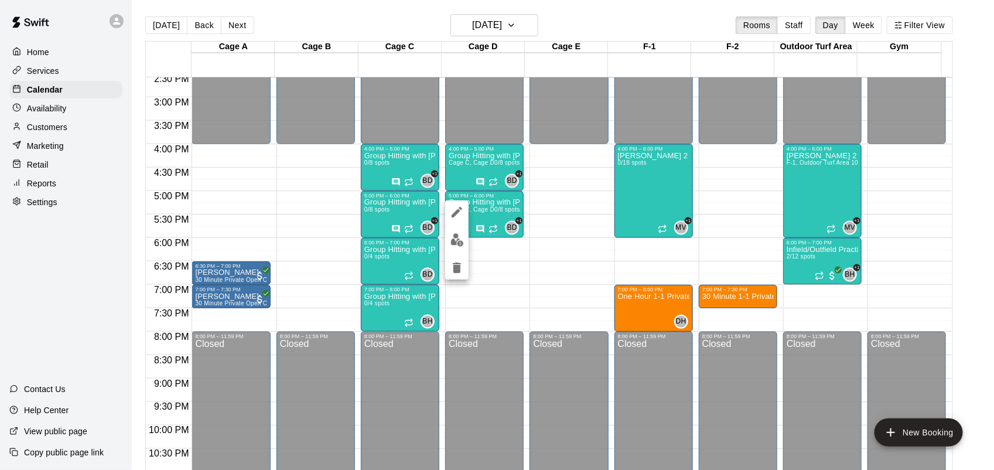
click at [533, 30] on div at bounding box center [497, 235] width 994 height 470
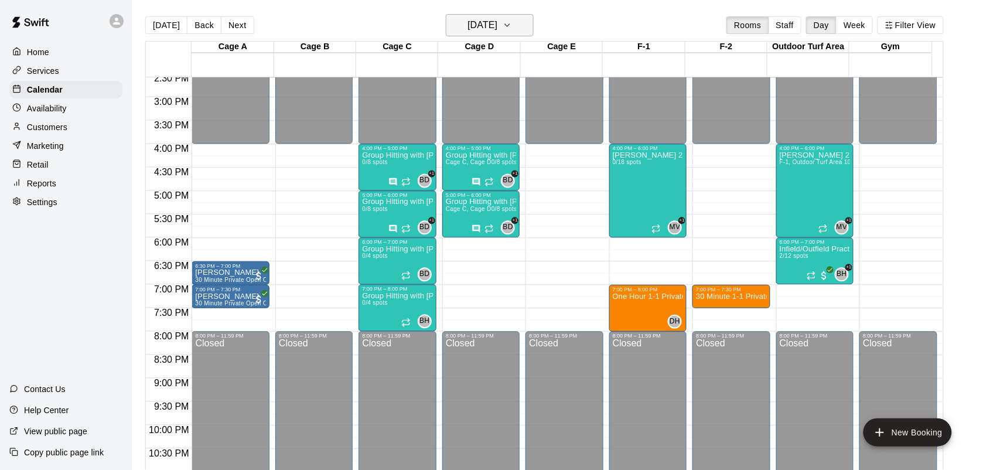
click at [512, 25] on icon "button" at bounding box center [506, 25] width 9 height 14
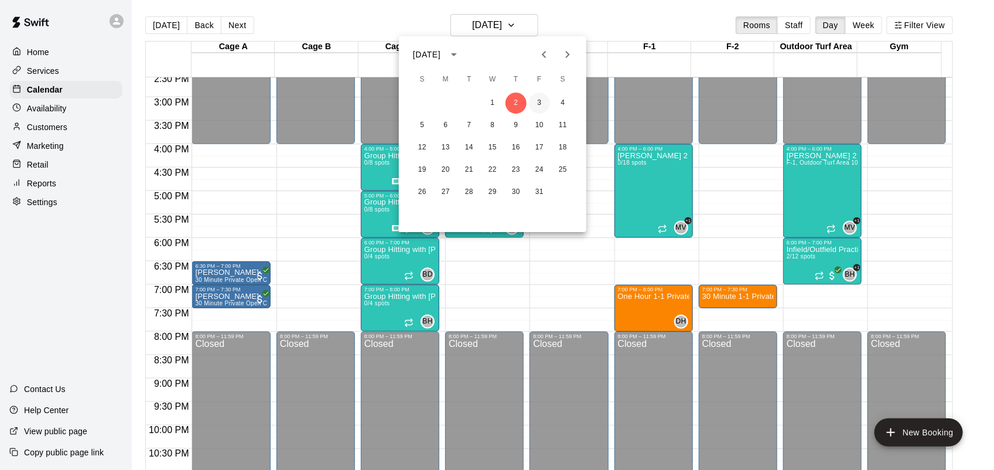
click at [540, 100] on button "3" at bounding box center [539, 103] width 21 height 21
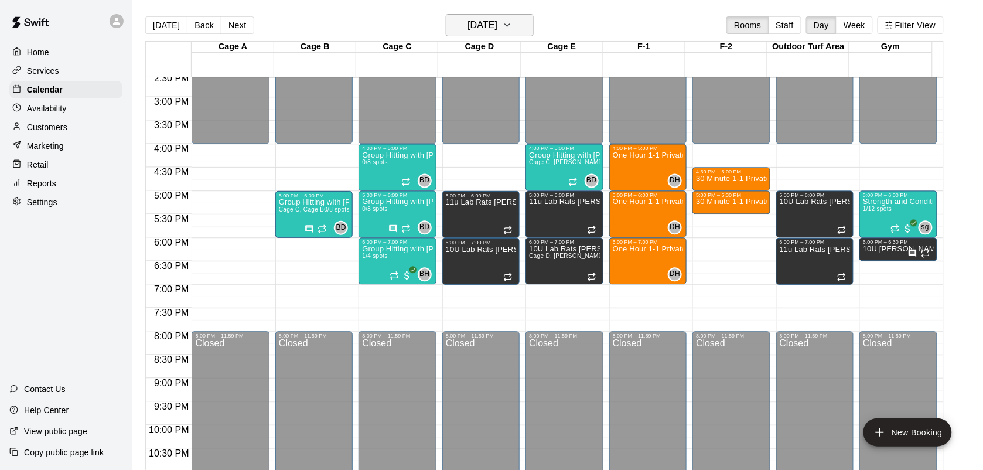
click at [533, 25] on button "Friday Oct 03" at bounding box center [490, 25] width 88 height 22
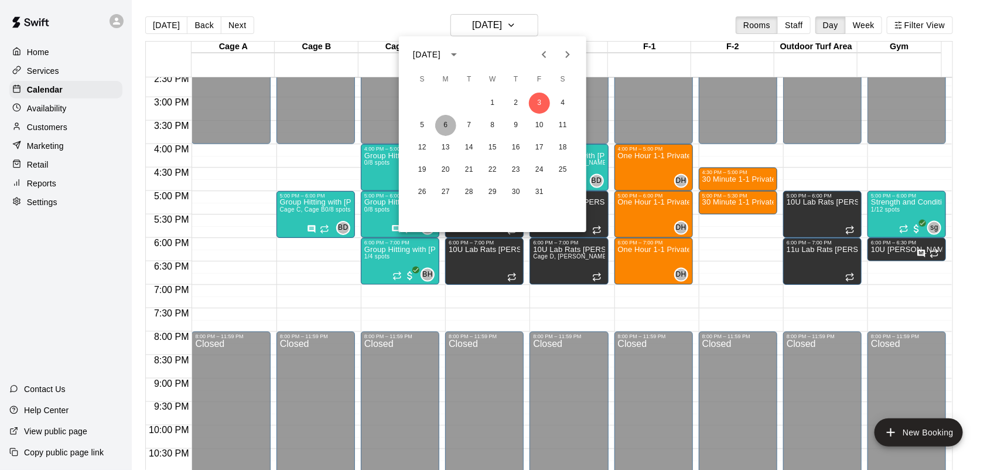
click at [446, 122] on button "6" at bounding box center [445, 125] width 21 height 21
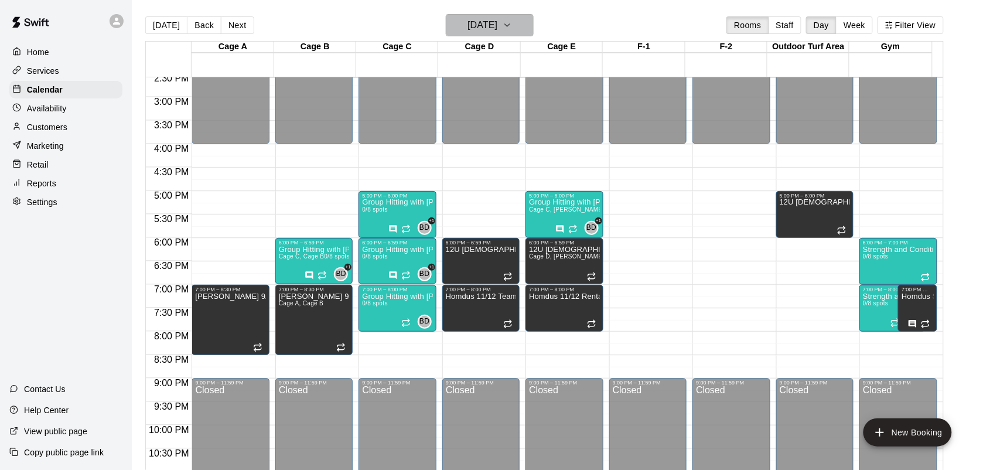
click at [533, 22] on button "Monday Oct 06" at bounding box center [490, 25] width 88 height 22
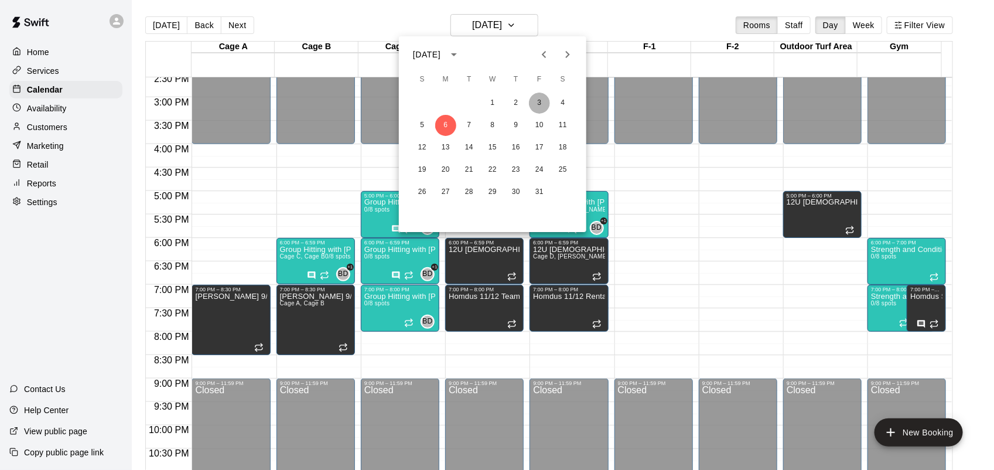
click at [540, 106] on button "3" at bounding box center [539, 103] width 21 height 21
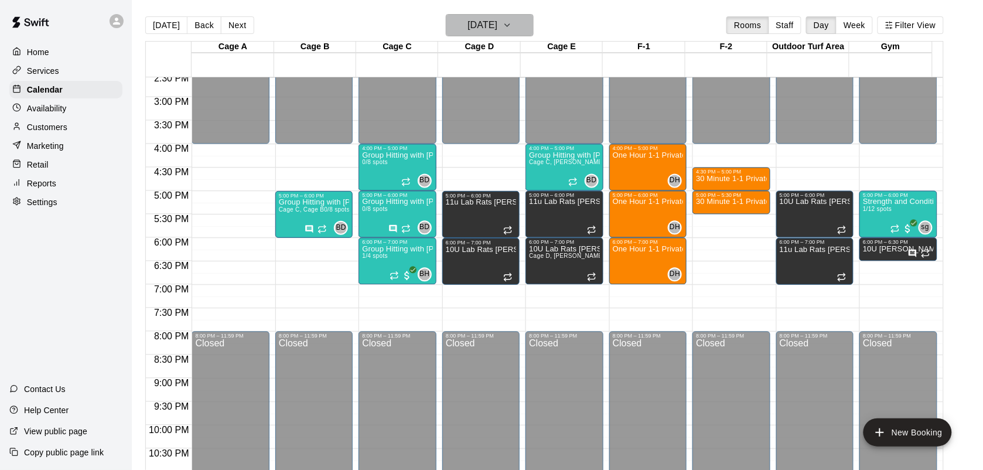
click at [512, 29] on icon "button" at bounding box center [506, 25] width 9 height 14
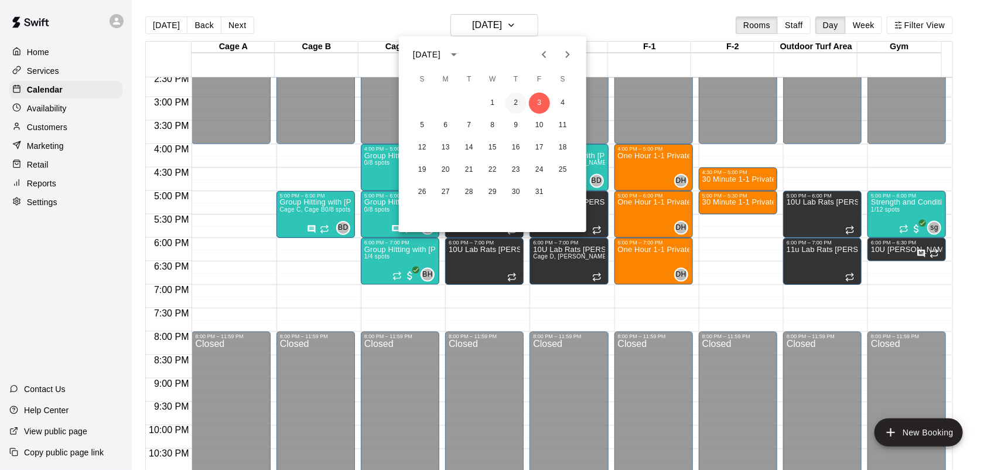
click at [511, 94] on button "2" at bounding box center [515, 103] width 21 height 21
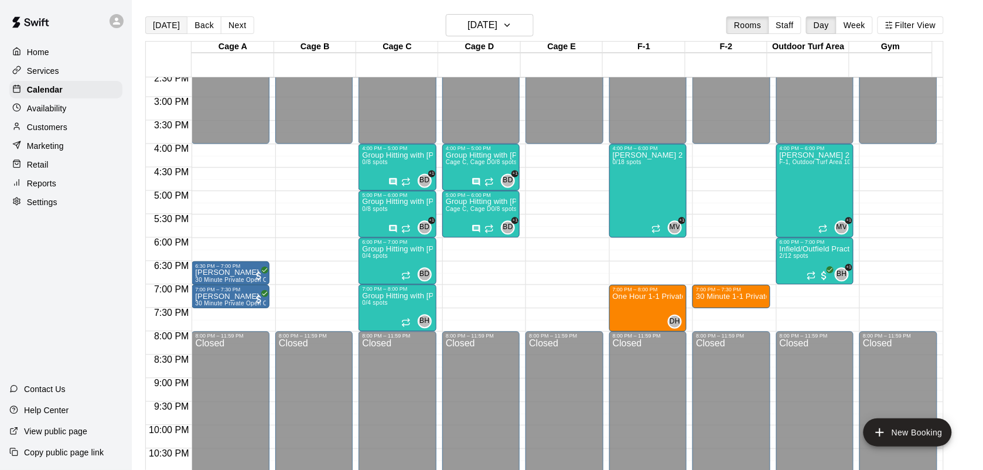
click at [177, 25] on button "[DATE]" at bounding box center [166, 25] width 42 height 18
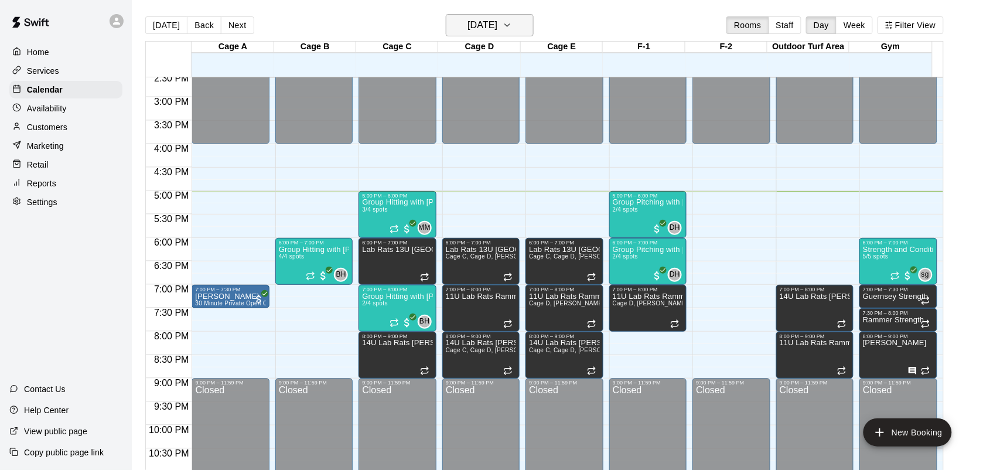
click at [512, 27] on icon "button" at bounding box center [506, 25] width 9 height 14
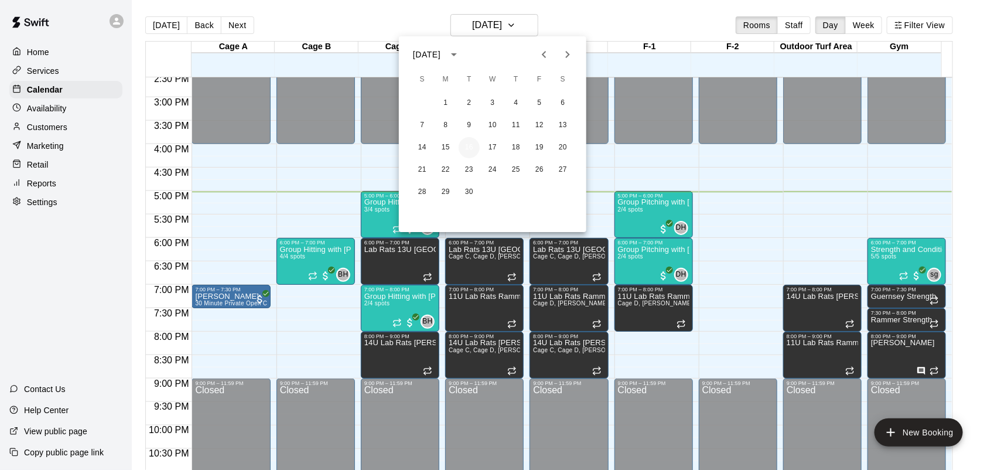
click at [469, 142] on button "16" at bounding box center [469, 147] width 21 height 21
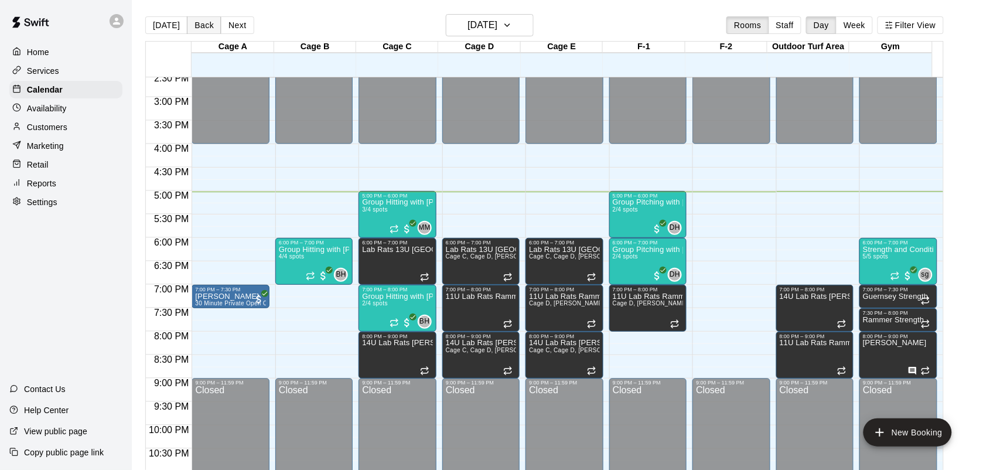
click at [202, 27] on button "Back" at bounding box center [204, 25] width 35 height 18
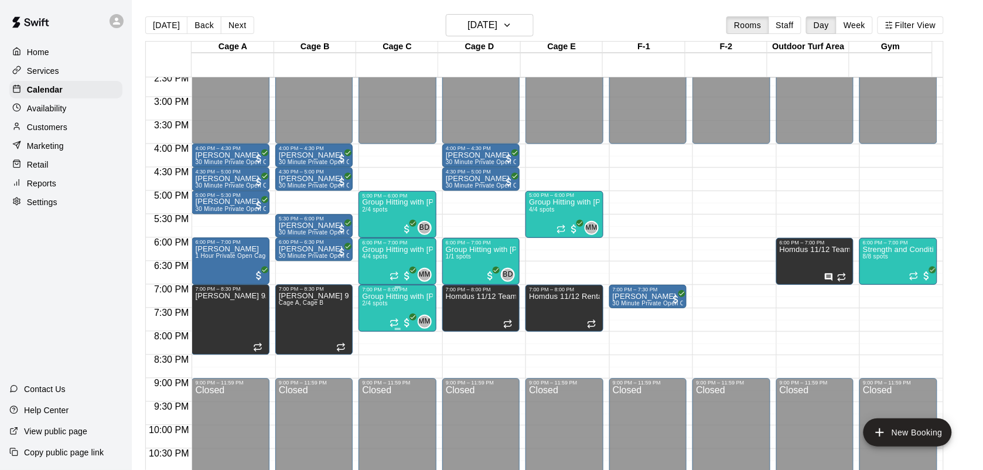
click at [378, 303] on span "2/4 spots" at bounding box center [375, 303] width 26 height 6
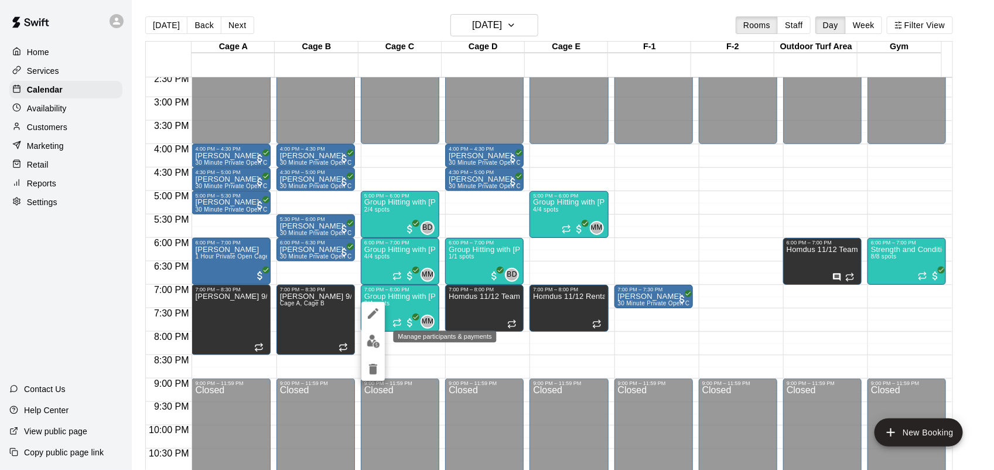
click at [378, 338] on img "edit" at bounding box center [373, 340] width 13 height 13
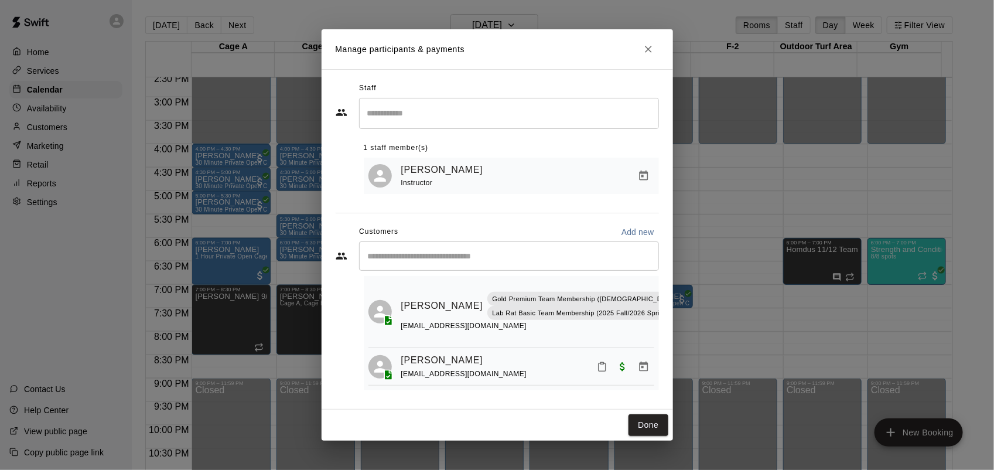
scroll to position [0, 0]
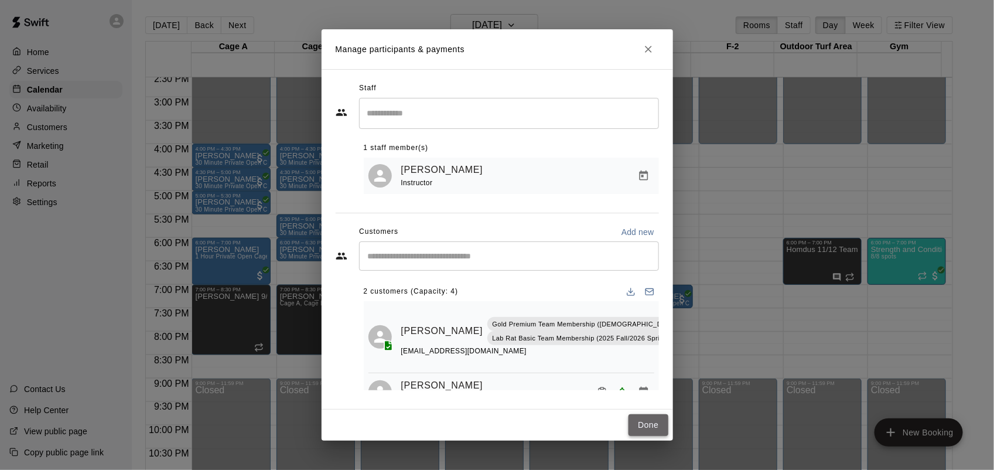
click at [654, 423] on button "Done" at bounding box center [647, 425] width 39 height 22
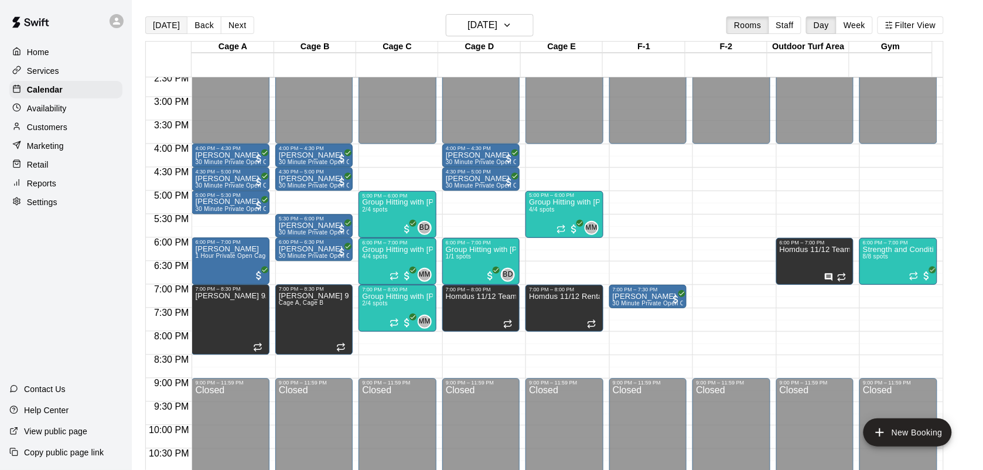
click at [161, 21] on button "[DATE]" at bounding box center [166, 25] width 42 height 18
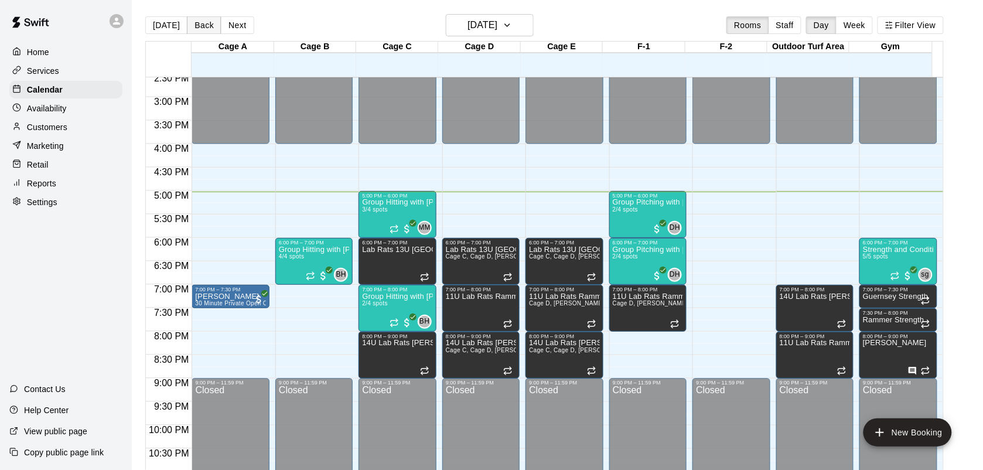
click at [199, 30] on button "Back" at bounding box center [204, 25] width 35 height 18
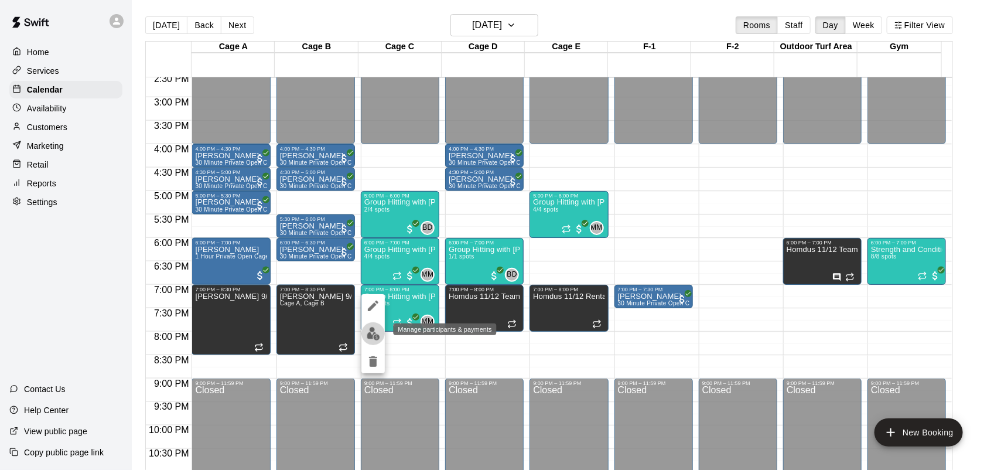
click at [375, 326] on button "edit" at bounding box center [372, 333] width 23 height 23
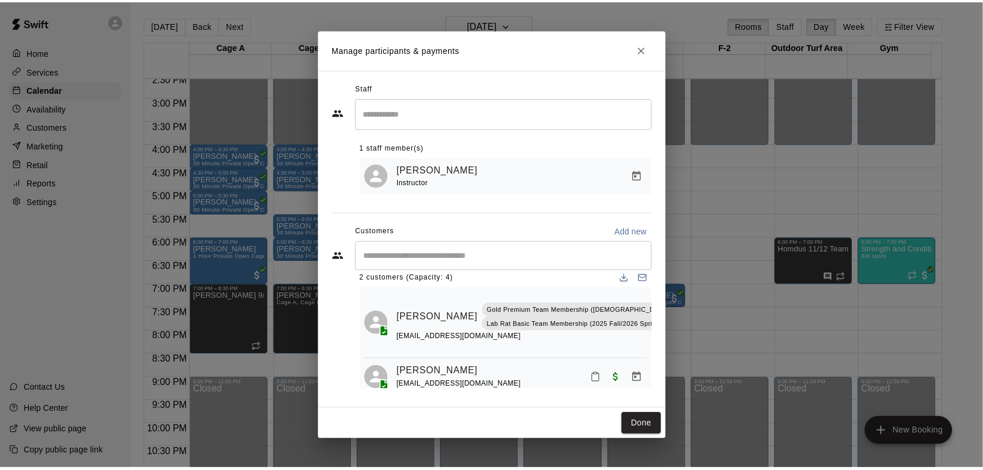
scroll to position [26, 0]
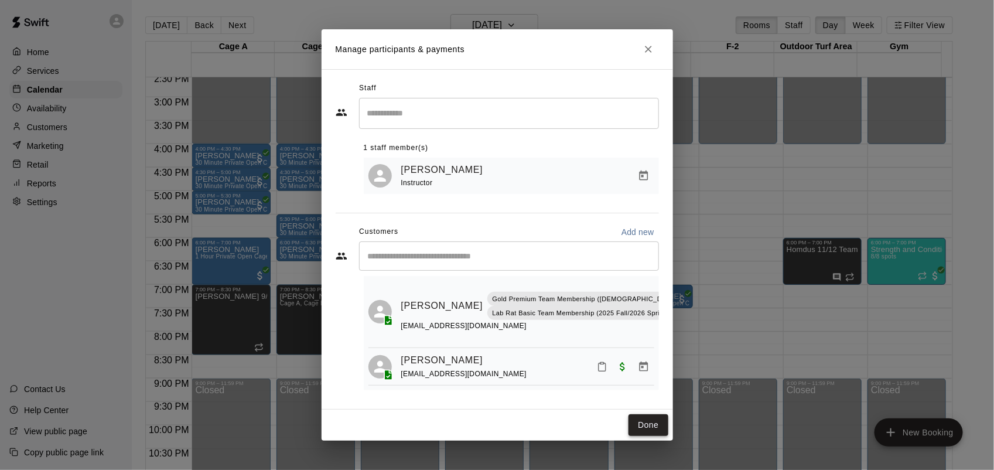
click at [646, 426] on button "Done" at bounding box center [647, 425] width 39 height 22
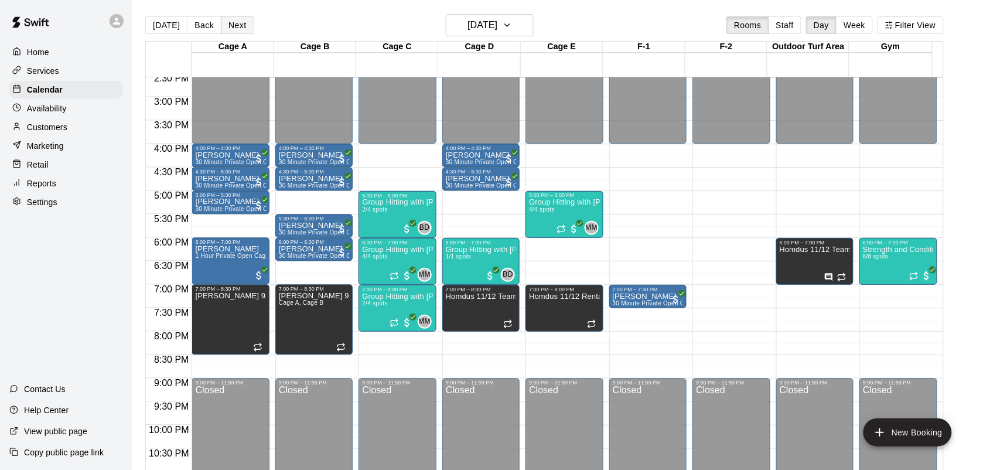
click at [233, 27] on button "Next" at bounding box center [237, 25] width 33 height 18
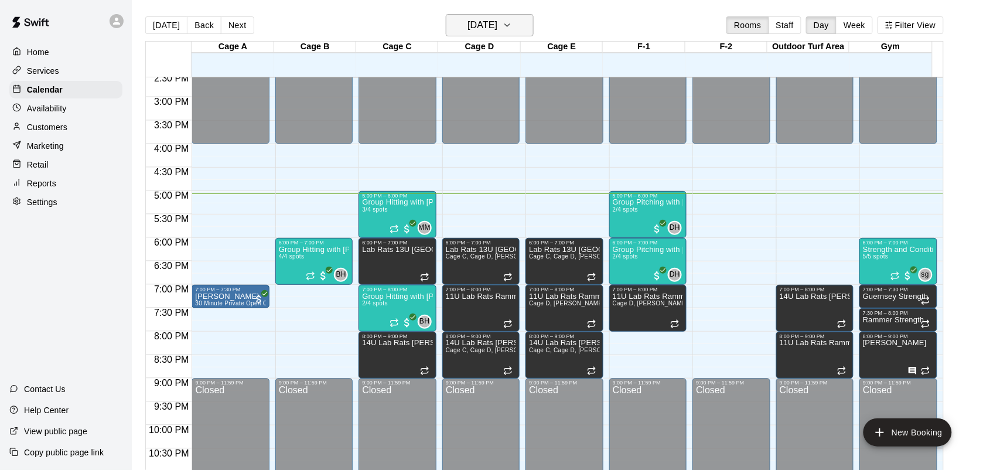
click at [512, 21] on icon "button" at bounding box center [506, 25] width 9 height 14
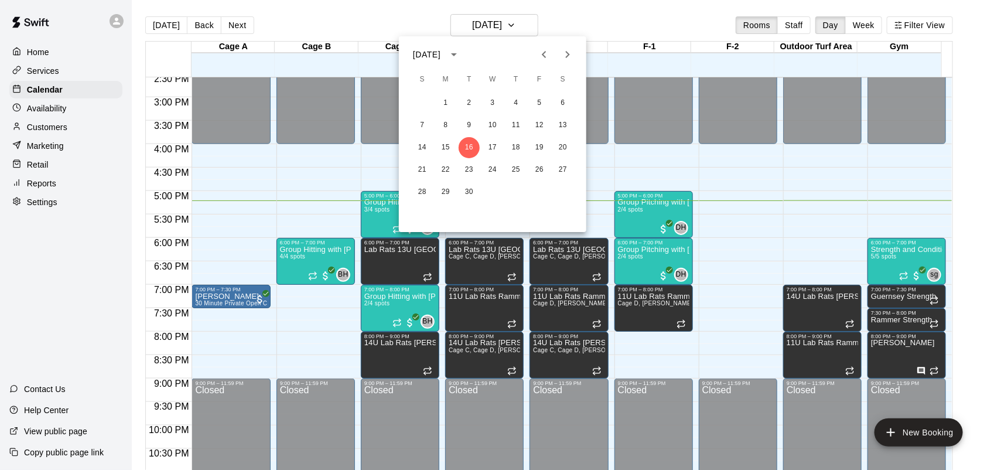
click at [388, 94] on div at bounding box center [497, 235] width 994 height 470
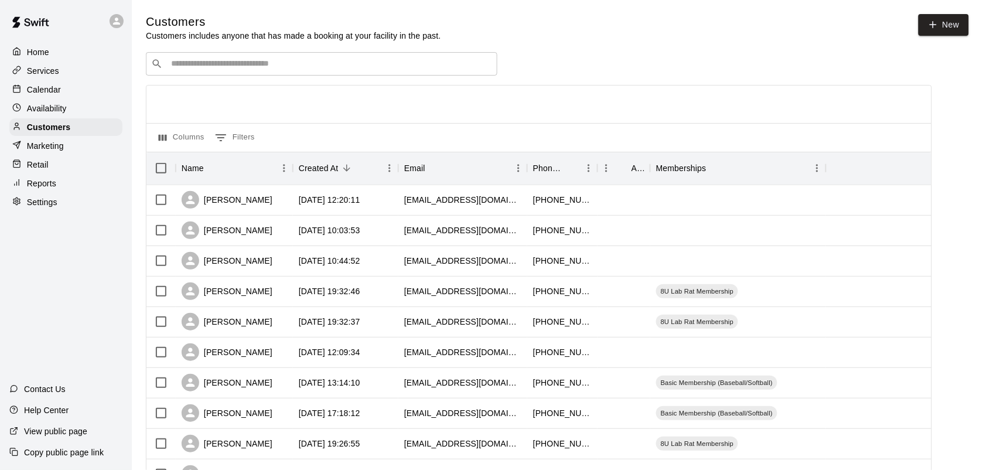
click at [43, 93] on p "Calendar" at bounding box center [44, 90] width 34 height 12
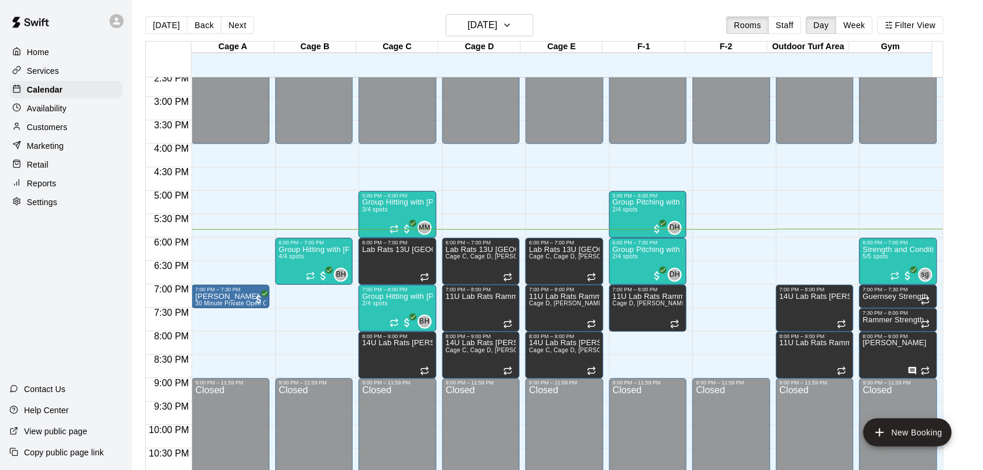
scroll to position [19, 0]
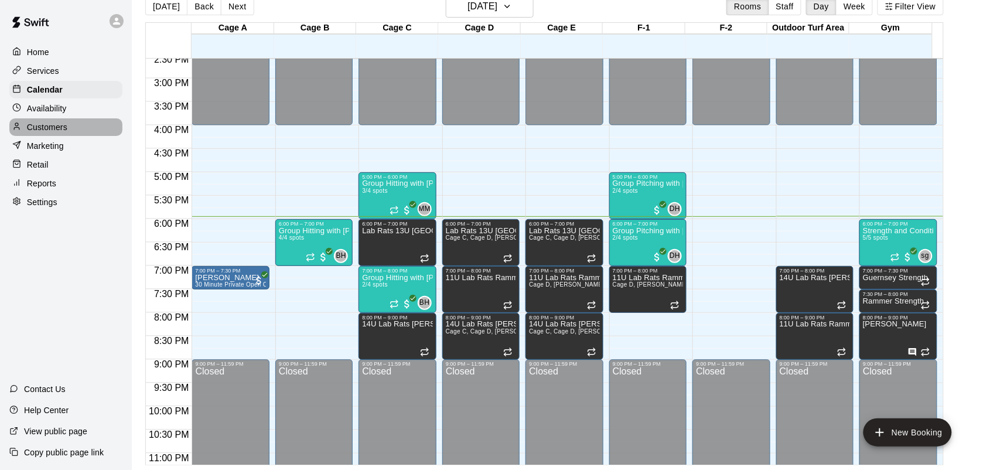
click at [53, 131] on p "Customers" at bounding box center [47, 127] width 40 height 12
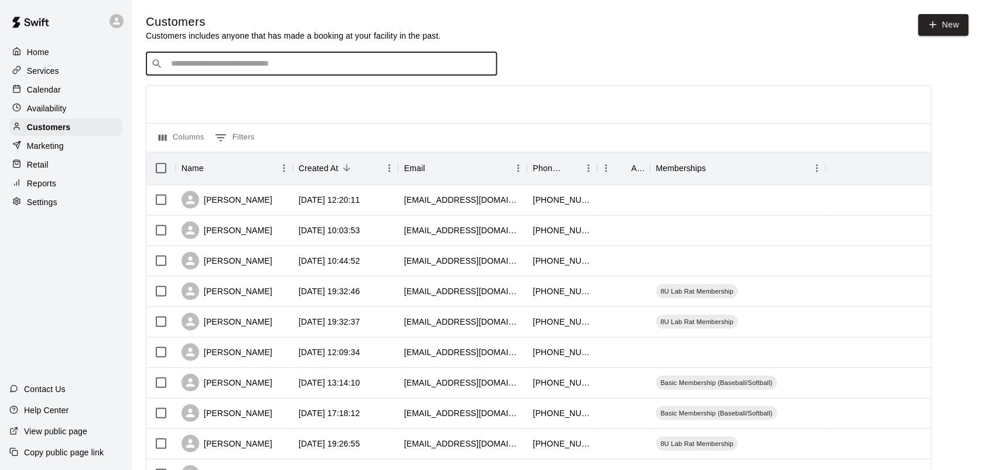
click at [175, 67] on input "Search customers by name or email" at bounding box center [329, 64] width 324 height 12
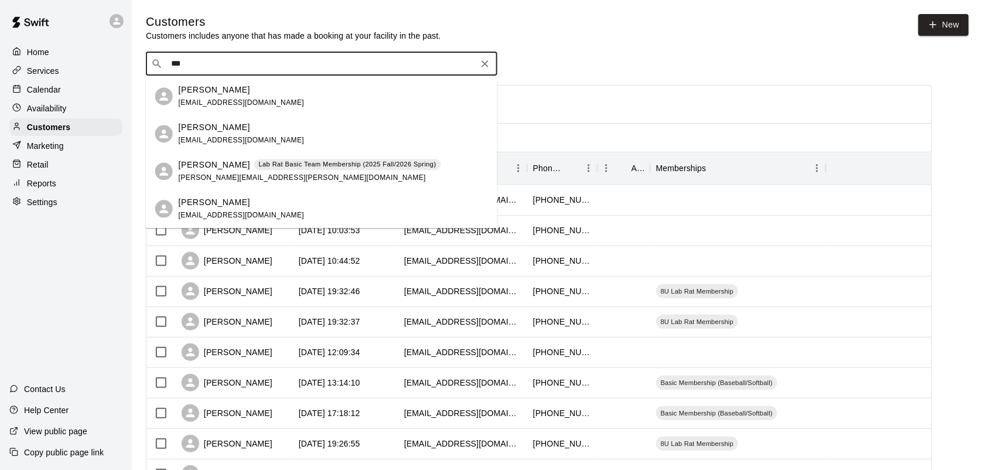
type input "****"
click at [328, 162] on p "Lab Rat Basic Team Membership (2025 Fall/2026 Spring)" at bounding box center [347, 165] width 177 height 10
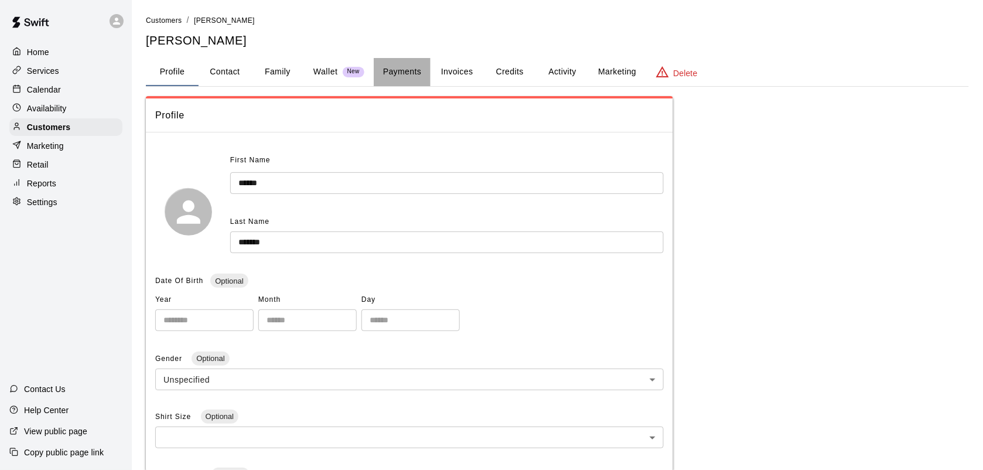
click at [398, 67] on button "Payments" at bounding box center [402, 72] width 57 height 28
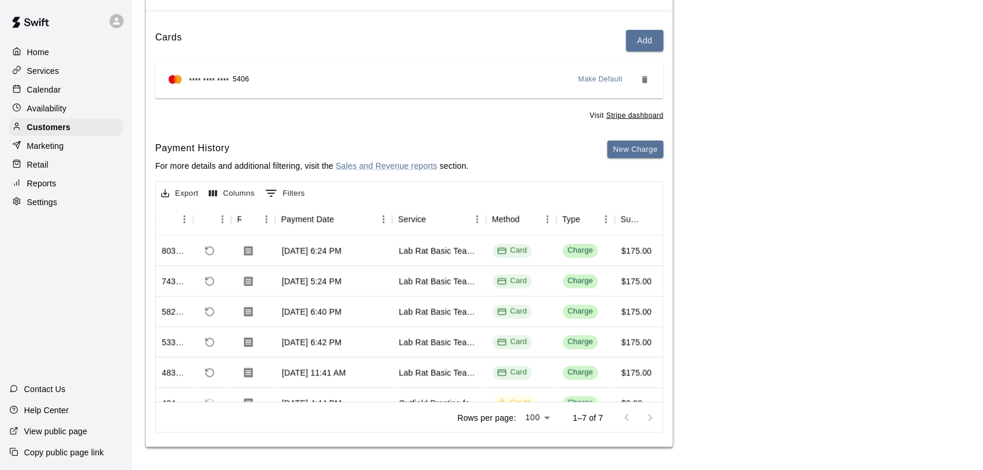
scroll to position [0, 59]
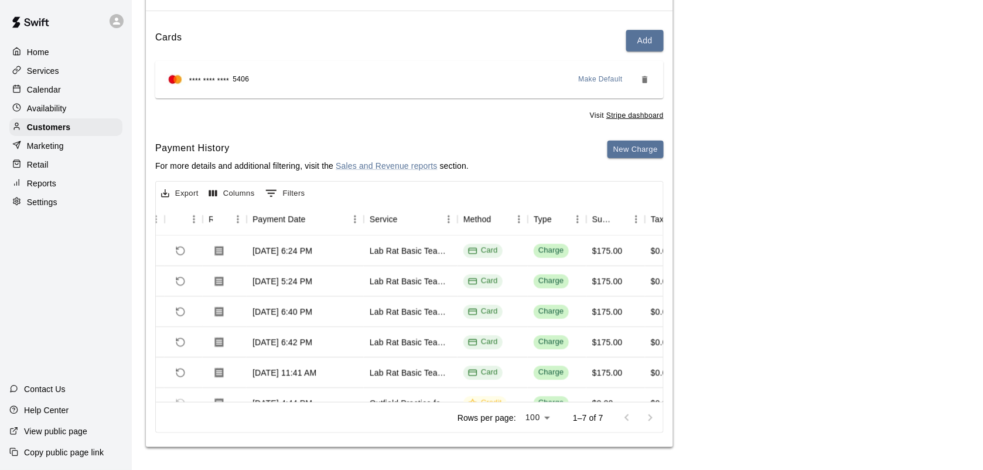
click at [49, 89] on p "Calendar" at bounding box center [44, 90] width 34 height 12
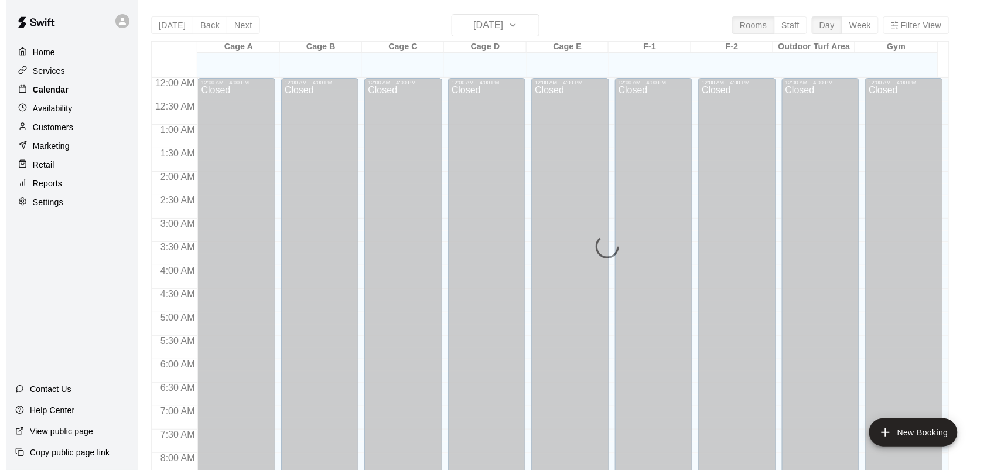
scroll to position [683, 0]
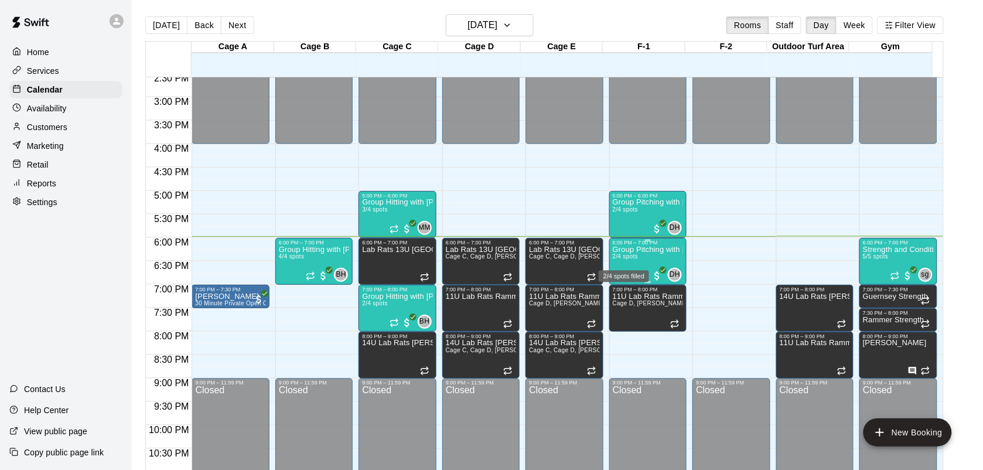
click at [631, 258] on span "2/4 spots" at bounding box center [626, 256] width 26 height 6
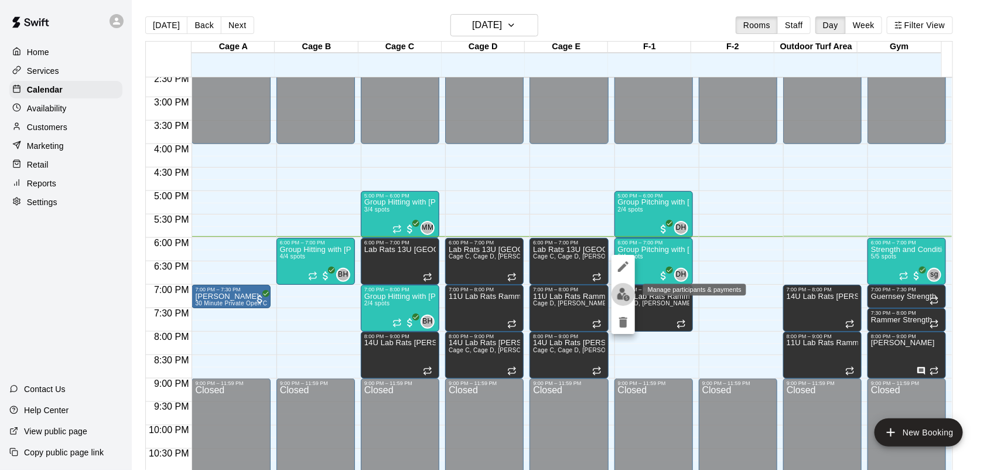
click at [621, 296] on img "edit" at bounding box center [623, 294] width 13 height 13
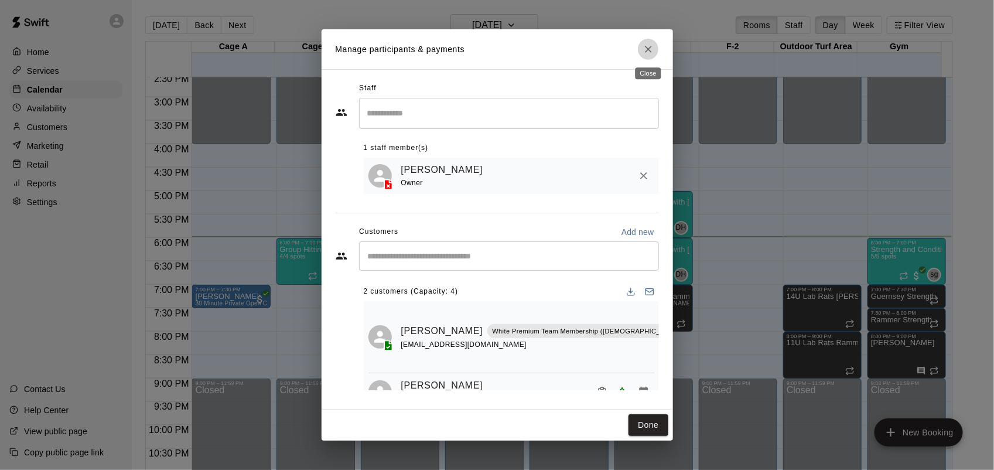
click at [649, 46] on icon "Close" at bounding box center [648, 49] width 12 height 12
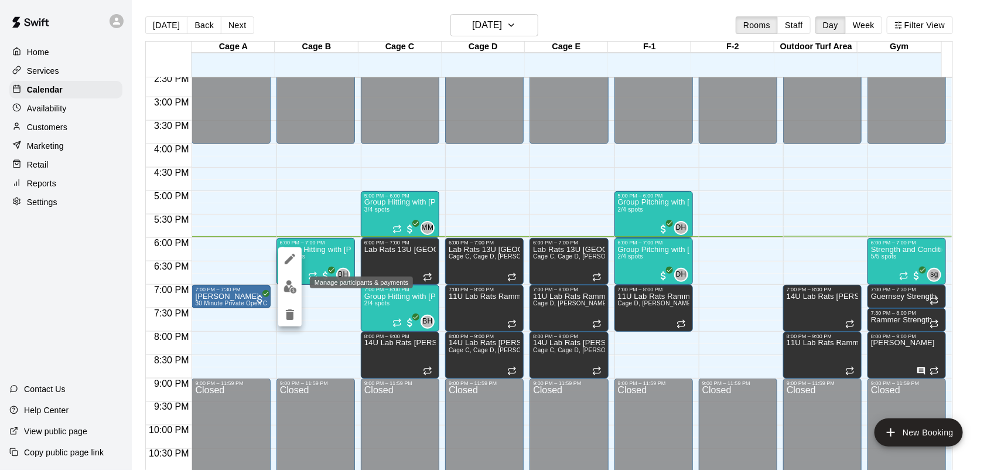
click at [288, 282] on img "edit" at bounding box center [289, 286] width 13 height 13
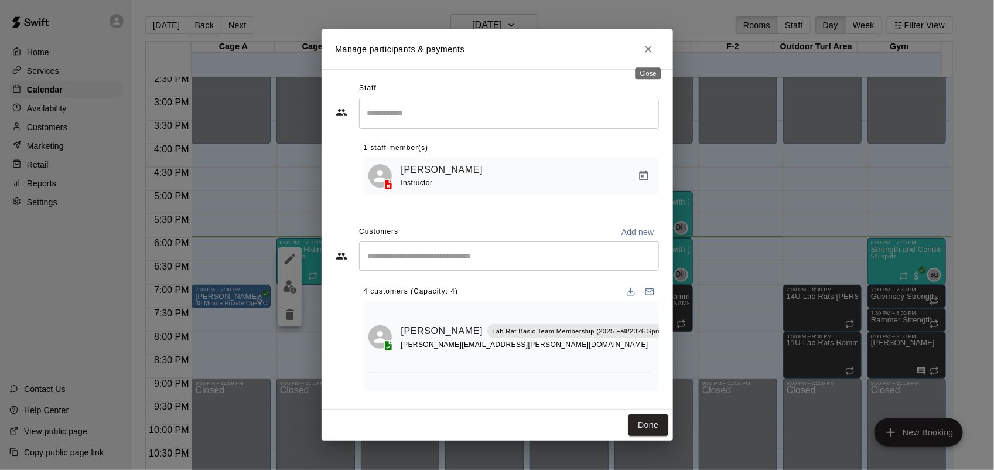
click at [643, 47] on icon "Close" at bounding box center [648, 49] width 12 height 12
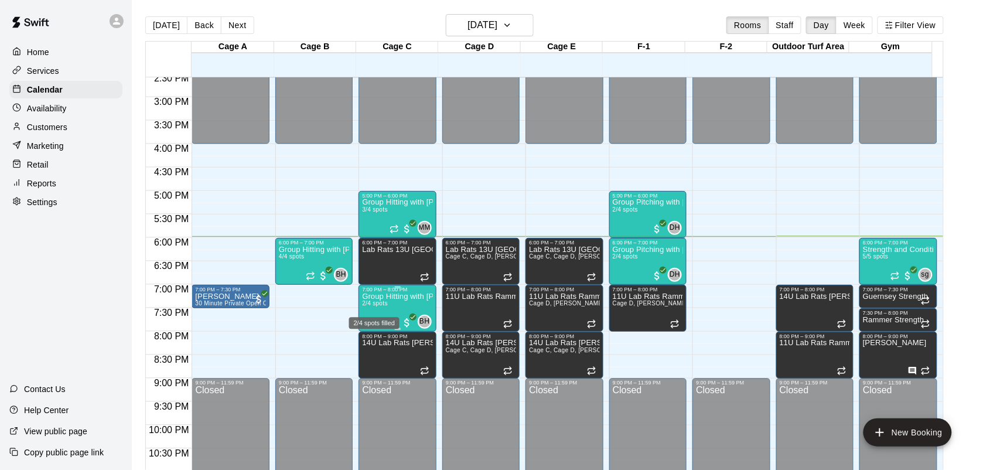
click at [376, 305] on span "2/4 spots" at bounding box center [375, 303] width 26 height 6
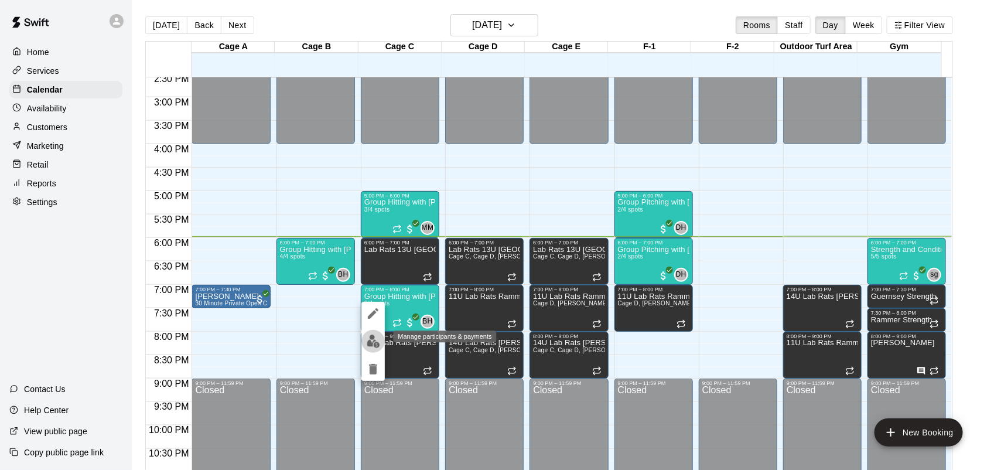
click at [372, 335] on img "edit" at bounding box center [373, 340] width 13 height 13
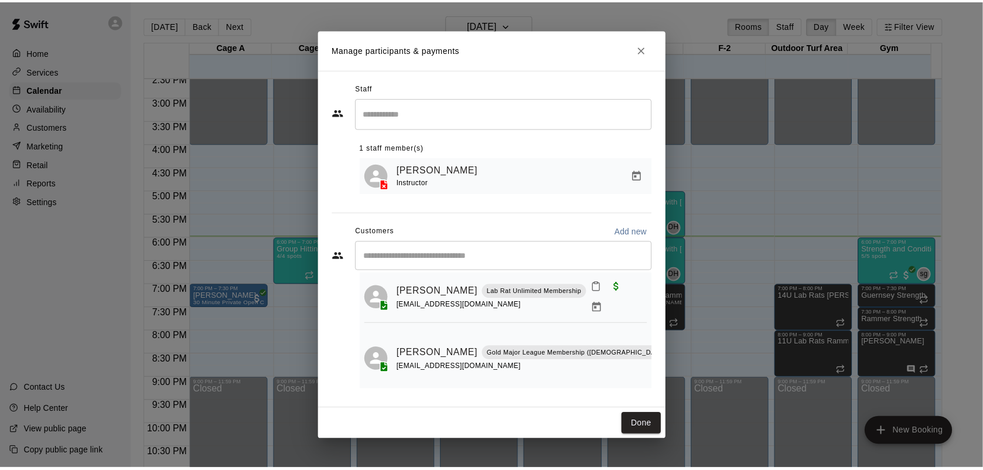
scroll to position [42, 0]
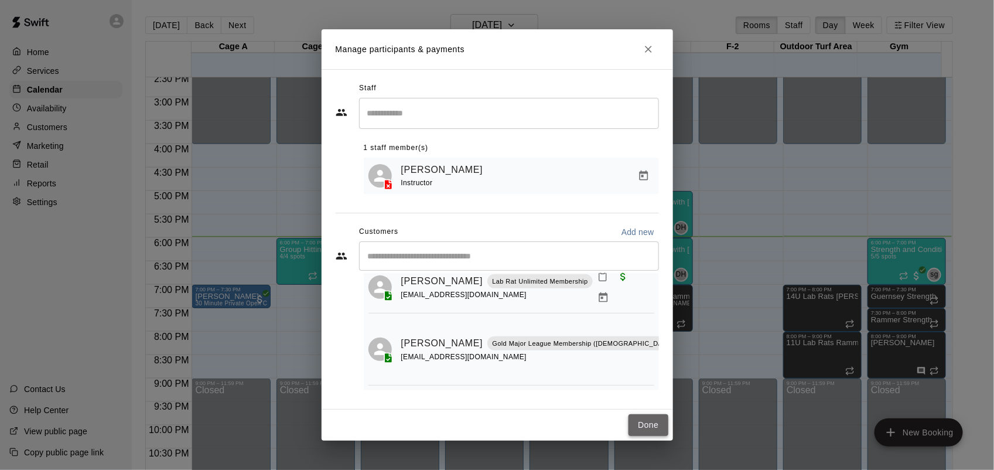
click at [657, 429] on button "Done" at bounding box center [647, 425] width 39 height 22
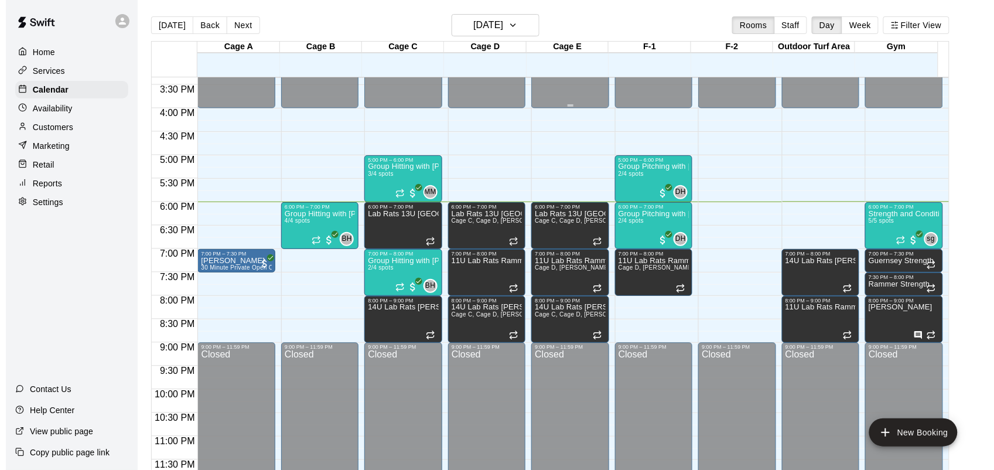
scroll to position [19, 0]
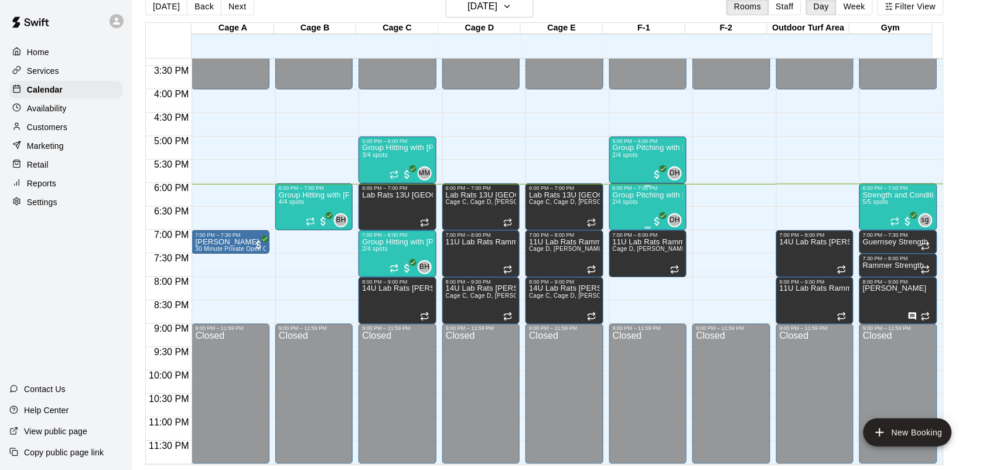
click at [627, 211] on div "Group Pitching with [PERSON_NAME] 2/4 spots" at bounding box center [648, 426] width 70 height 470
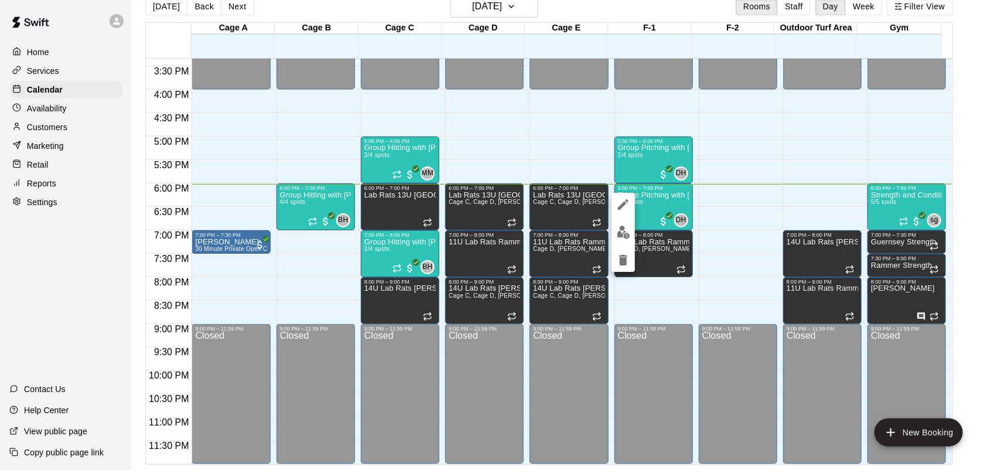
click at [616, 220] on div at bounding box center [622, 232] width 23 height 79
click at [624, 231] on img "edit" at bounding box center [623, 231] width 13 height 13
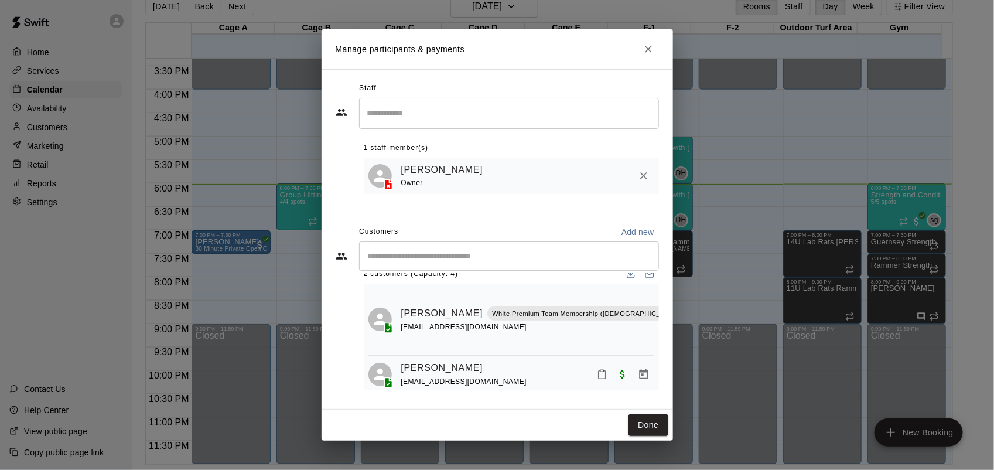
scroll to position [26, 0]
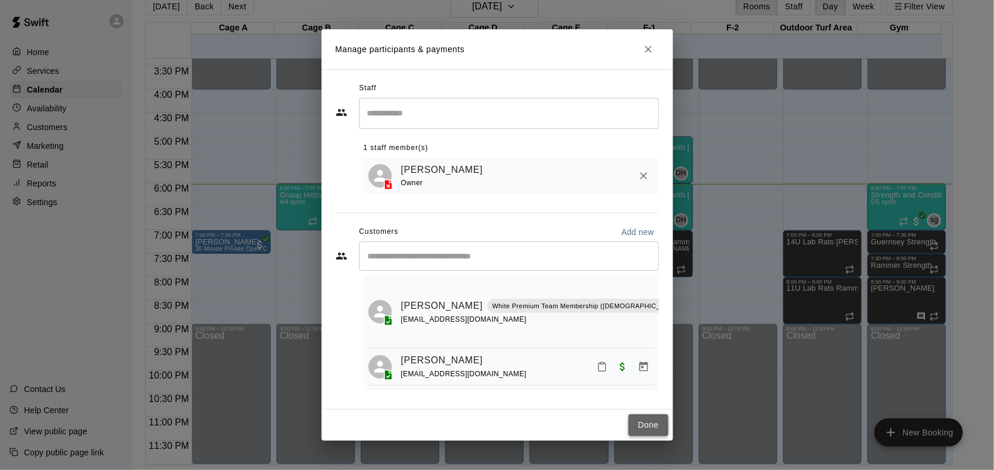
click at [644, 429] on button "Done" at bounding box center [647, 425] width 39 height 22
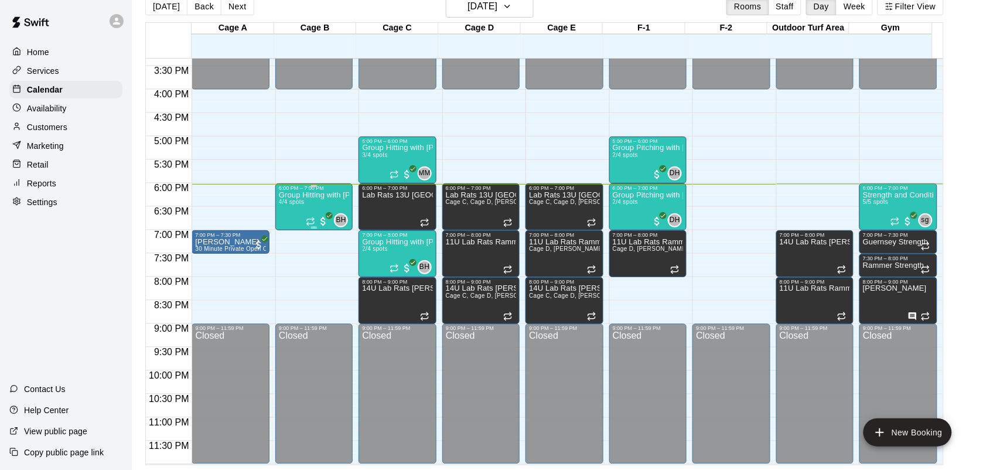
click at [310, 202] on div "Group Hitting with [PERSON_NAME] ([DEMOGRAPHIC_DATA]) 4/4 spots" at bounding box center [314, 426] width 70 height 470
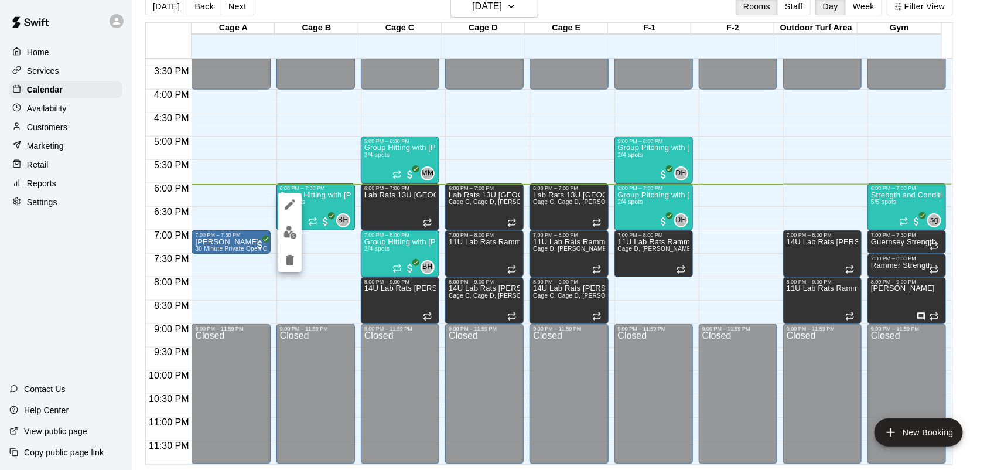
click at [295, 228] on img "edit" at bounding box center [289, 231] width 13 height 13
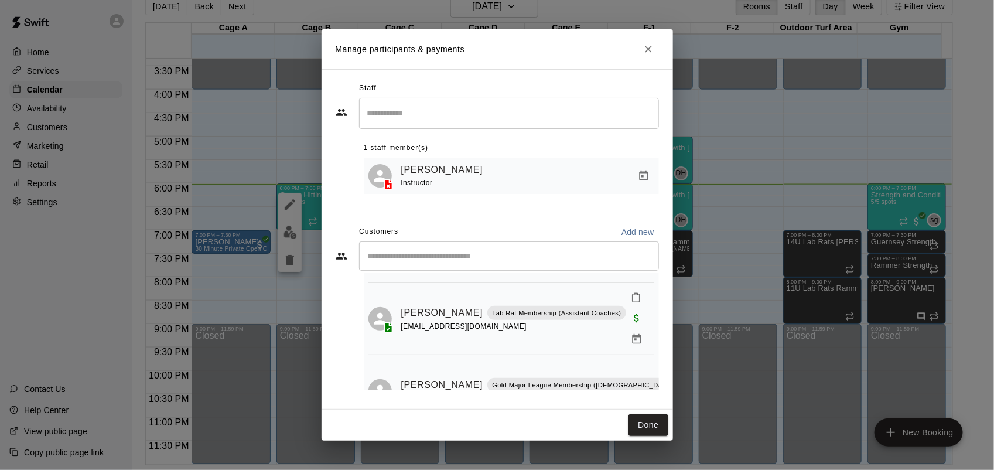
scroll to position [197, 0]
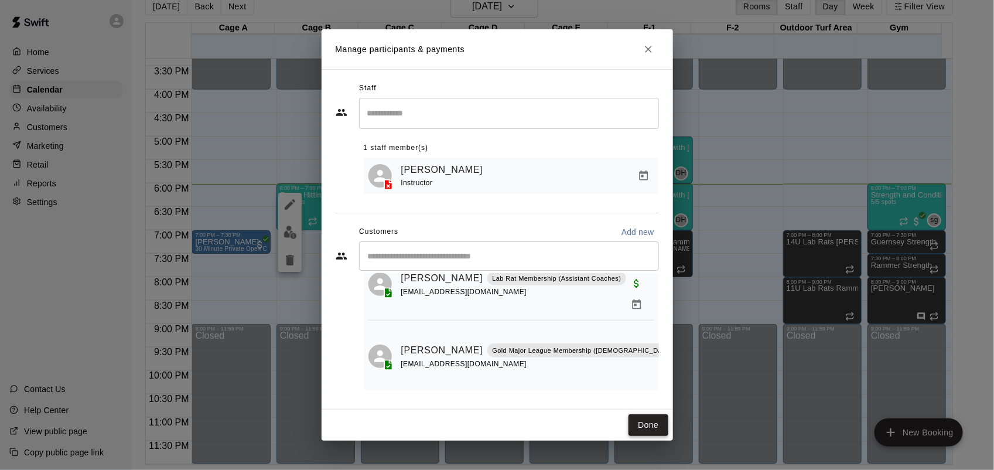
click at [651, 422] on button "Done" at bounding box center [647, 425] width 39 height 22
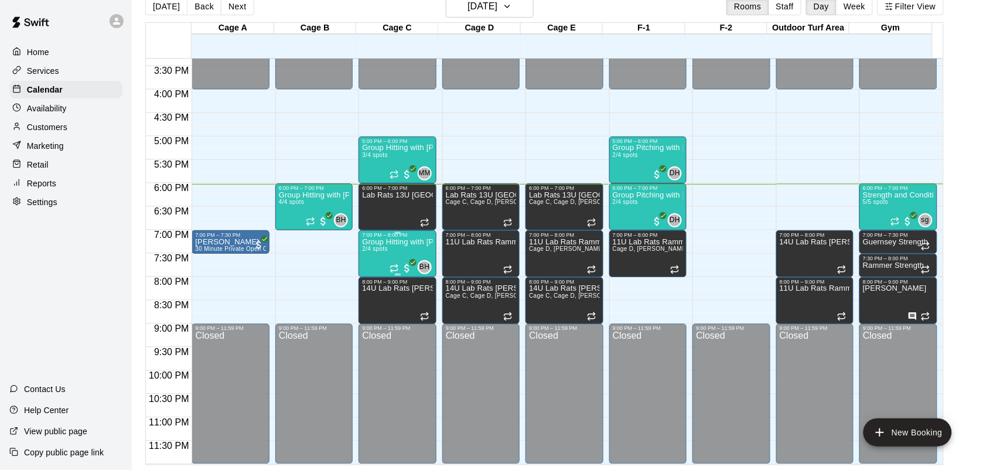
click at [367, 248] on span "2/4 spots" at bounding box center [375, 248] width 26 height 6
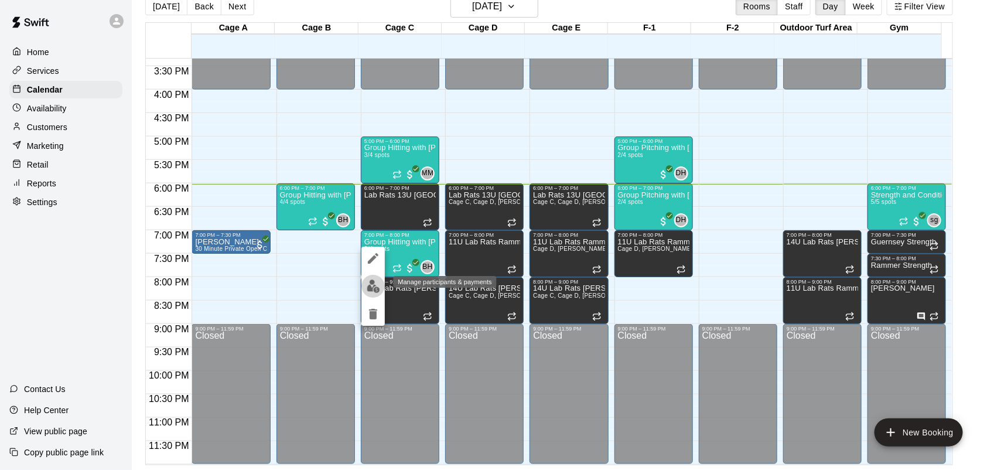
click at [378, 292] on img "edit" at bounding box center [373, 285] width 13 height 13
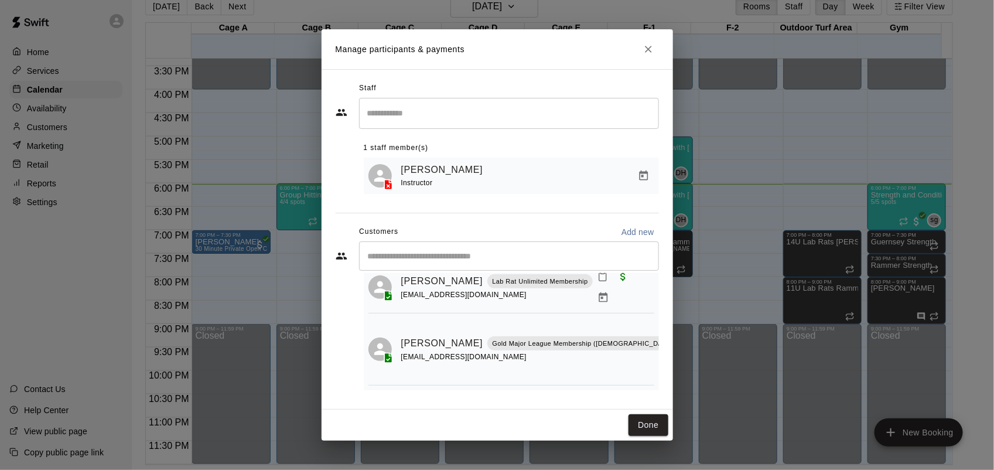
scroll to position [42, 0]
click at [656, 426] on button "Done" at bounding box center [647, 425] width 39 height 22
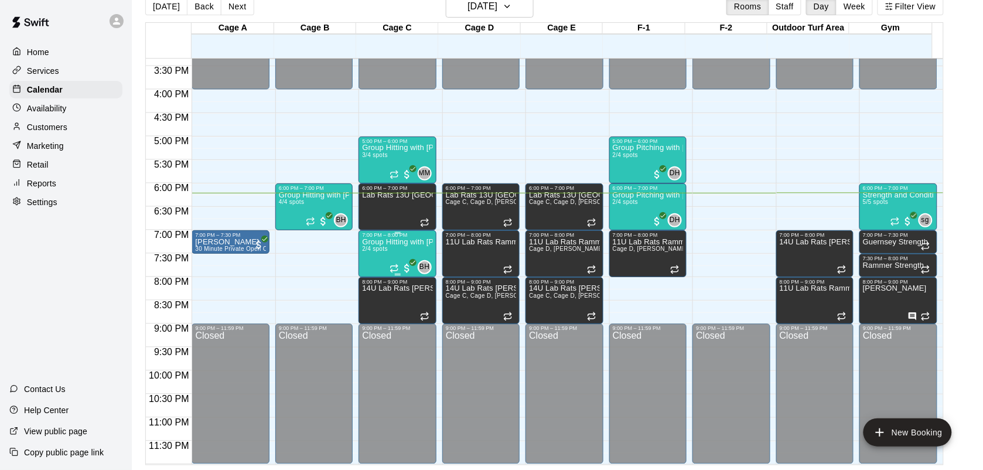
click at [419, 242] on p "Group Hitting with [PERSON_NAME] (13+)" at bounding box center [397, 242] width 70 height 0
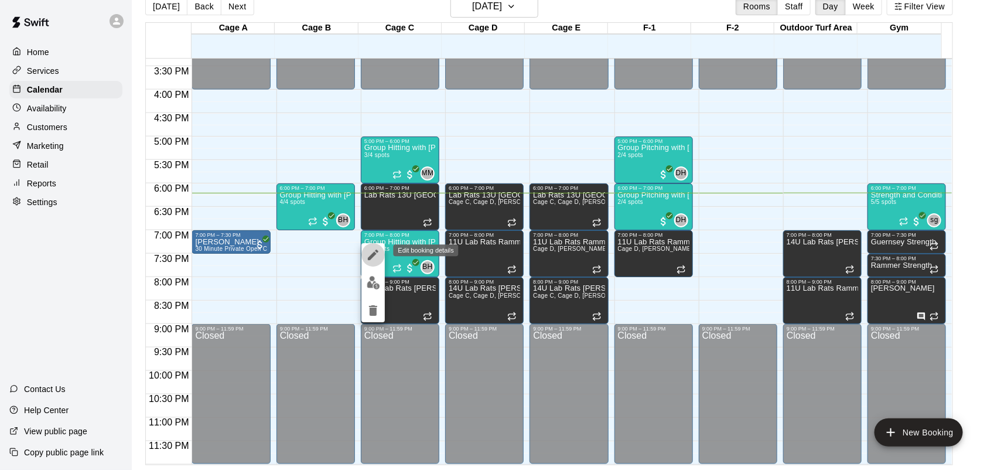
click at [375, 254] on icon "edit" at bounding box center [373, 254] width 11 height 11
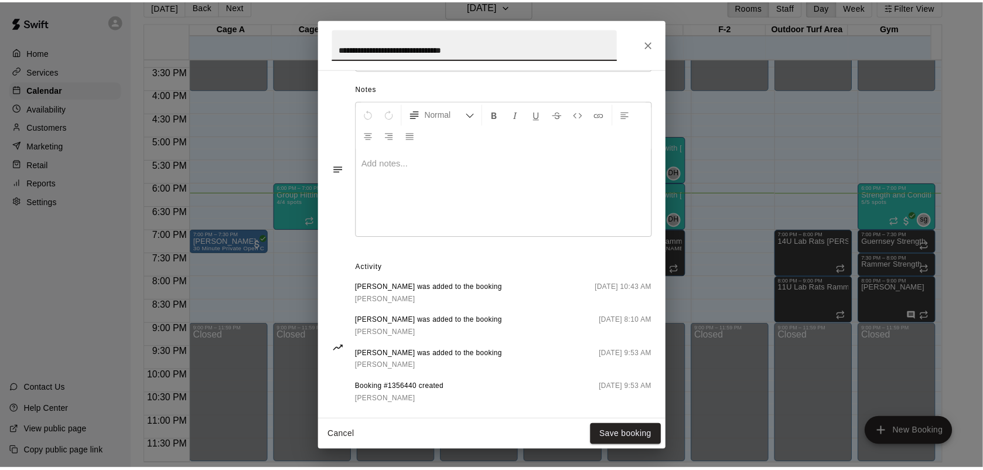
scroll to position [460, 0]
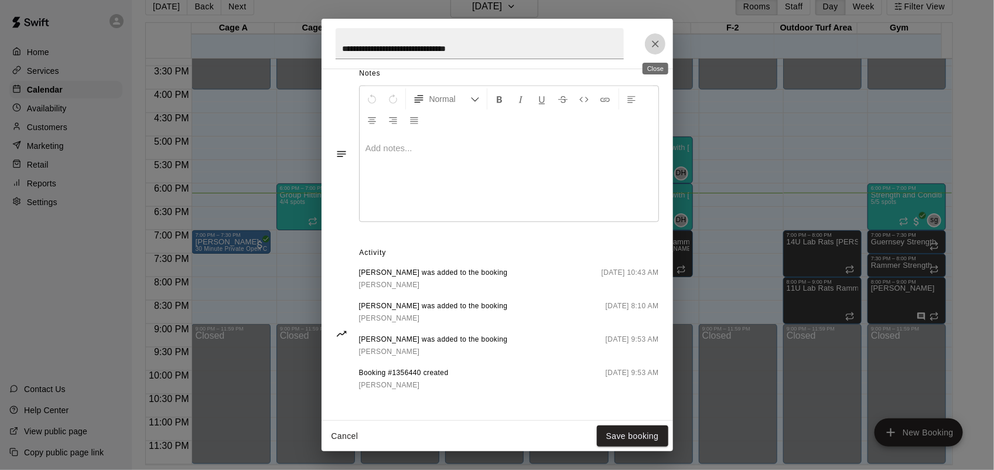
click at [654, 42] on icon "Close" at bounding box center [655, 43] width 7 height 7
